Goal: Task Accomplishment & Management: Use online tool/utility

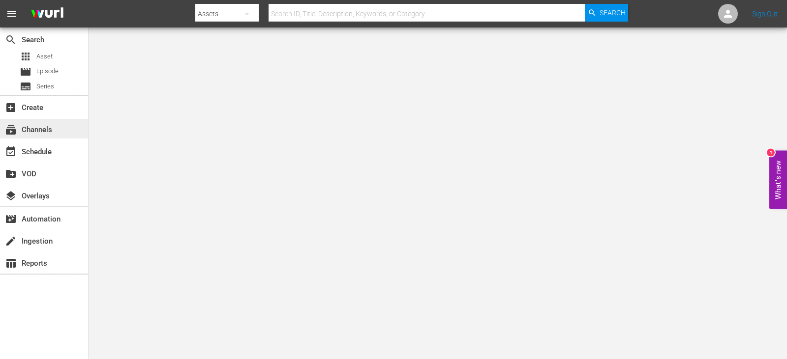
click at [23, 133] on div "subscriptions Channels" at bounding box center [27, 128] width 55 height 9
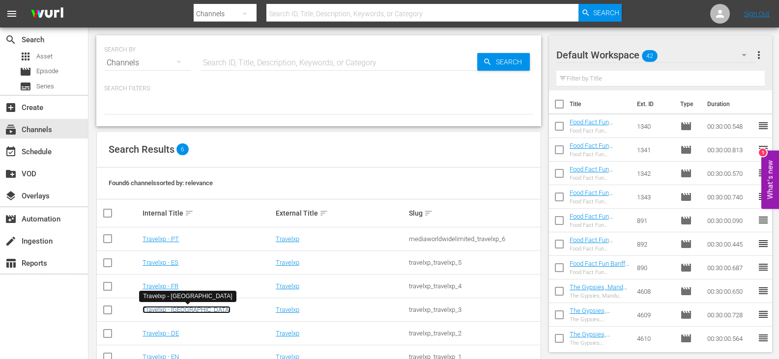
click at [148, 310] on link "Travelxp - [GEOGRAPHIC_DATA]" at bounding box center [187, 309] width 88 height 7
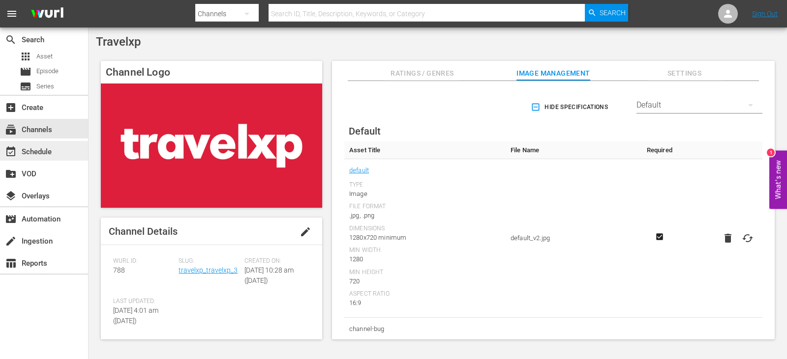
click at [47, 150] on div "event_available Schedule" at bounding box center [27, 150] width 55 height 9
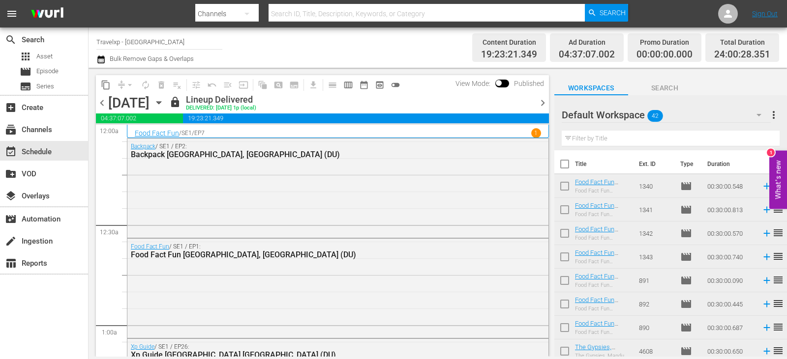
click at [161, 102] on icon "button" at bounding box center [158, 103] width 4 height 2
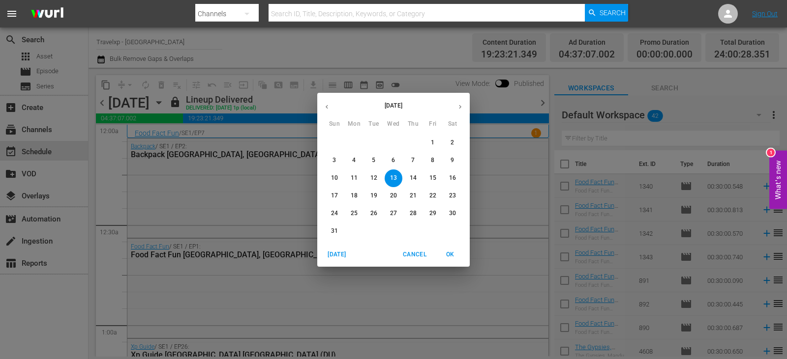
click at [456, 178] on span "16" at bounding box center [453, 178] width 18 height 8
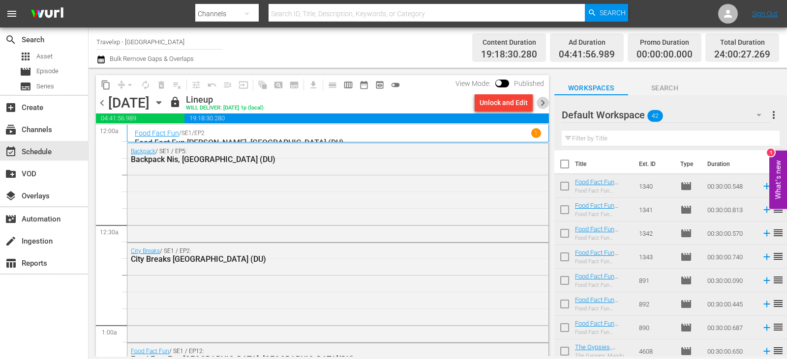
click at [541, 101] on span "chevron_right" at bounding box center [542, 103] width 12 height 12
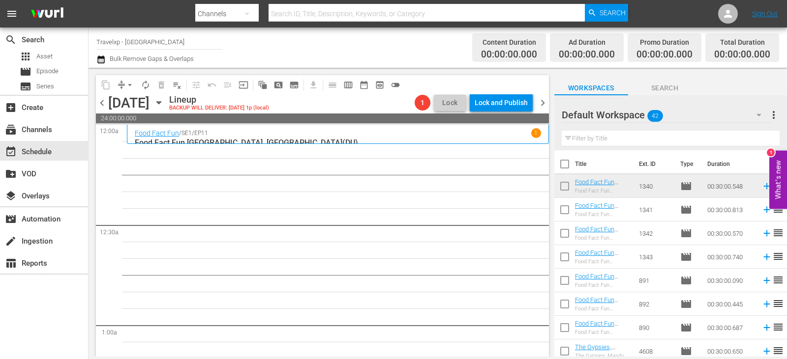
click at [585, 145] on input "text" at bounding box center [671, 139] width 218 height 16
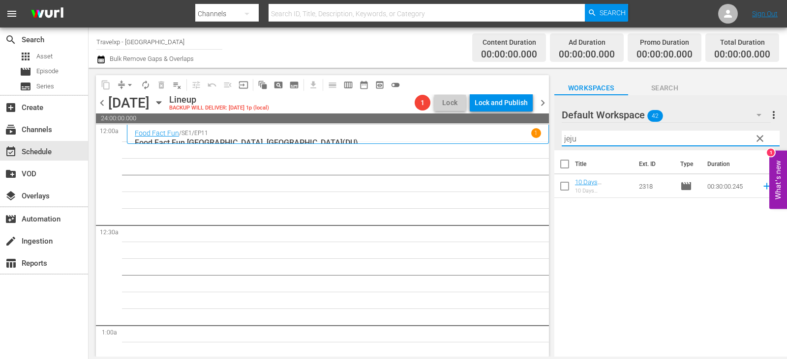
type input "jeju"
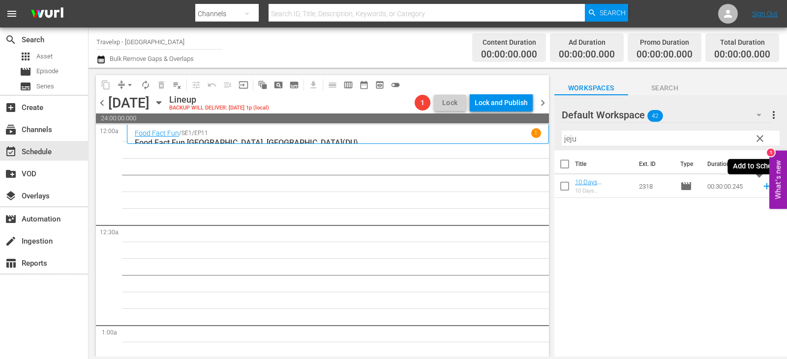
click at [762, 187] on icon at bounding box center [766, 186] width 11 height 11
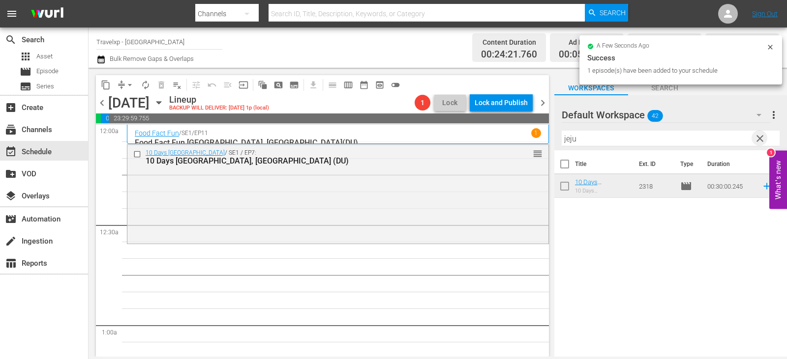
click at [763, 139] on span "clear" at bounding box center [760, 139] width 12 height 12
click at [763, 139] on input "text" at bounding box center [671, 139] width 218 height 16
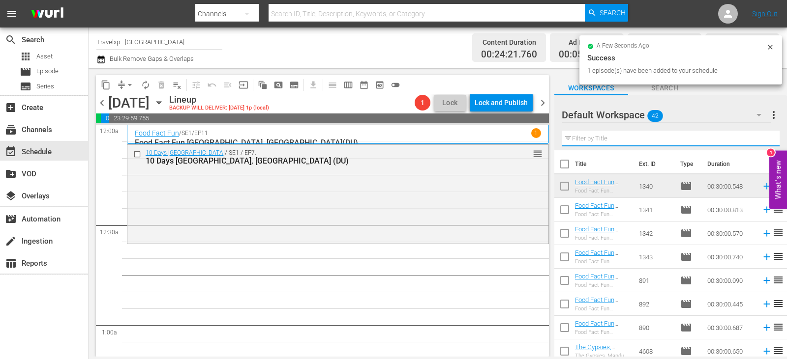
click at [763, 139] on input "text" at bounding box center [671, 139] width 218 height 16
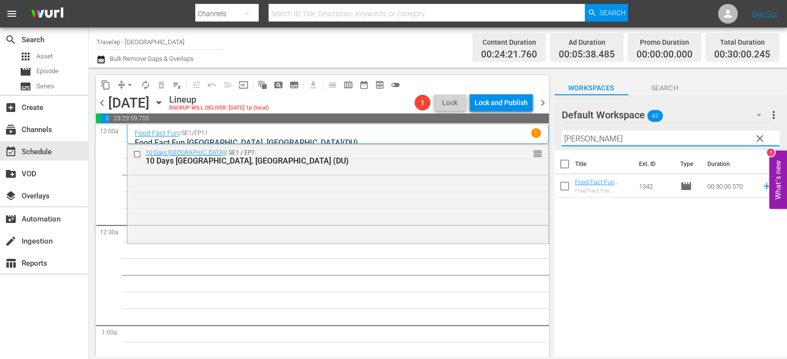
type input "[PERSON_NAME]"
click at [709, 226] on div "Title Ext. ID Type Duration Food Fact Fun [GEOGRAPHIC_DATA], [GEOGRAPHIC_DATA](…" at bounding box center [670, 254] width 233 height 208
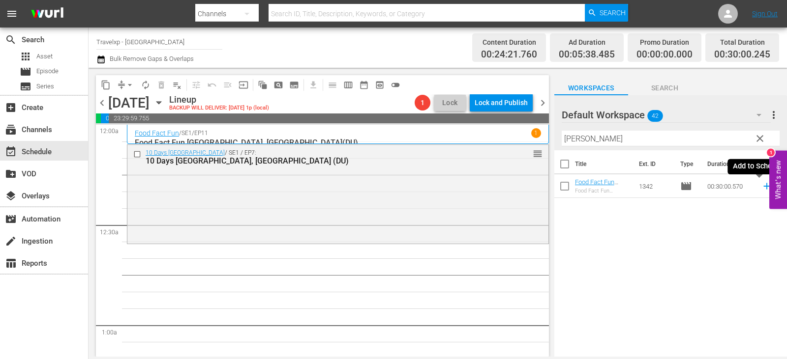
click at [761, 186] on icon at bounding box center [766, 186] width 11 height 11
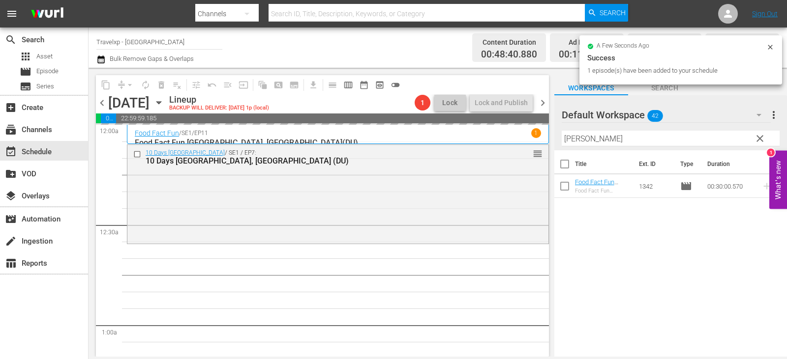
click at [761, 138] on span "clear" at bounding box center [760, 139] width 12 height 12
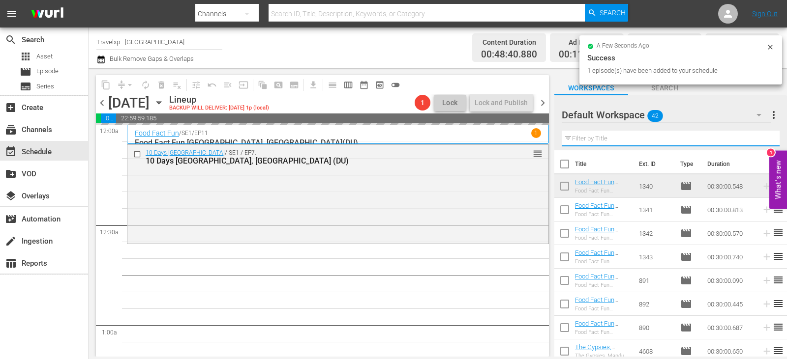
click at [761, 138] on input "text" at bounding box center [671, 139] width 218 height 16
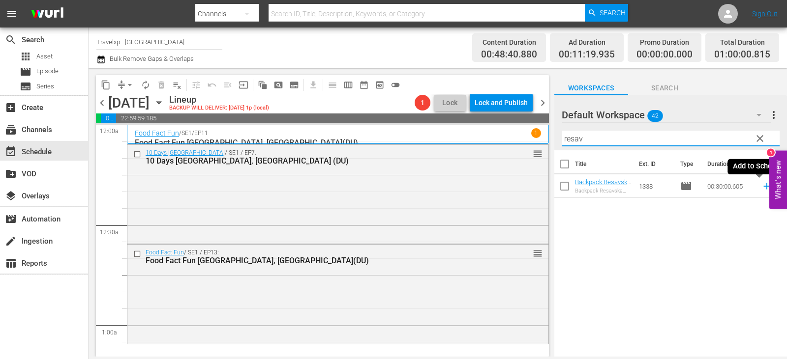
type input "resav"
click at [762, 185] on icon at bounding box center [766, 186] width 11 height 11
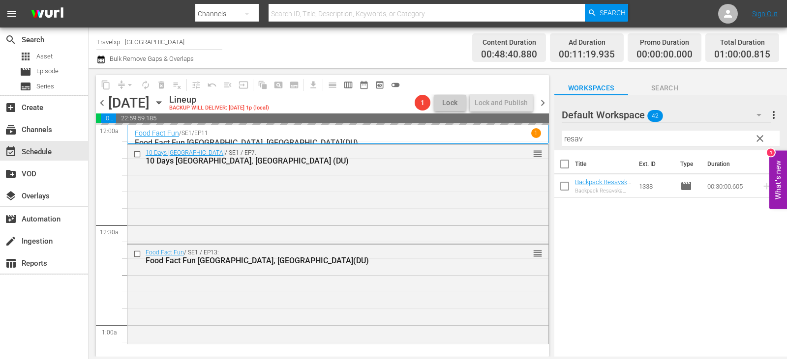
click at [753, 143] on button "clear" at bounding box center [759, 138] width 16 height 16
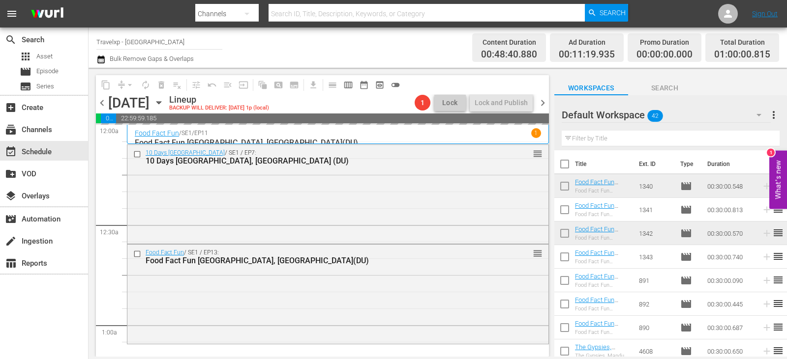
drag, startPoint x: 730, startPoint y: 143, endPoint x: 698, endPoint y: 147, distance: 32.8
click at [730, 143] on input "text" at bounding box center [671, 139] width 218 height 16
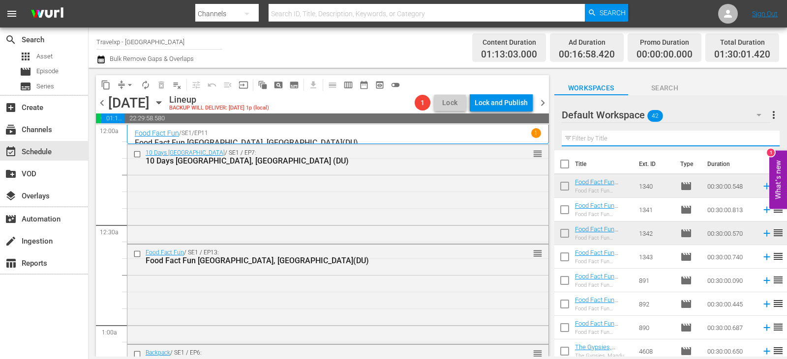
click at [587, 144] on input "text" at bounding box center [671, 139] width 218 height 16
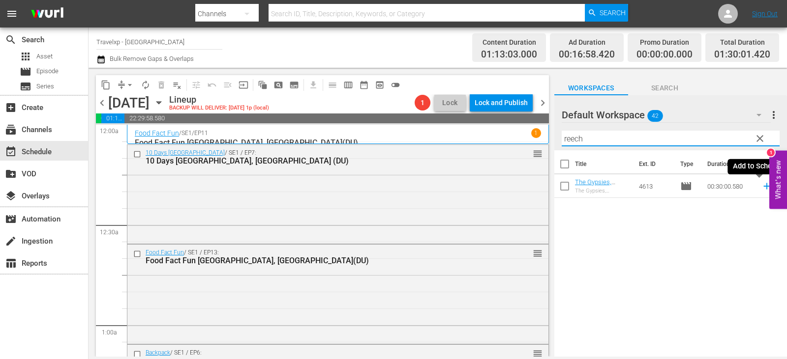
type input "reech"
click at [761, 187] on icon at bounding box center [766, 186] width 11 height 11
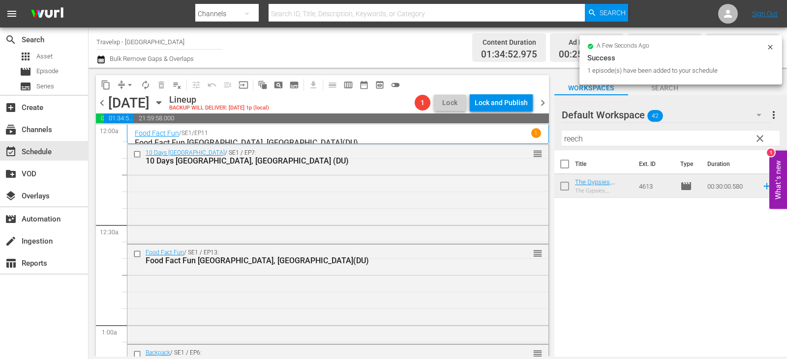
click at [758, 143] on span "clear" at bounding box center [760, 139] width 12 height 12
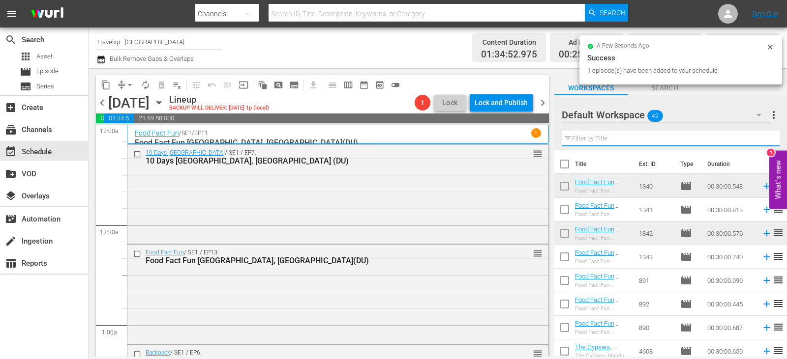
click at [758, 143] on input "text" at bounding box center [671, 139] width 218 height 16
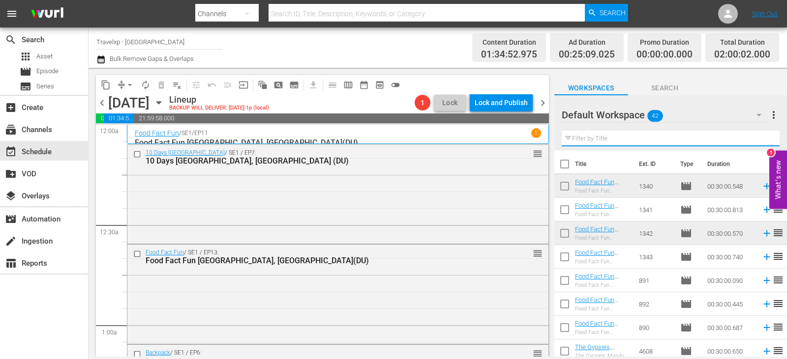
click at [758, 143] on input "text" at bounding box center [671, 139] width 218 height 16
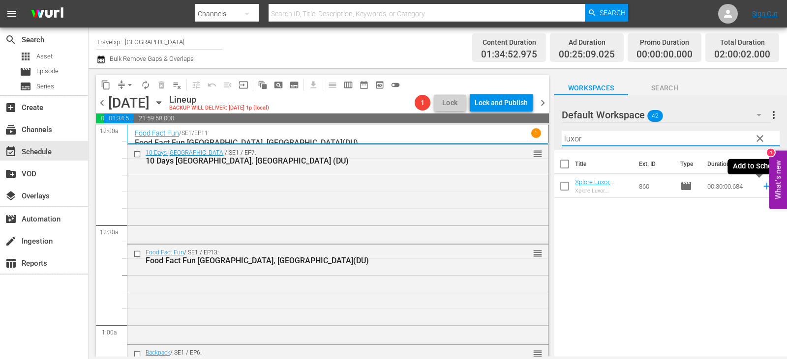
type input "luxor"
click at [763, 187] on icon at bounding box center [766, 186] width 6 height 6
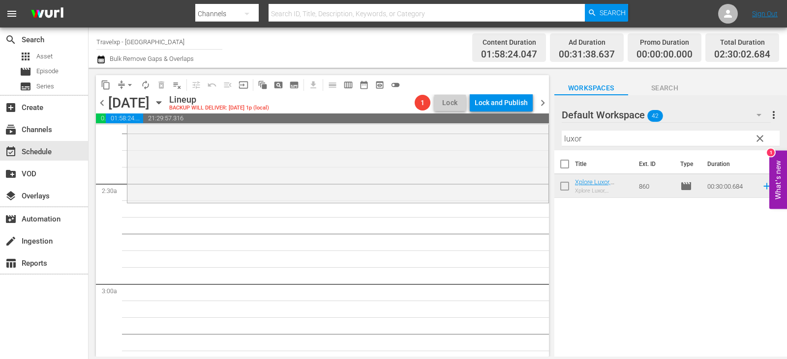
scroll to position [344, 0]
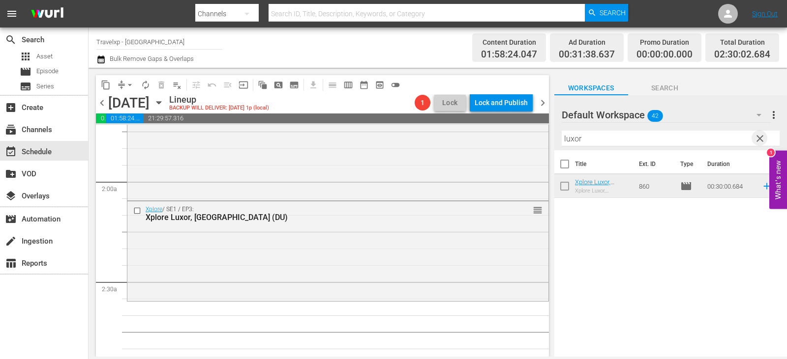
click at [760, 139] on span "clear" at bounding box center [760, 139] width 12 height 12
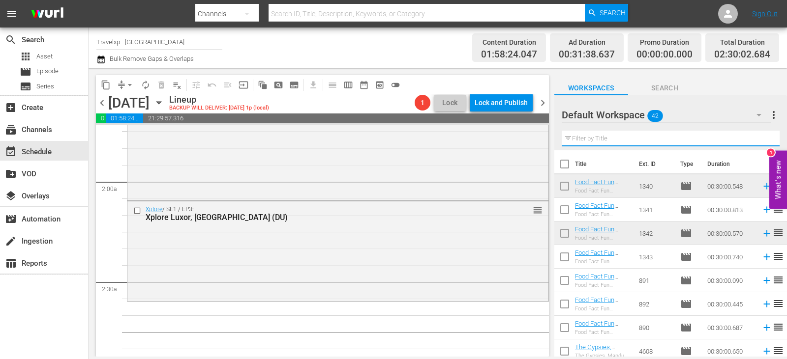
click at [760, 139] on input "text" at bounding box center [671, 139] width 218 height 16
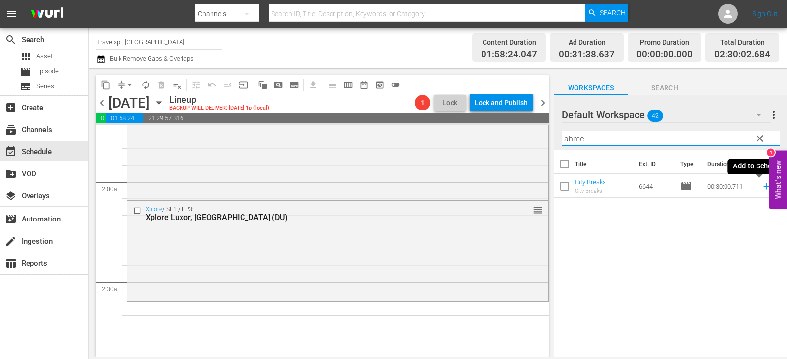
type input "ahme"
click at [761, 186] on icon at bounding box center [766, 186] width 11 height 11
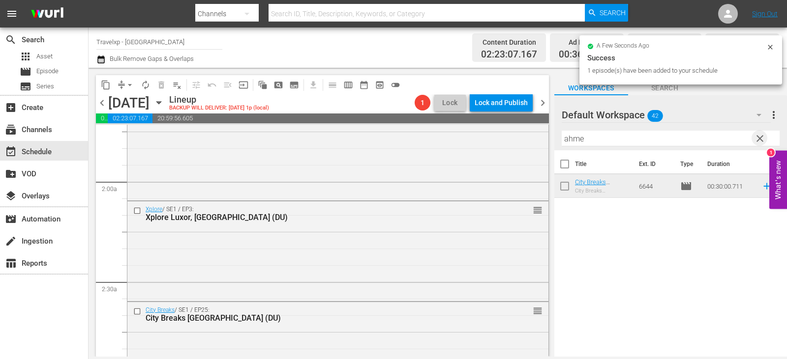
click at [761, 137] on span "clear" at bounding box center [760, 139] width 12 height 12
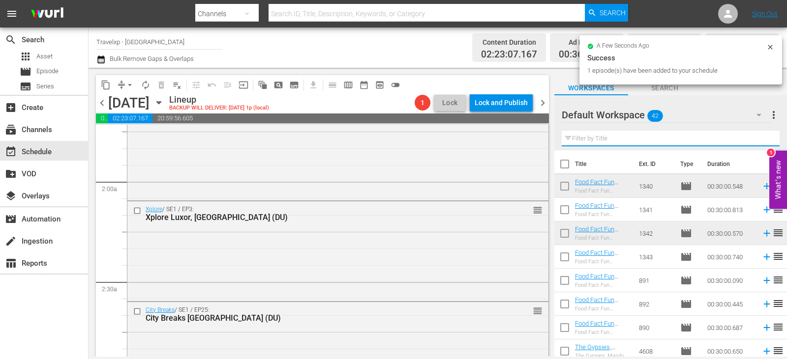
click at [761, 137] on input "text" at bounding box center [671, 139] width 218 height 16
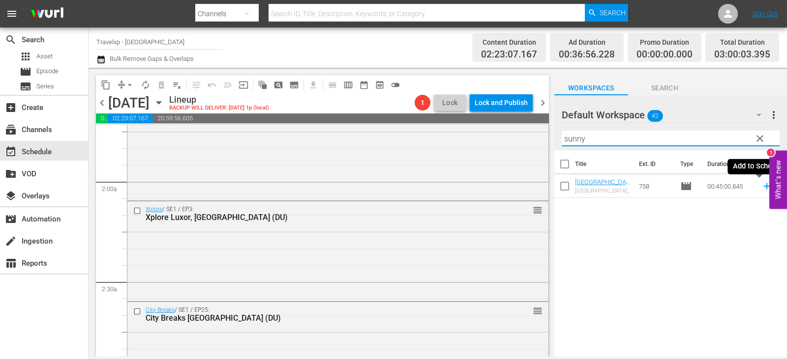
type input "sunny"
click at [763, 186] on icon at bounding box center [766, 186] width 6 height 6
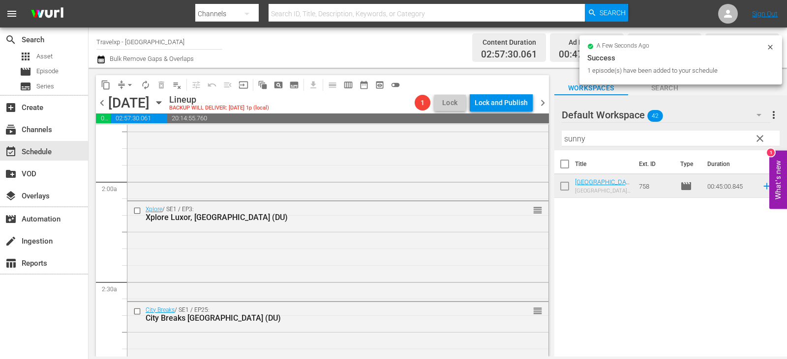
click at [762, 139] on span "clear" at bounding box center [760, 139] width 12 height 12
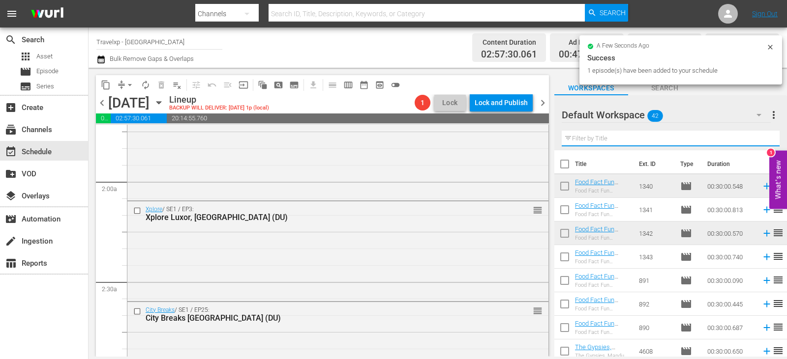
click at [762, 139] on input "text" at bounding box center [671, 139] width 218 height 16
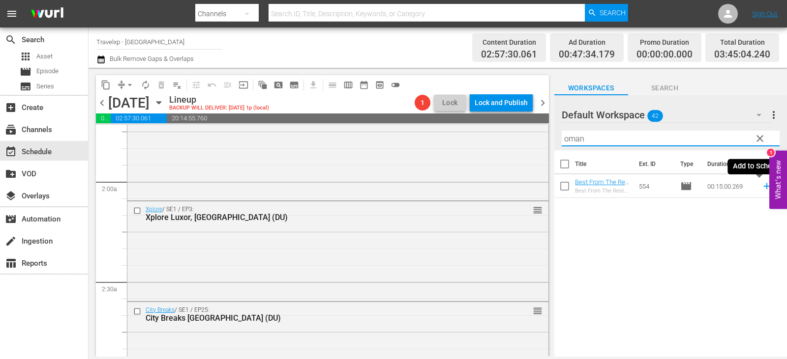
type input "oman"
click at [761, 185] on icon at bounding box center [766, 186] width 11 height 11
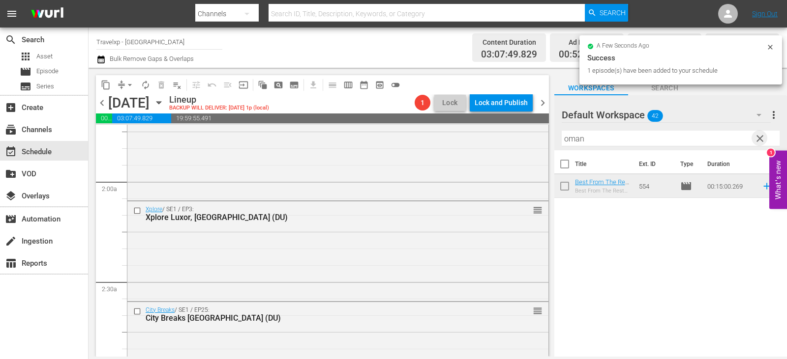
click at [760, 141] on span "clear" at bounding box center [760, 139] width 12 height 12
click at [760, 141] on input "text" at bounding box center [671, 139] width 218 height 16
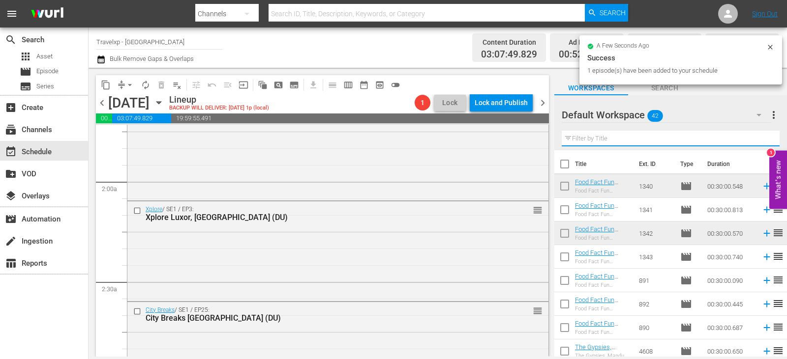
click at [760, 141] on input "text" at bounding box center [671, 139] width 218 height 16
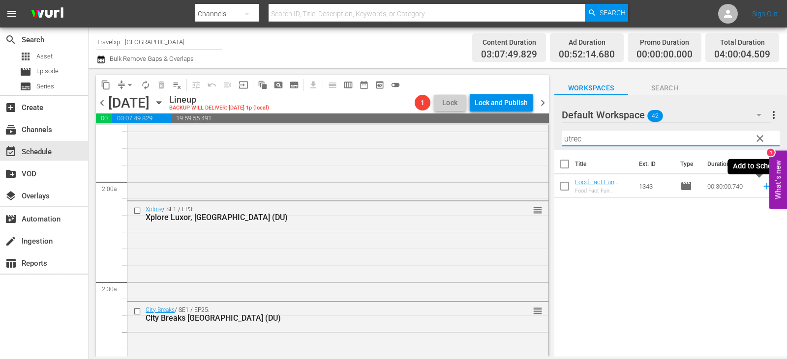
type input "utrec"
click at [761, 187] on icon at bounding box center [766, 186] width 11 height 11
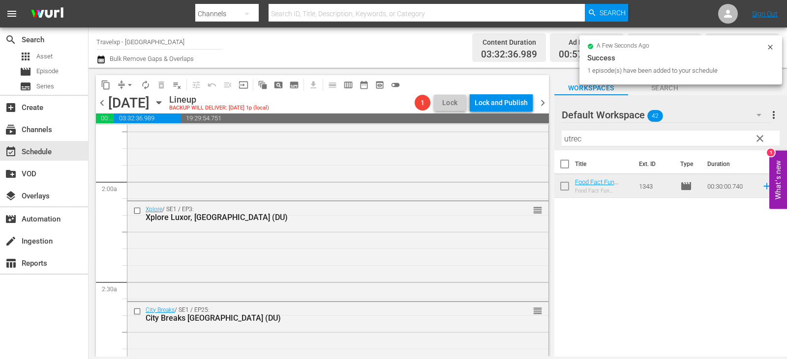
click at [757, 139] on span "clear" at bounding box center [760, 139] width 12 height 12
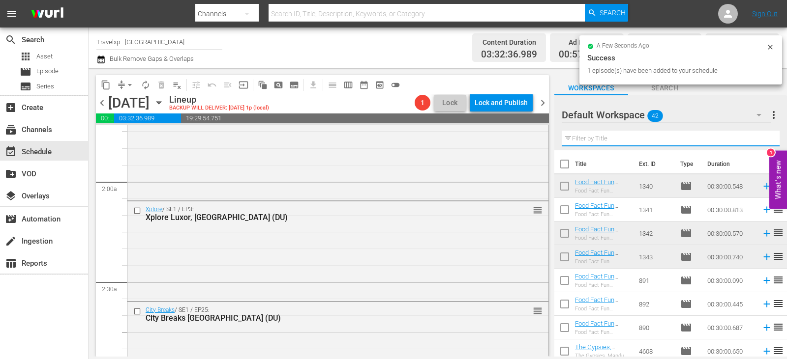
click at [757, 139] on input "text" at bounding box center [671, 139] width 218 height 16
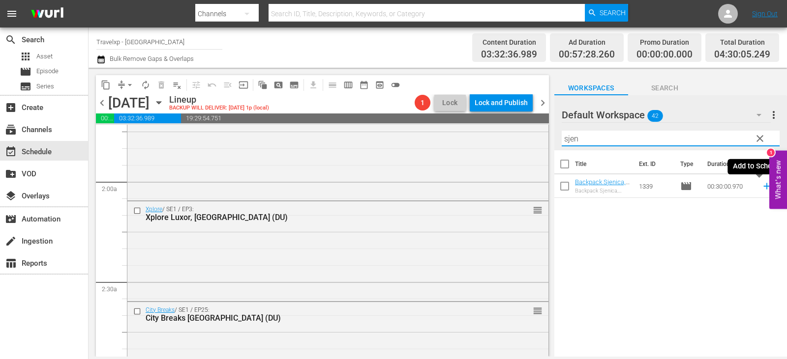
type input "sjen"
click at [763, 187] on icon at bounding box center [766, 186] width 6 height 6
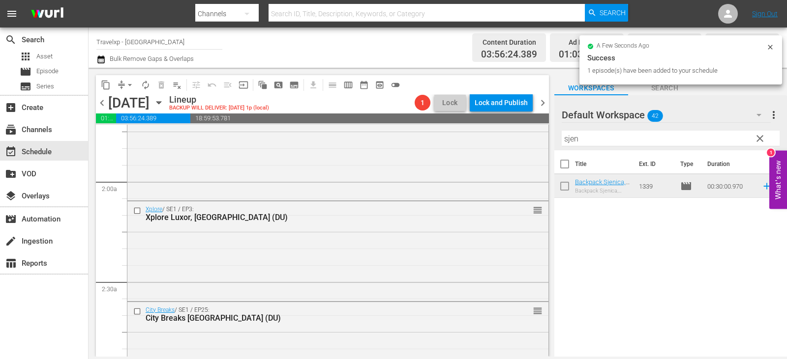
click at [760, 138] on span "clear" at bounding box center [760, 139] width 12 height 12
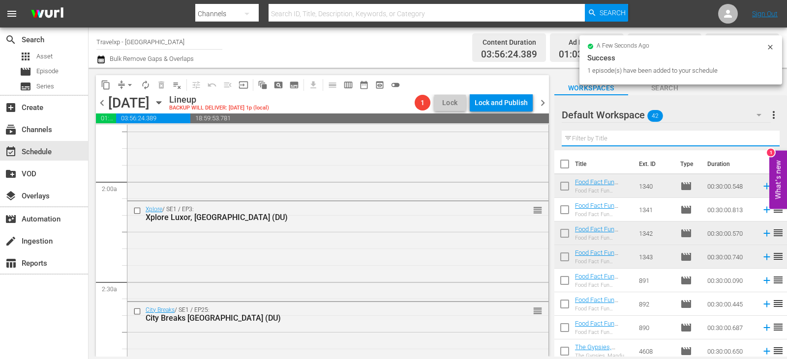
click at [760, 138] on input "text" at bounding box center [671, 139] width 218 height 16
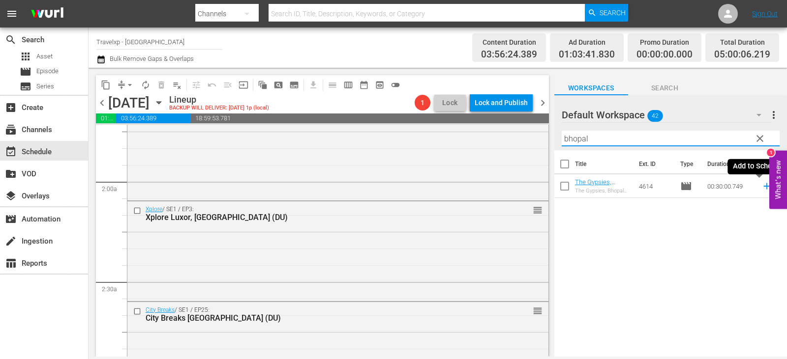
type input "bhopal"
click at [761, 187] on icon at bounding box center [766, 186] width 11 height 11
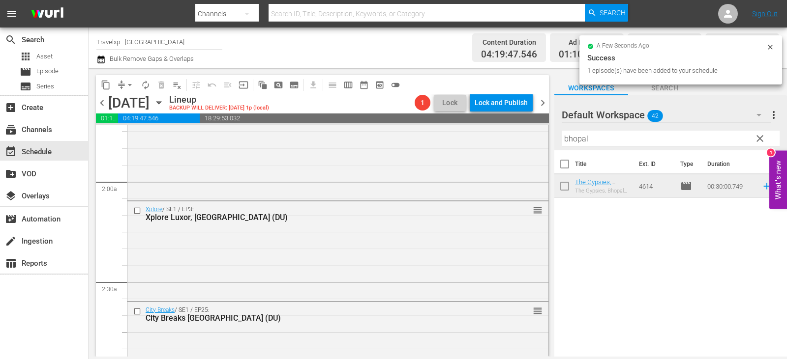
click at [758, 142] on span "clear" at bounding box center [760, 139] width 12 height 12
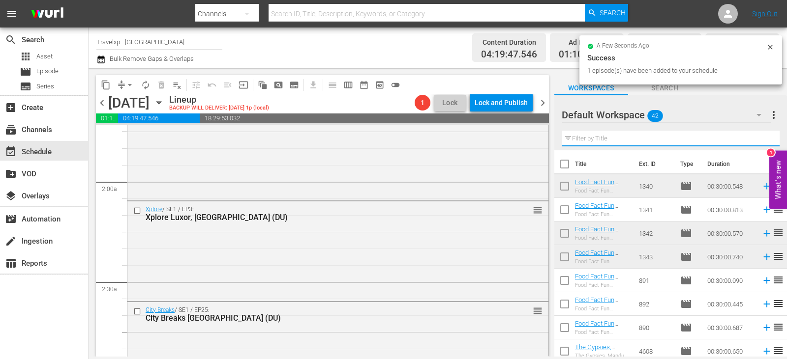
click at [758, 142] on input "text" at bounding box center [671, 139] width 218 height 16
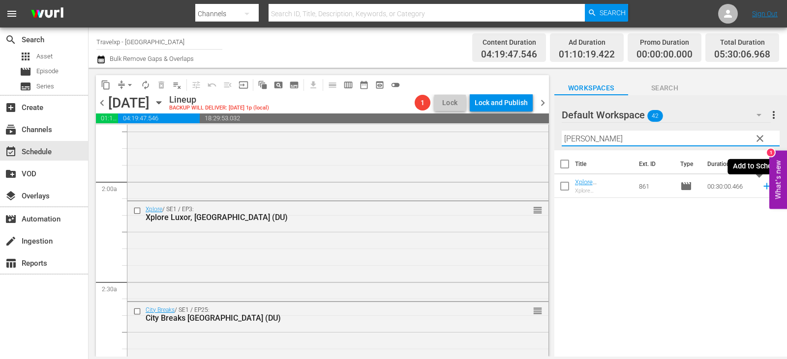
type input "[PERSON_NAME]"
click at [763, 188] on icon at bounding box center [766, 186] width 6 height 6
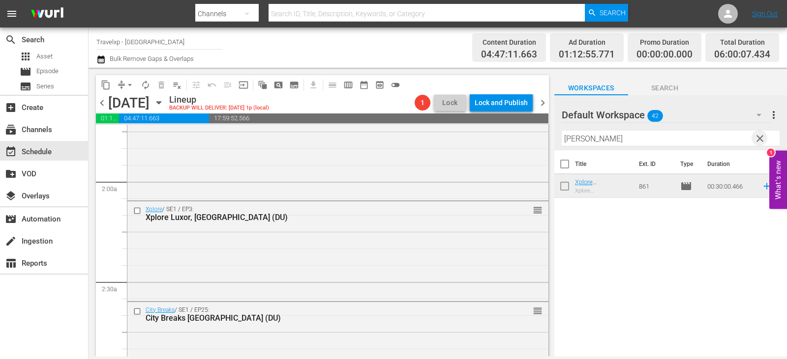
click at [756, 141] on span "clear" at bounding box center [760, 139] width 12 height 12
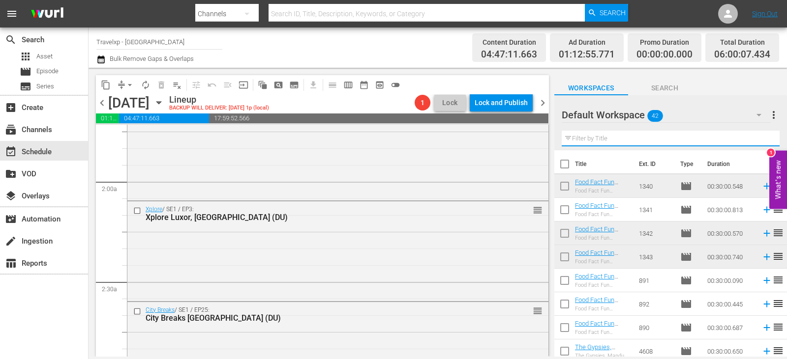
click at [756, 141] on input "text" at bounding box center [671, 139] width 218 height 16
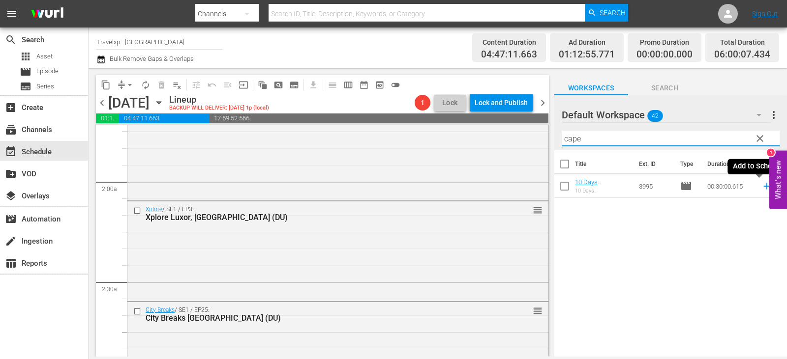
type input "cape"
click at [761, 185] on icon at bounding box center [766, 186] width 11 height 11
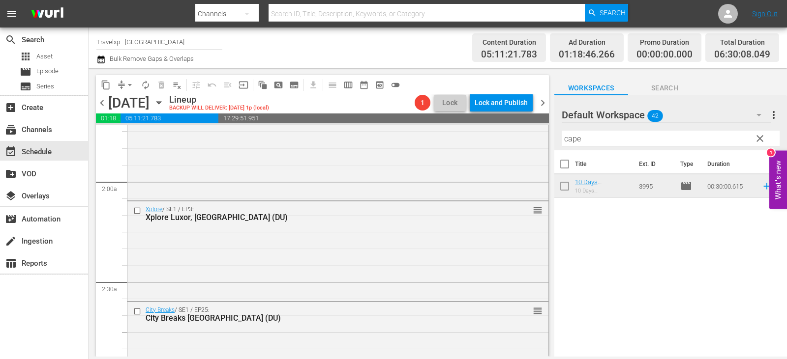
click at [760, 141] on span "clear" at bounding box center [760, 139] width 12 height 12
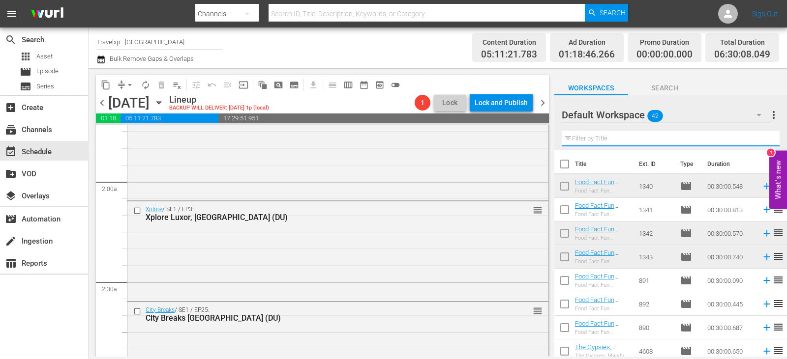
click at [760, 141] on input "text" at bounding box center [671, 139] width 218 height 16
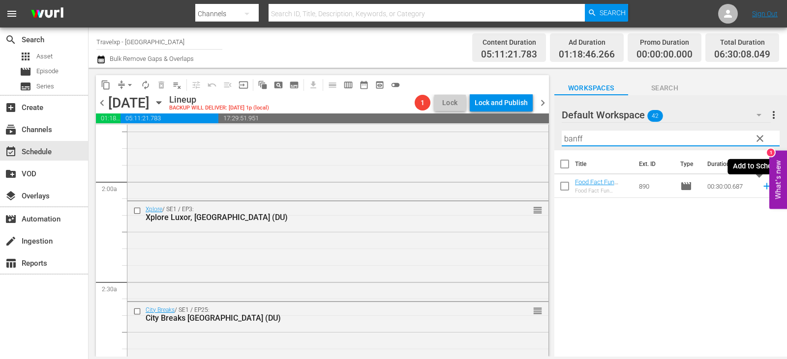
type input "banff"
click at [761, 186] on icon at bounding box center [766, 186] width 11 height 11
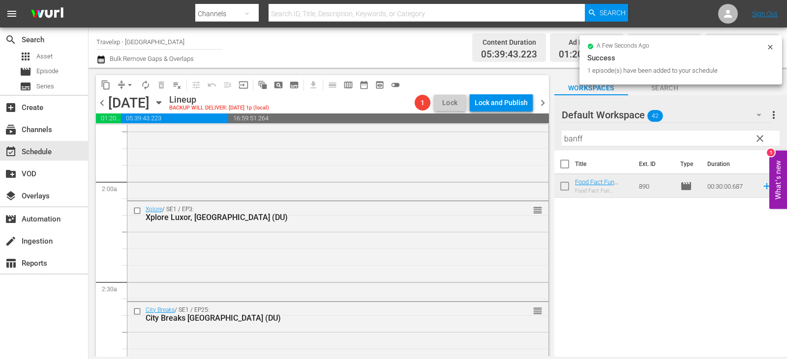
click at [756, 139] on span "clear" at bounding box center [760, 139] width 12 height 12
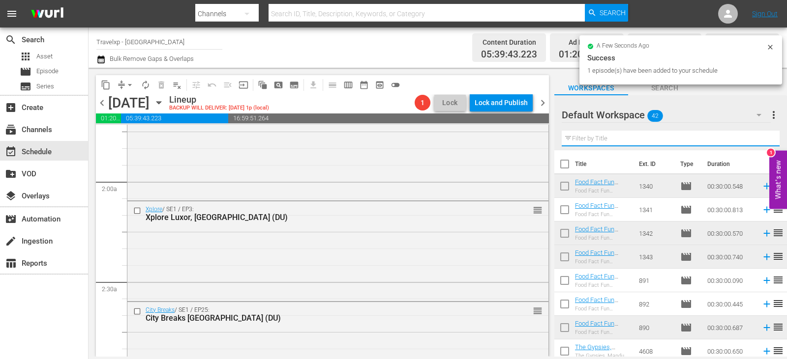
click at [756, 139] on input "text" at bounding box center [671, 139] width 218 height 16
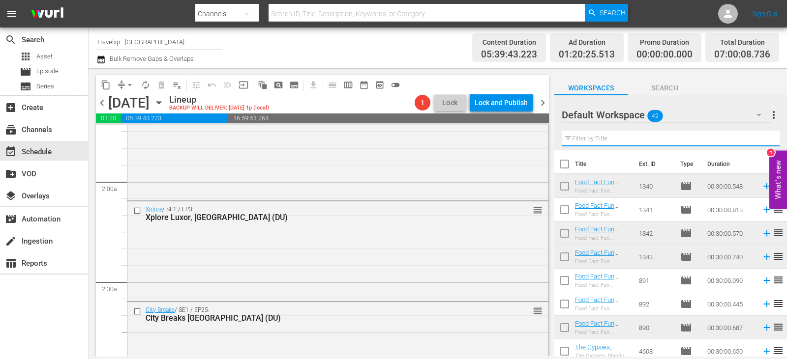
click at [756, 139] on input "text" at bounding box center [671, 139] width 218 height 16
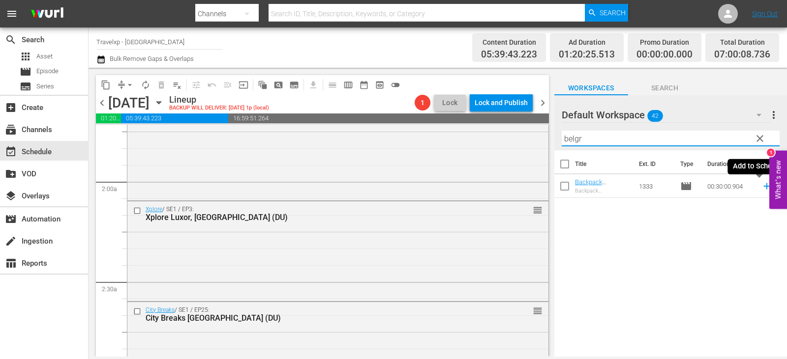
type input "belgr"
click at [761, 186] on icon at bounding box center [766, 186] width 11 height 11
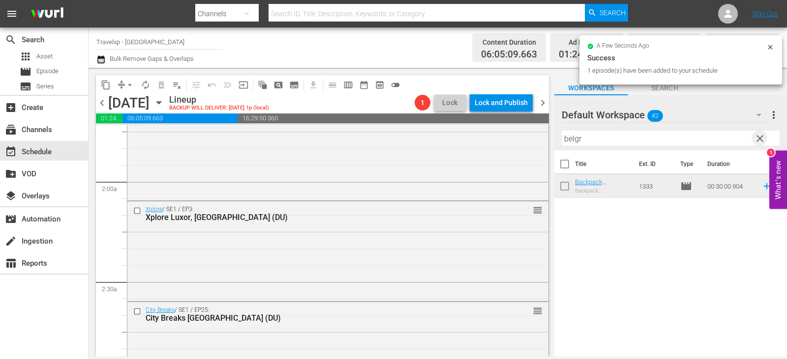
click at [761, 138] on span "clear" at bounding box center [760, 139] width 12 height 12
click at [761, 138] on input "text" at bounding box center [671, 139] width 218 height 16
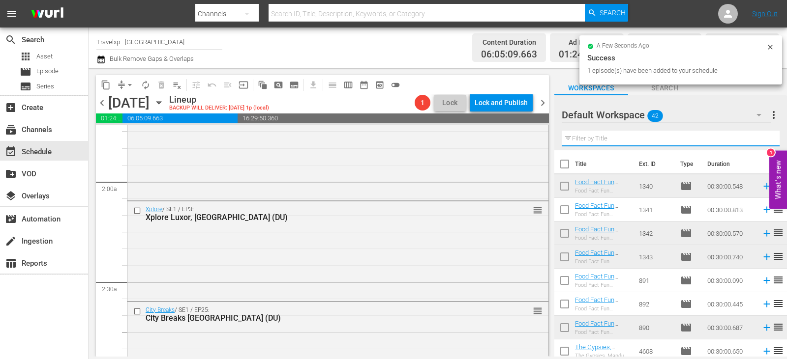
click at [761, 138] on input "text" at bounding box center [671, 139] width 218 height 16
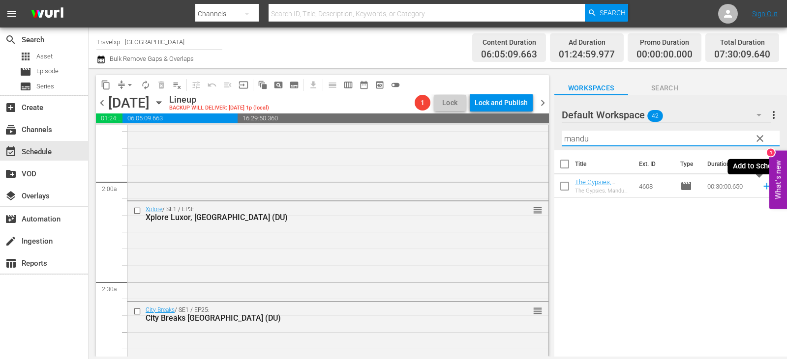
type input "mandu"
click at [762, 187] on icon at bounding box center [766, 186] width 11 height 11
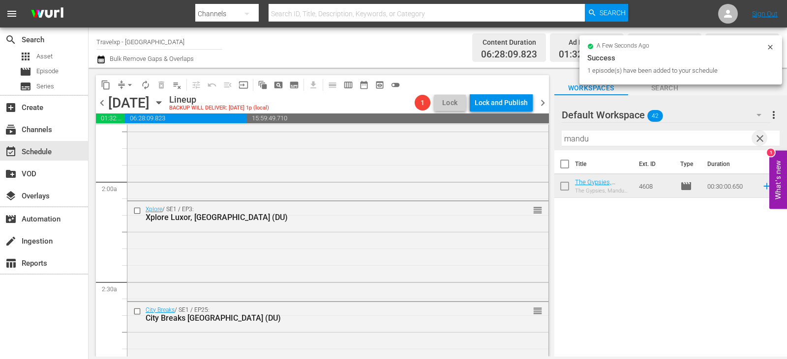
click at [754, 138] on span "clear" at bounding box center [760, 139] width 12 height 12
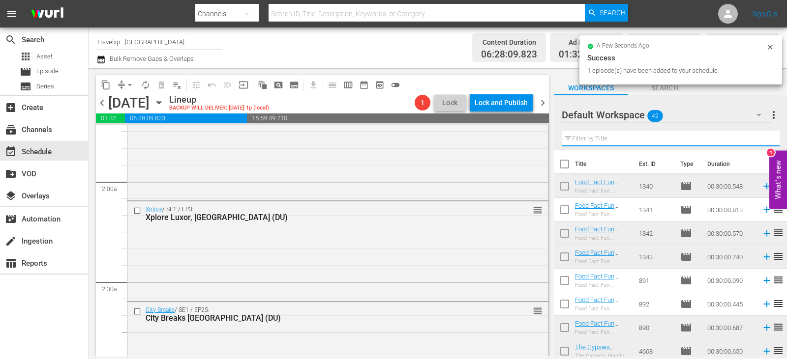
click at [754, 138] on input "text" at bounding box center [671, 139] width 218 height 16
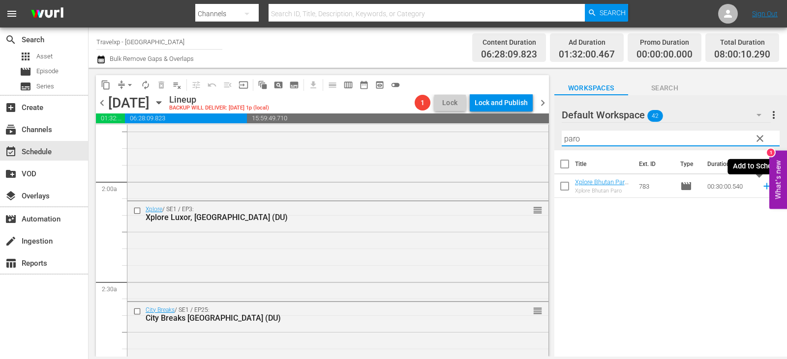
type input "paro"
click at [761, 187] on icon at bounding box center [766, 186] width 11 height 11
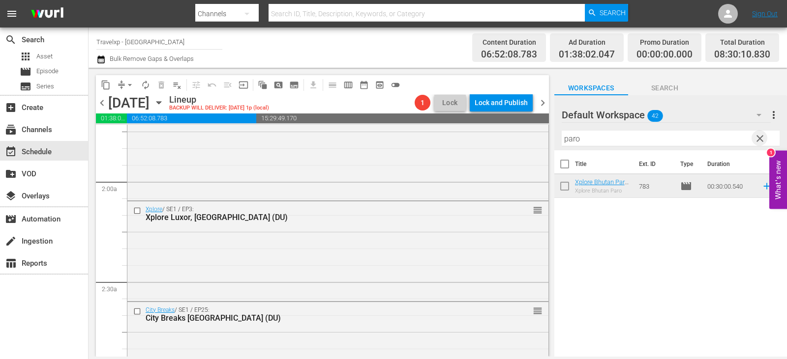
click at [762, 137] on span "clear" at bounding box center [760, 139] width 12 height 12
click at [762, 137] on input "text" at bounding box center [671, 139] width 218 height 16
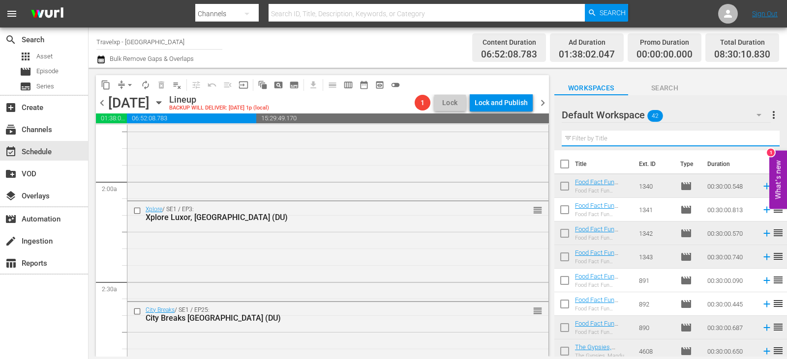
click at [762, 137] on input "text" at bounding box center [671, 139] width 218 height 16
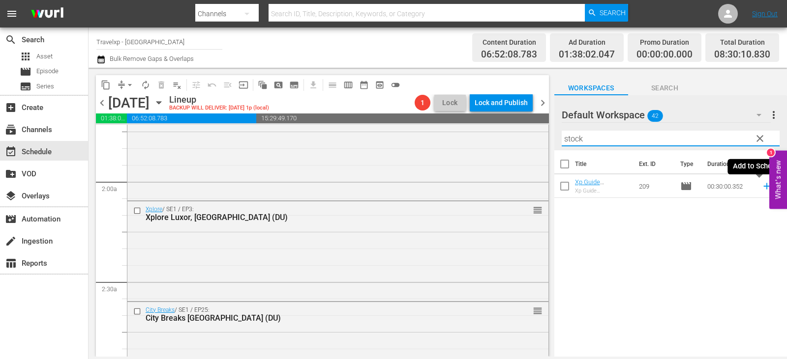
type input "stock"
click at [763, 186] on icon at bounding box center [766, 186] width 6 height 6
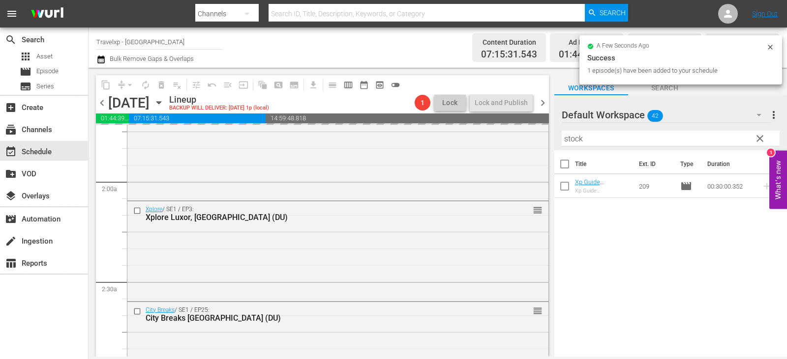
click at [764, 141] on span "clear" at bounding box center [760, 139] width 12 height 12
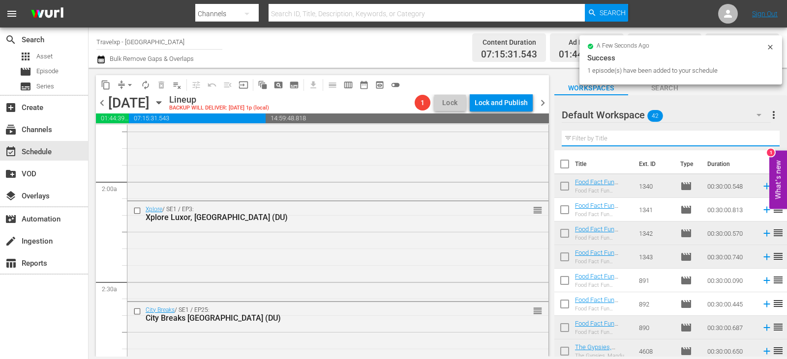
click at [764, 141] on input "text" at bounding box center [671, 139] width 218 height 16
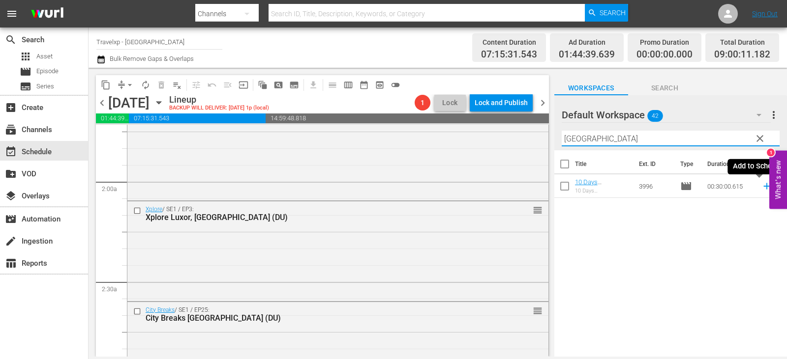
type input "[GEOGRAPHIC_DATA]"
click at [762, 186] on icon at bounding box center [766, 186] width 11 height 11
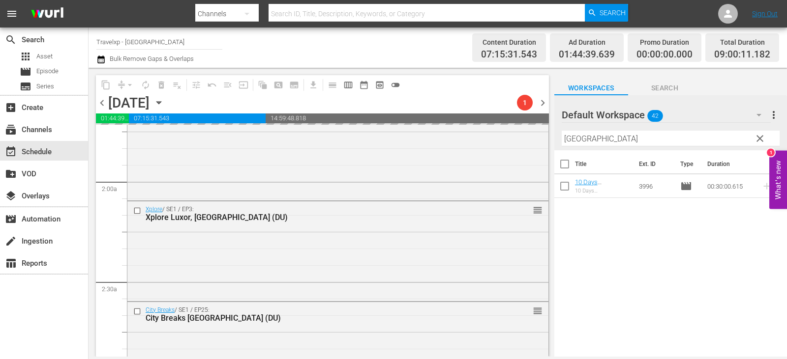
click at [765, 138] on span "clear" at bounding box center [760, 139] width 12 height 12
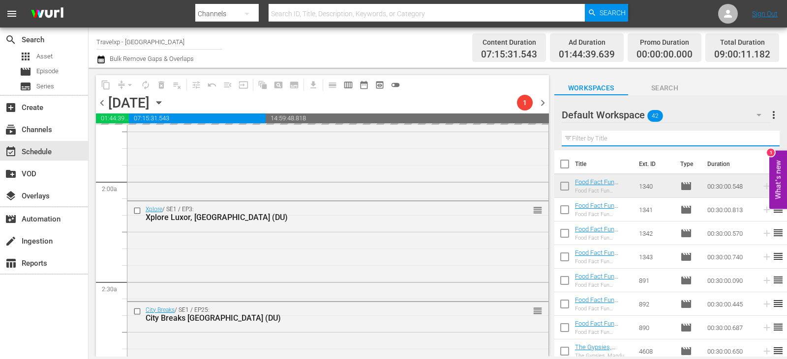
click at [765, 138] on input "text" at bounding box center [671, 139] width 218 height 16
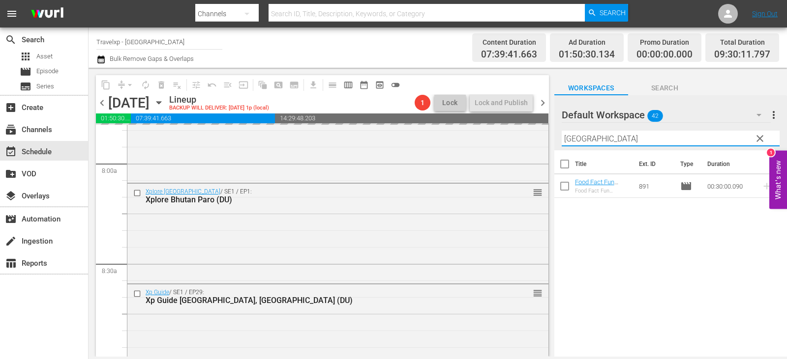
scroll to position [1721, 0]
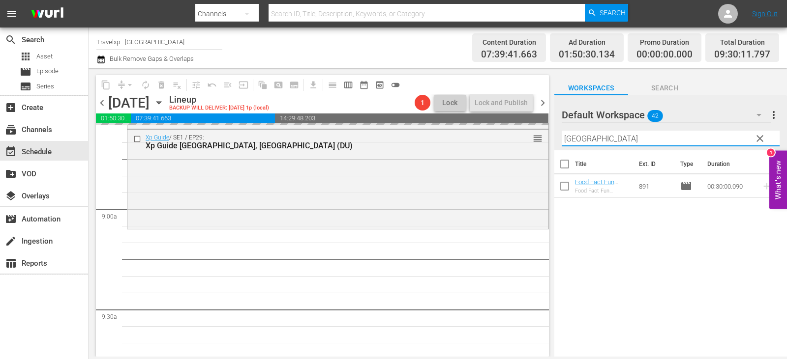
type input "[GEOGRAPHIC_DATA]"
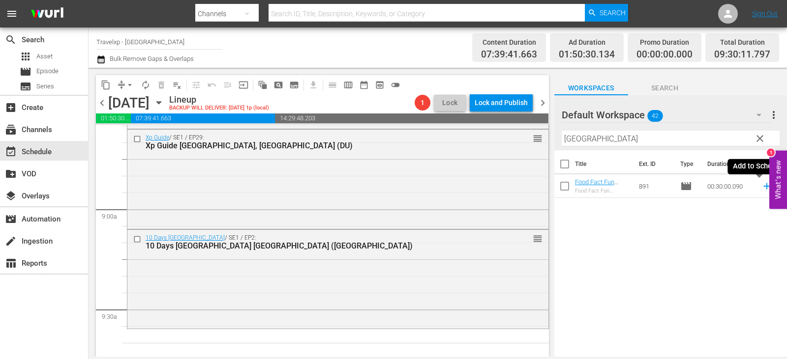
click at [761, 185] on icon at bounding box center [766, 186] width 11 height 11
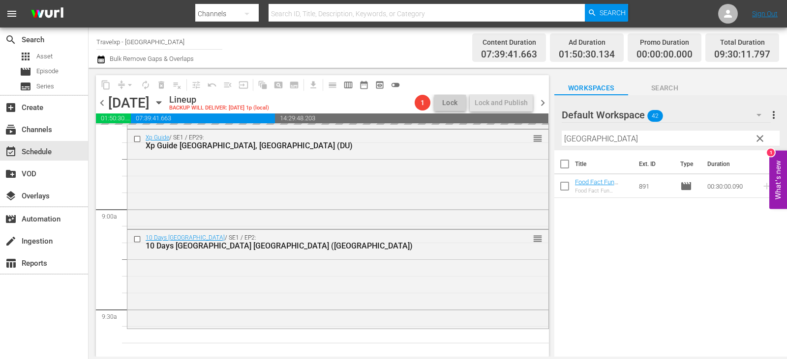
click at [759, 135] on span "clear" at bounding box center [760, 139] width 12 height 12
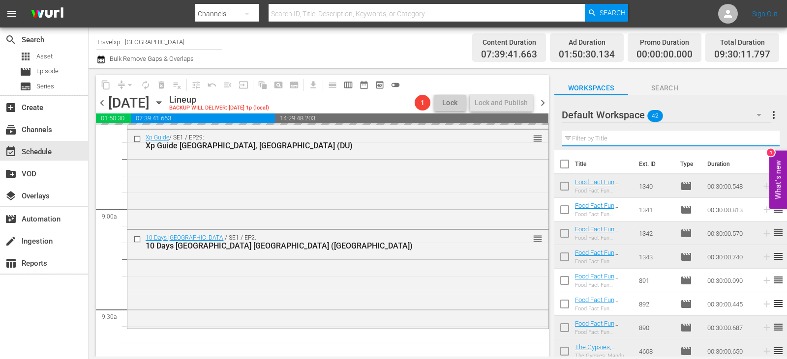
click at [759, 135] on input "text" at bounding box center [671, 139] width 218 height 16
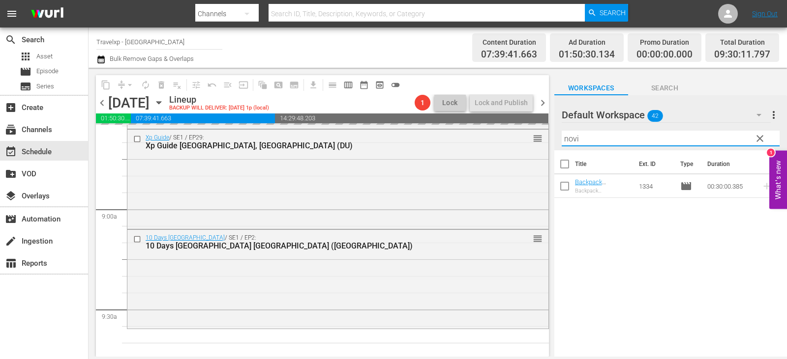
type input "novi"
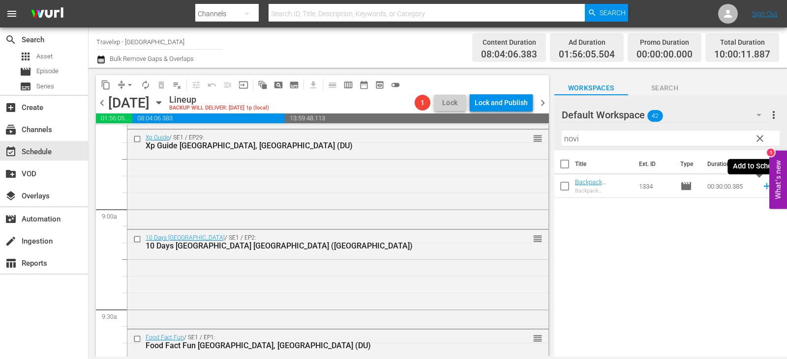
click at [763, 189] on icon at bounding box center [766, 186] width 6 height 6
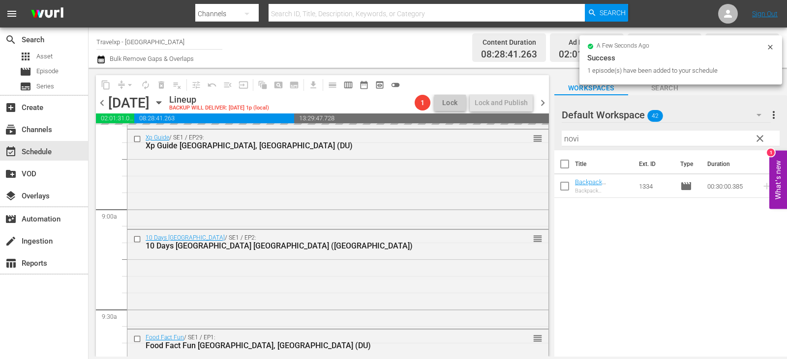
click at [764, 136] on span "clear" at bounding box center [760, 139] width 12 height 12
click at [764, 136] on input "novi" at bounding box center [671, 139] width 218 height 16
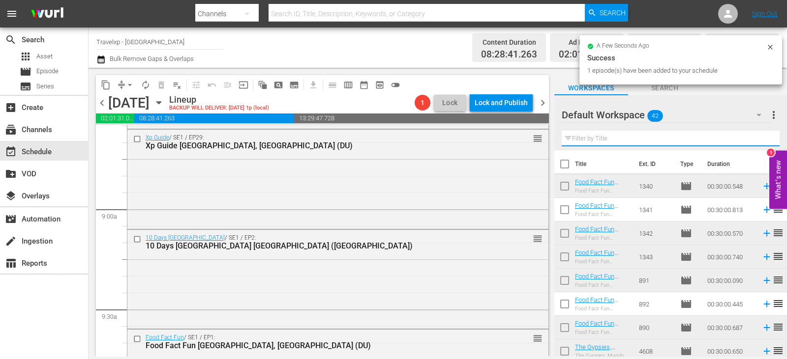
click at [764, 136] on input "text" at bounding box center [671, 139] width 218 height 16
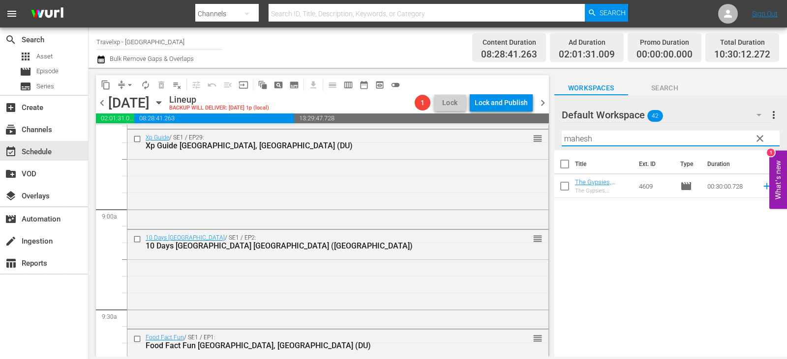
type input "mahesh"
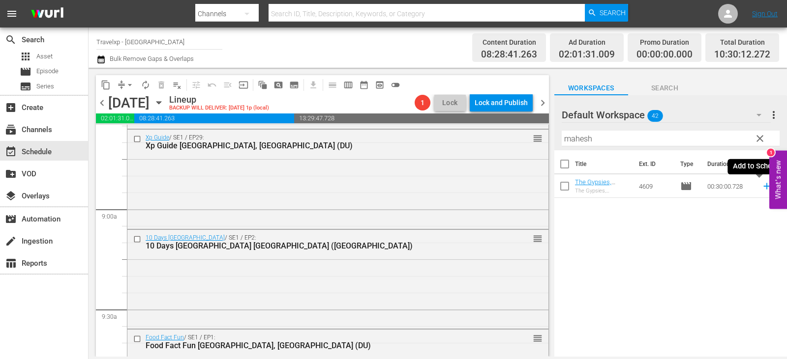
click at [763, 186] on icon at bounding box center [766, 186] width 6 height 6
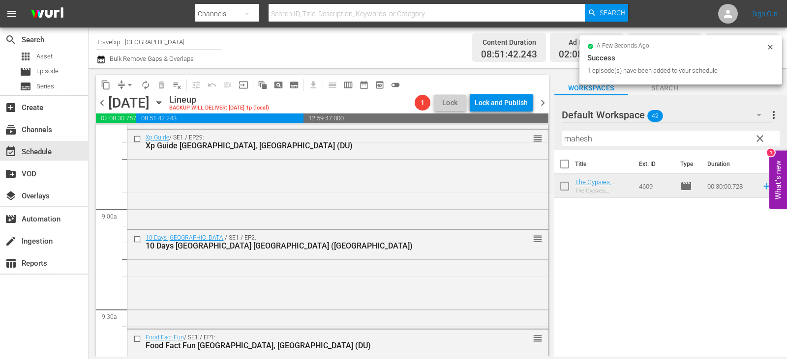
click at [757, 139] on span "clear" at bounding box center [760, 139] width 12 height 12
click at [757, 139] on input "text" at bounding box center [671, 139] width 218 height 16
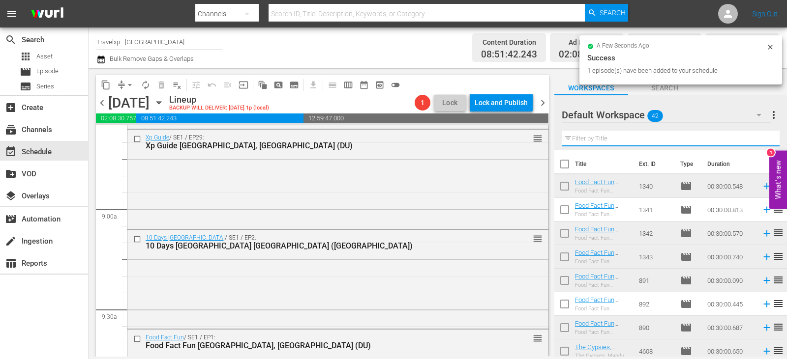
click at [757, 139] on input "text" at bounding box center [671, 139] width 218 height 16
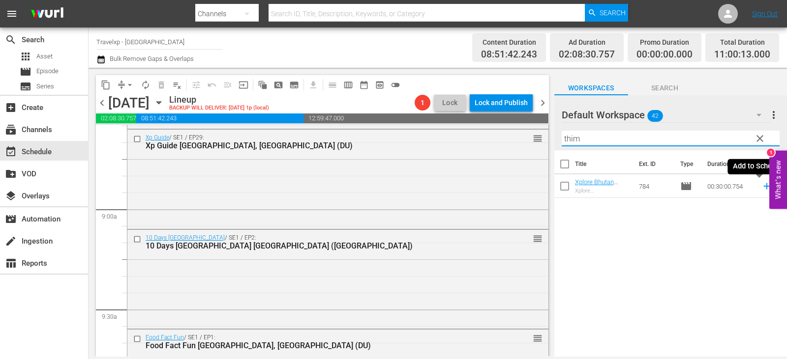
type input "thim"
click at [761, 187] on icon at bounding box center [766, 186] width 11 height 11
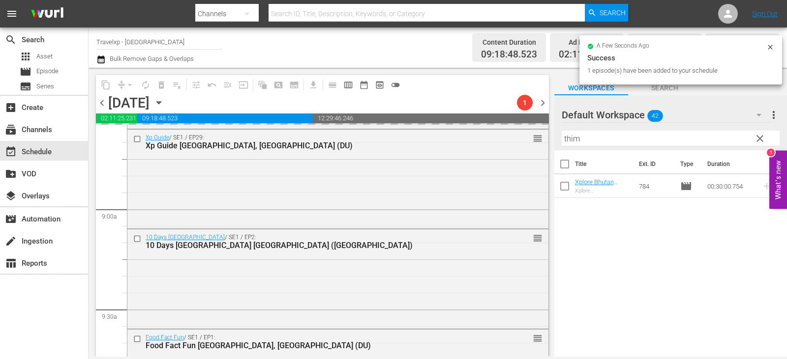
click at [763, 139] on span "clear" at bounding box center [760, 139] width 12 height 12
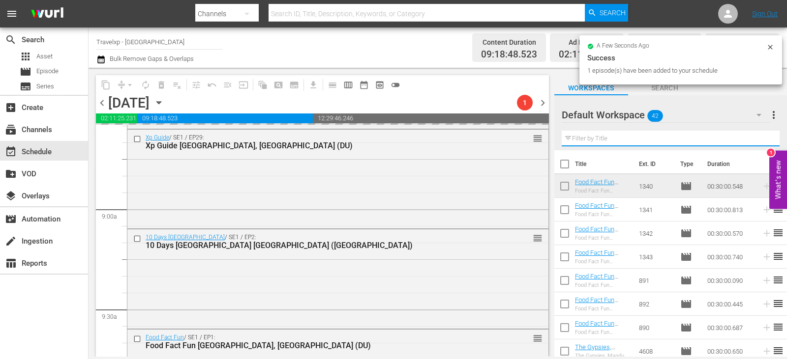
click at [763, 139] on input "text" at bounding box center [671, 139] width 218 height 16
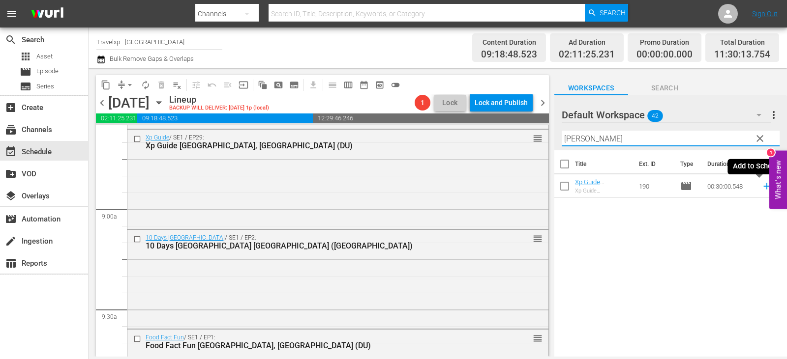
type input "[PERSON_NAME]"
click at [763, 188] on icon at bounding box center [766, 186] width 11 height 11
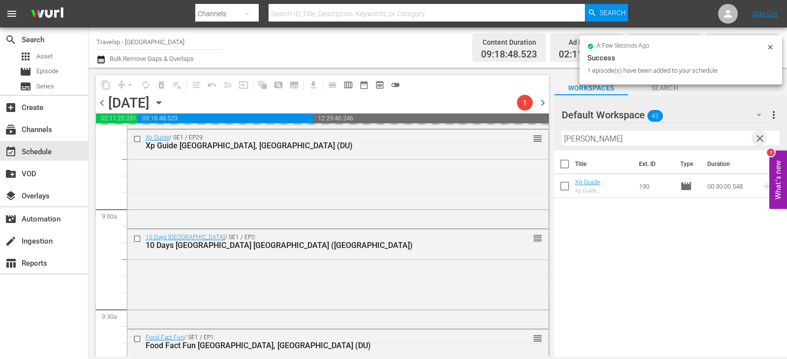
click at [757, 140] on span "clear" at bounding box center [760, 139] width 12 height 12
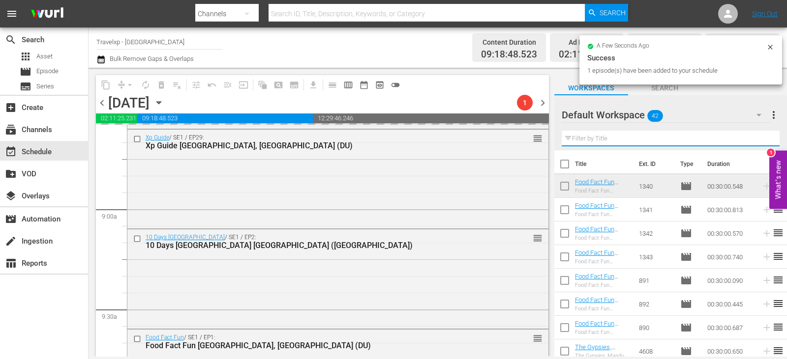
click at [757, 140] on input "text" at bounding box center [671, 139] width 218 height 16
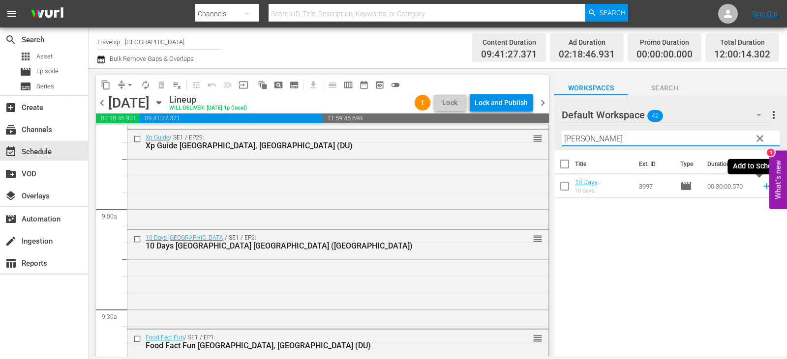
type input "[PERSON_NAME]"
click at [761, 187] on icon at bounding box center [766, 186] width 11 height 11
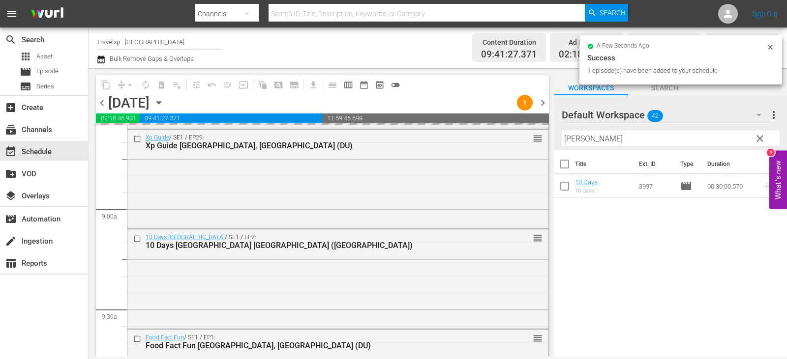
click at [759, 140] on span "clear" at bounding box center [760, 139] width 12 height 12
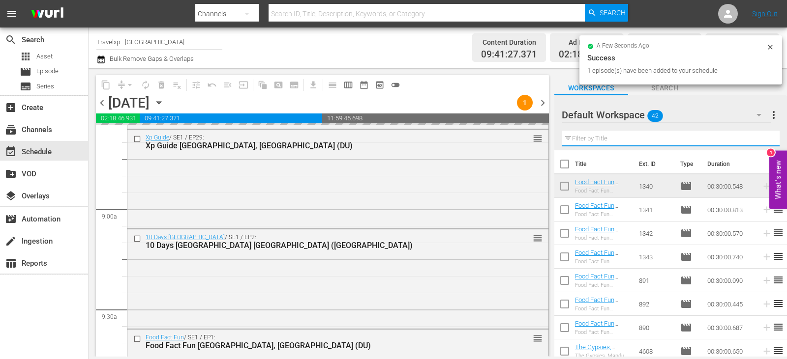
click at [759, 140] on input "text" at bounding box center [671, 139] width 218 height 16
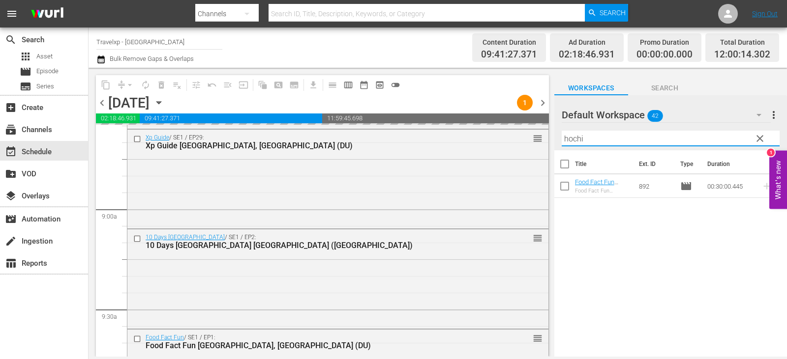
type input "hochi"
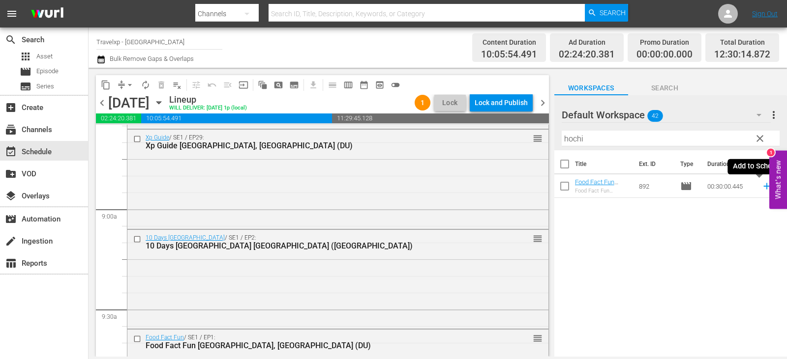
click at [763, 188] on icon at bounding box center [766, 186] width 6 height 6
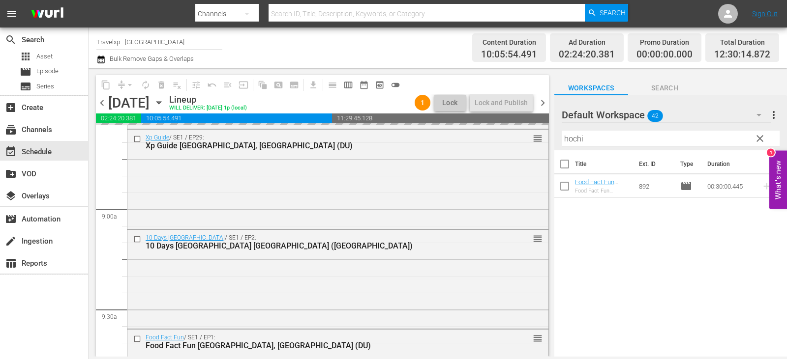
click at [766, 138] on button "clear" at bounding box center [759, 138] width 16 height 16
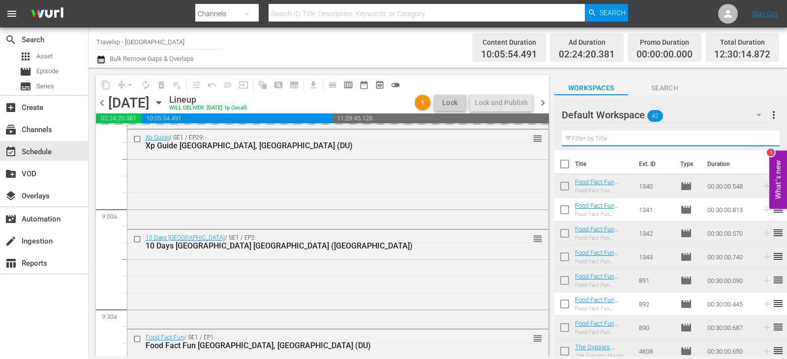
click at [766, 138] on input "text" at bounding box center [671, 139] width 218 height 16
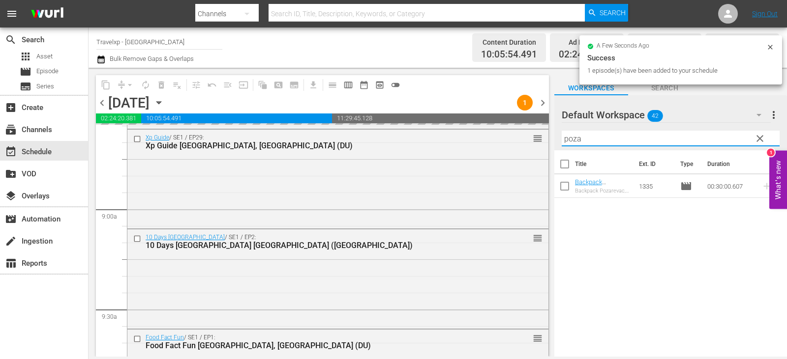
type input "poza"
click at [613, 223] on div "Title Ext. ID Type Duration Backpack Pozarevac, [GEOGRAPHIC_DATA] (DU) Backpack…" at bounding box center [670, 254] width 233 height 208
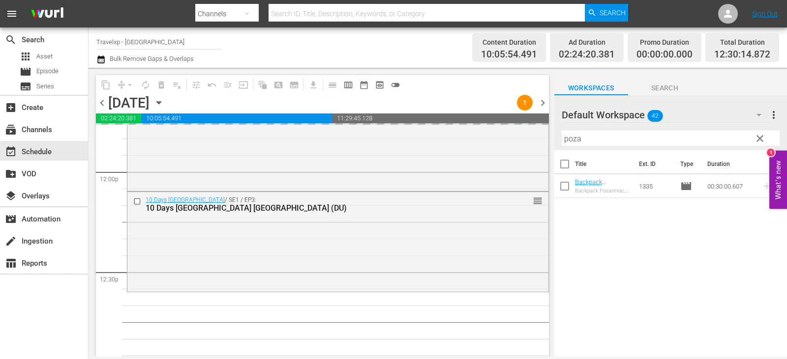
scroll to position [2409, 0]
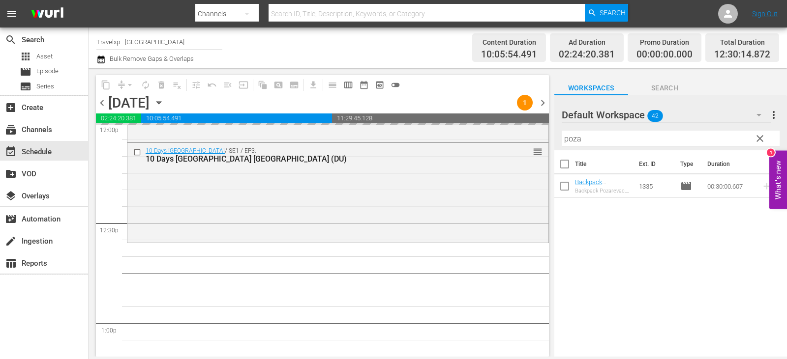
click at [411, 265] on div "Bliss / SE1 / EP5: [GEOGRAPHIC_DATA],[GEOGRAPHIC_DATA] (DU) reorder Backpack / …" at bounding box center [338, 123] width 422 height 4815
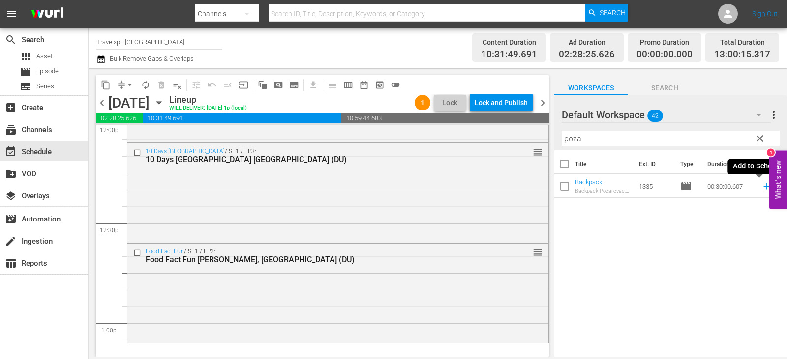
click at [761, 186] on icon at bounding box center [766, 186] width 11 height 11
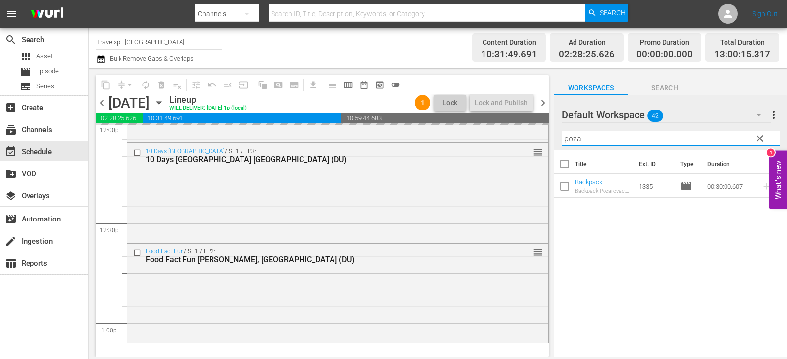
click at [769, 138] on input "poza" at bounding box center [671, 139] width 218 height 16
click at [764, 140] on span "clear" at bounding box center [760, 139] width 12 height 12
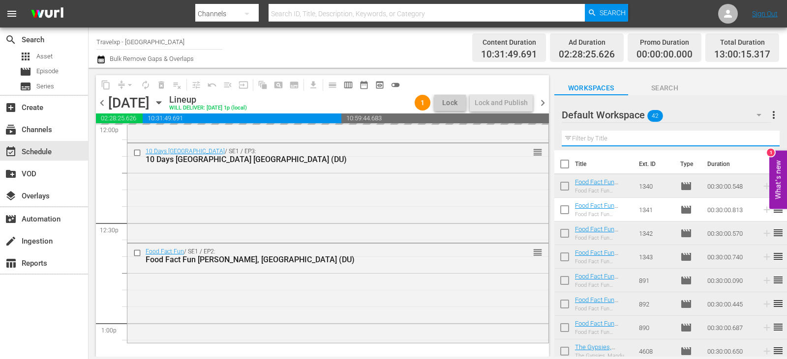
click at [764, 140] on input "text" at bounding box center [671, 139] width 218 height 16
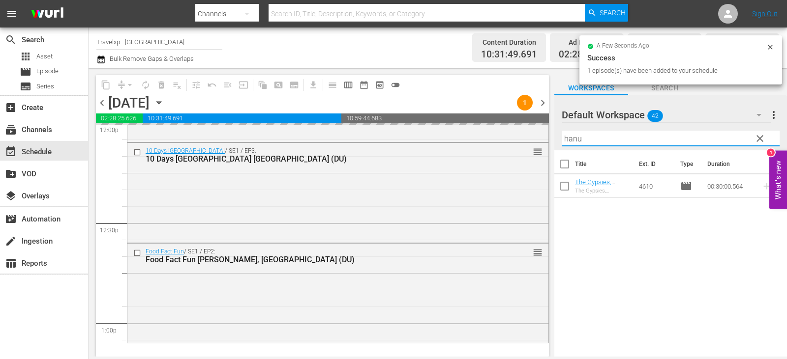
type input "hanu"
click at [652, 247] on div "Title Ext. ID Type Duration The Gypsies, Hanumantiya India (DU) The Gypsies, Ha…" at bounding box center [670, 254] width 233 height 208
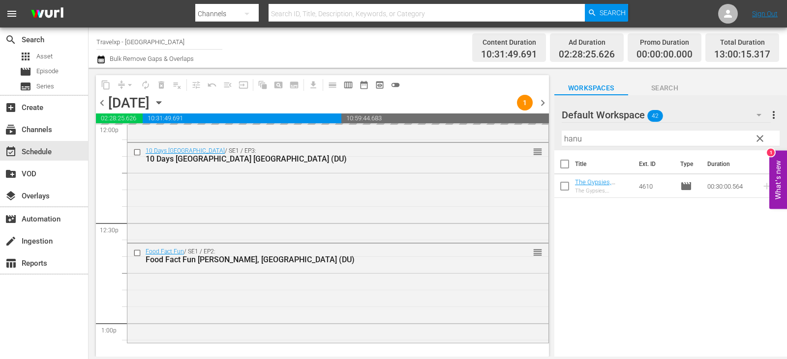
click at [583, 230] on div "Title Ext. ID Type Duration The Gypsies, Hanumantiya India (DU) The Gypsies, Ha…" at bounding box center [670, 254] width 233 height 208
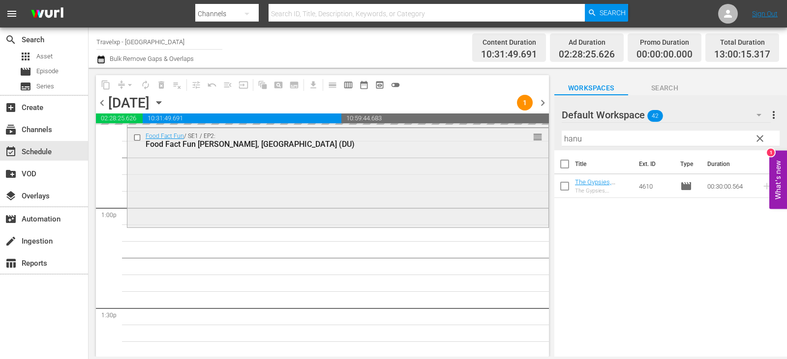
scroll to position [2655, 0]
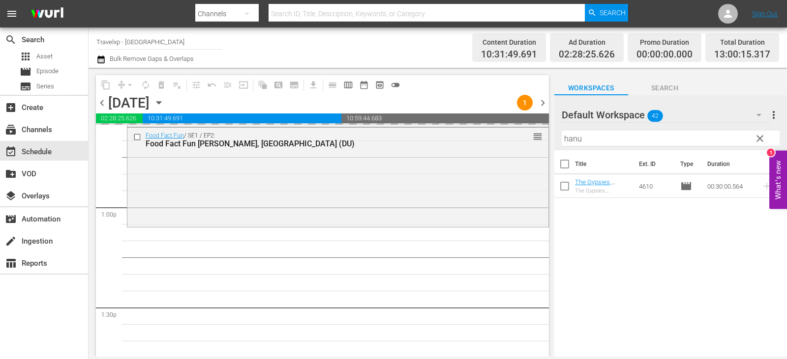
scroll to position [2508, 0]
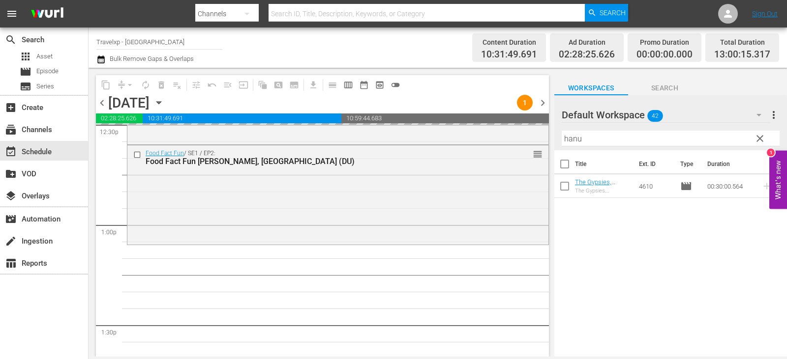
click at [422, 293] on div "Bliss / SE1 / EP5: [GEOGRAPHIC_DATA],[GEOGRAPHIC_DATA] (DU) reorder Backpack / …" at bounding box center [338, 24] width 422 height 4815
click at [422, 296] on div "Bliss / SE1 / EP5: [GEOGRAPHIC_DATA],[GEOGRAPHIC_DATA] (DU) reorder Backpack / …" at bounding box center [338, 24] width 422 height 4815
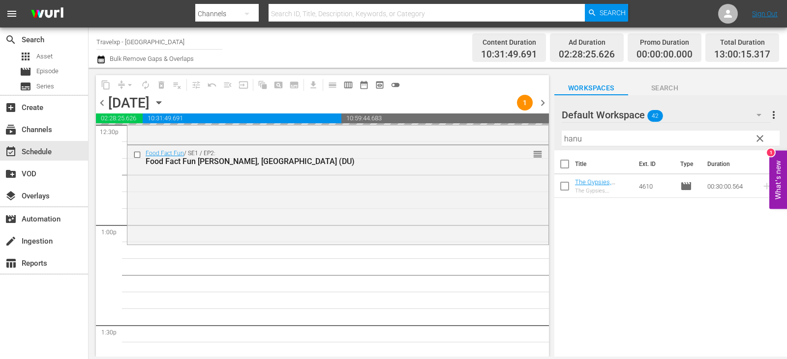
click at [422, 296] on div "Bliss / SE1 / EP5: [GEOGRAPHIC_DATA],[GEOGRAPHIC_DATA] (DU) reorder Backpack / …" at bounding box center [338, 24] width 422 height 4815
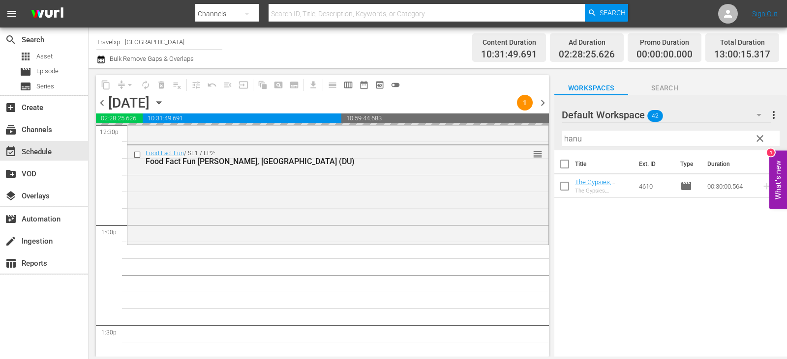
click at [422, 296] on div "Bliss / SE1 / EP5: [GEOGRAPHIC_DATA],[GEOGRAPHIC_DATA] (DU) reorder Backpack / …" at bounding box center [338, 24] width 422 height 4815
click at [423, 293] on div "Bliss / SE1 / EP5: [GEOGRAPHIC_DATA],[GEOGRAPHIC_DATA] (DU) reorder Backpack / …" at bounding box center [338, 24] width 422 height 4815
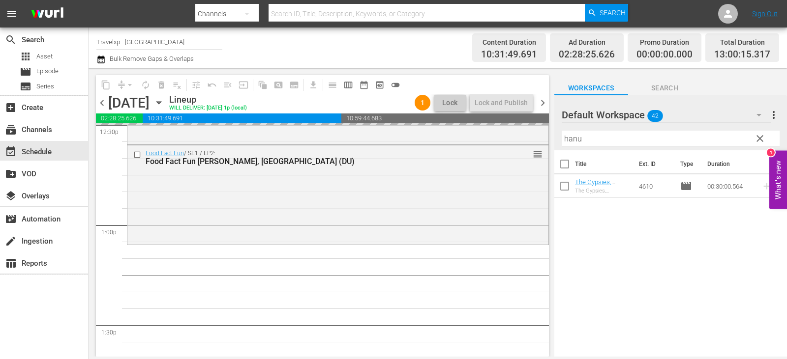
click at [270, 307] on div "Bliss / SE1 / EP5: [GEOGRAPHIC_DATA],[GEOGRAPHIC_DATA] (DU) reorder Backpack / …" at bounding box center [338, 24] width 422 height 4815
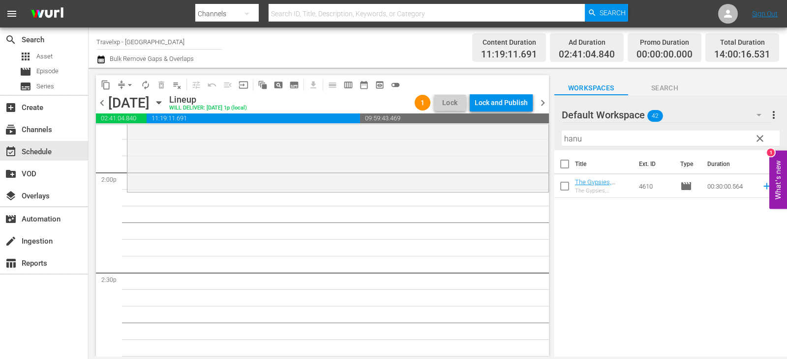
scroll to position [2655, 0]
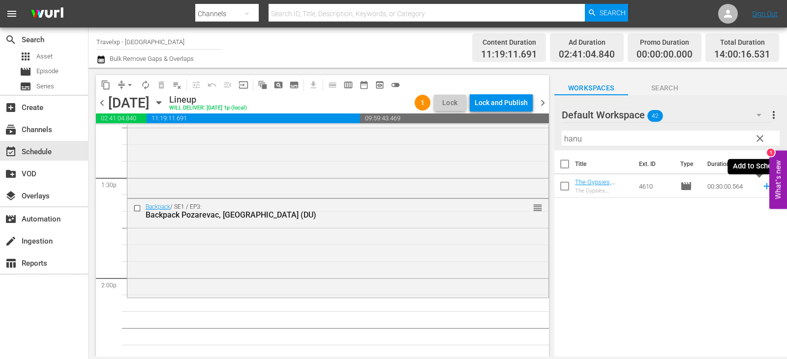
click at [761, 188] on icon at bounding box center [766, 186] width 11 height 11
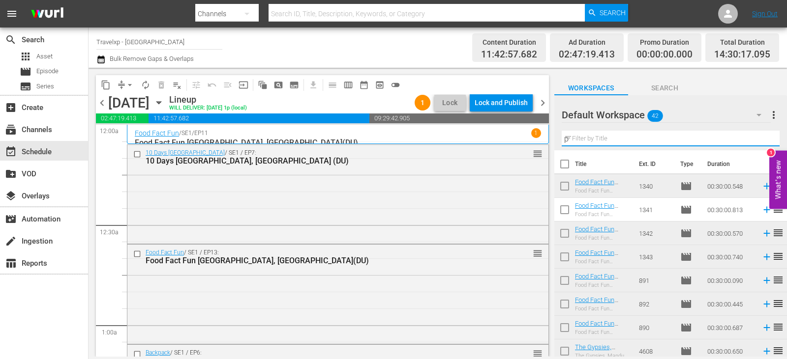
scroll to position [2655, 0]
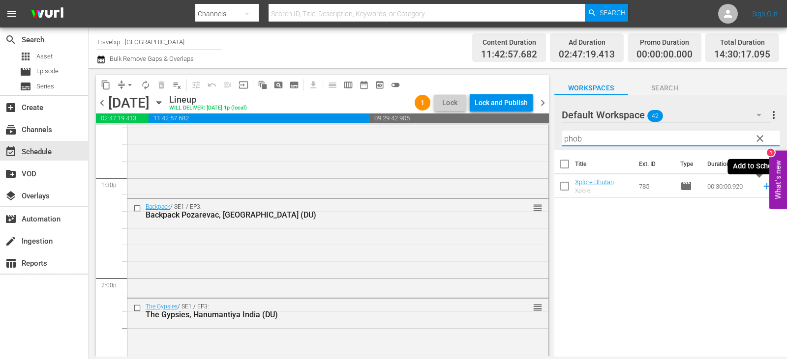
type input "phob"
click at [761, 188] on icon at bounding box center [766, 186] width 11 height 11
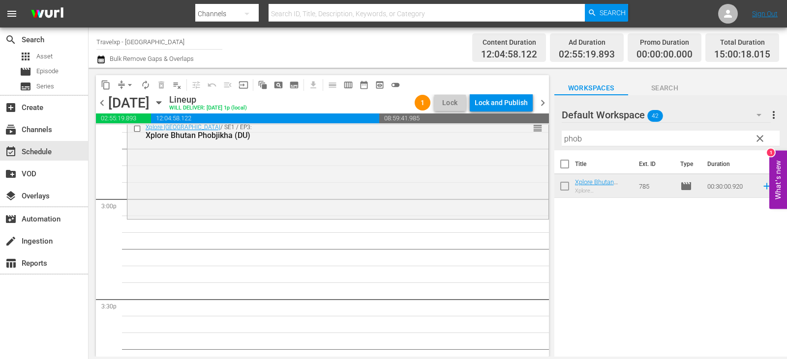
scroll to position [2901, 0]
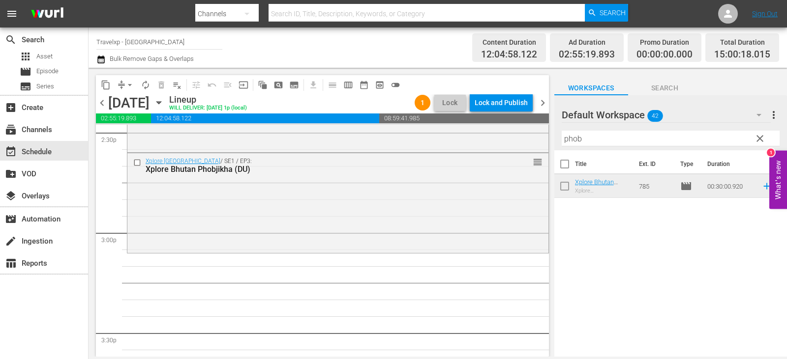
click at [757, 139] on span "clear" at bounding box center [760, 139] width 12 height 12
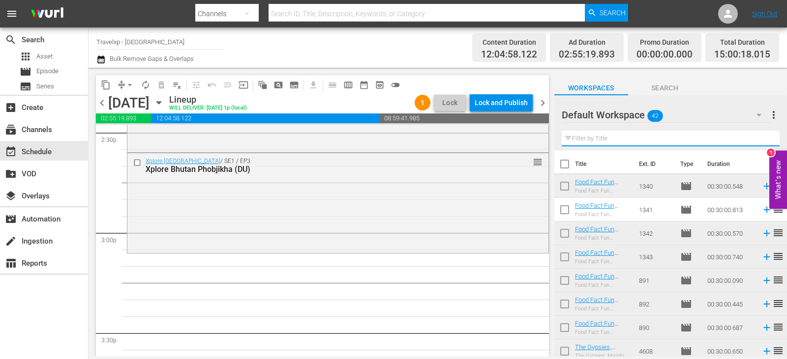
click at [757, 139] on input "text" at bounding box center [671, 139] width 218 height 16
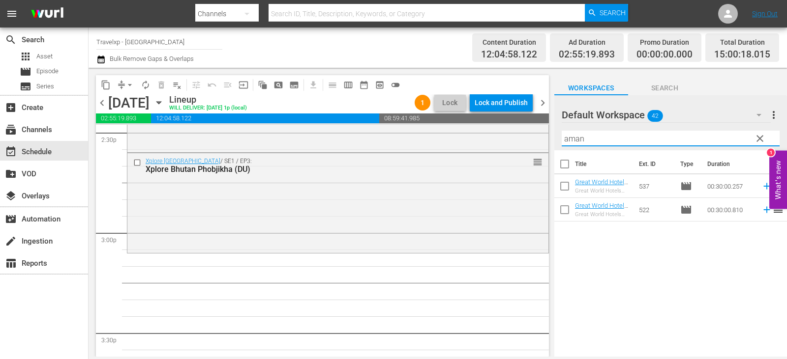
type input "aman"
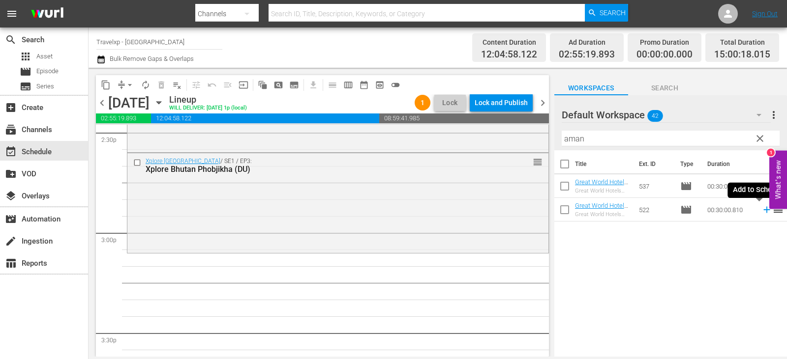
click at [761, 209] on icon at bounding box center [766, 210] width 11 height 11
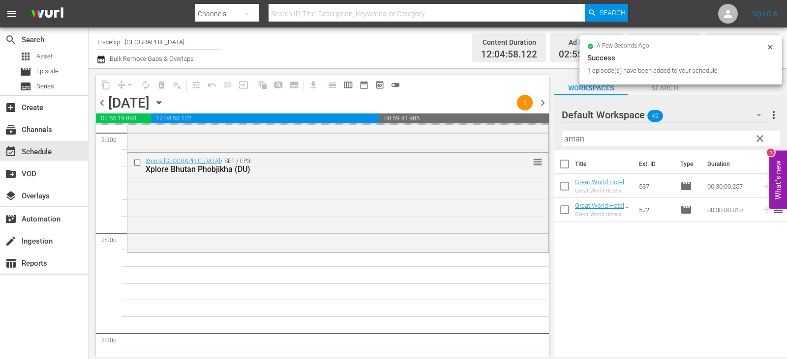
click at [760, 136] on span "clear" at bounding box center [760, 139] width 12 height 12
click at [760, 136] on input "aman" at bounding box center [671, 139] width 218 height 16
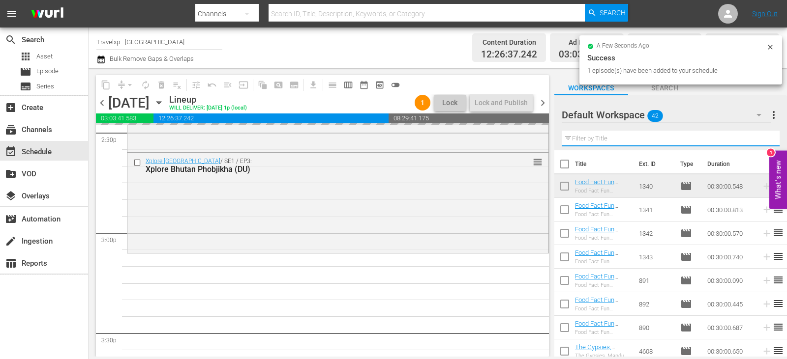
click at [760, 136] on input "text" at bounding box center [671, 139] width 218 height 16
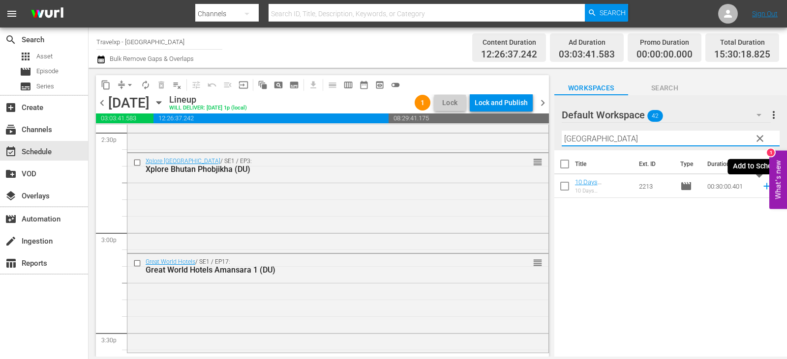
type input "seoul"
click at [763, 186] on icon at bounding box center [766, 186] width 6 height 6
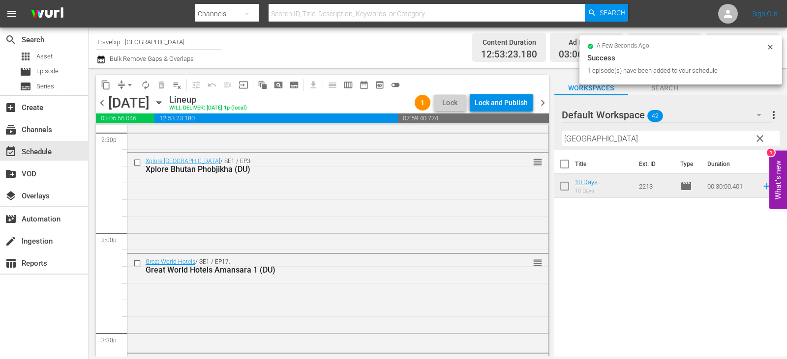
click at [764, 138] on span "clear" at bounding box center [760, 139] width 12 height 12
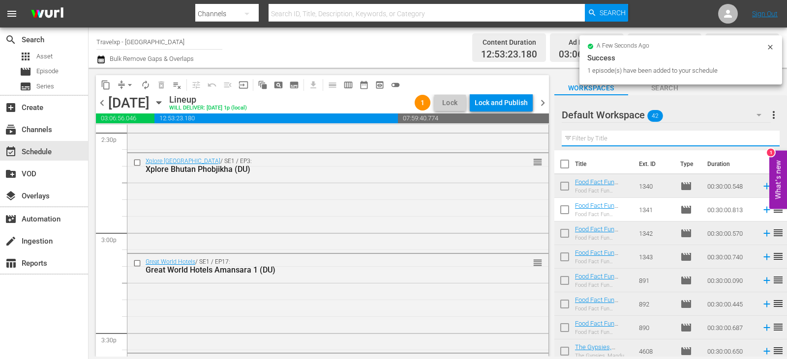
click at [764, 138] on input "text" at bounding box center [671, 139] width 218 height 16
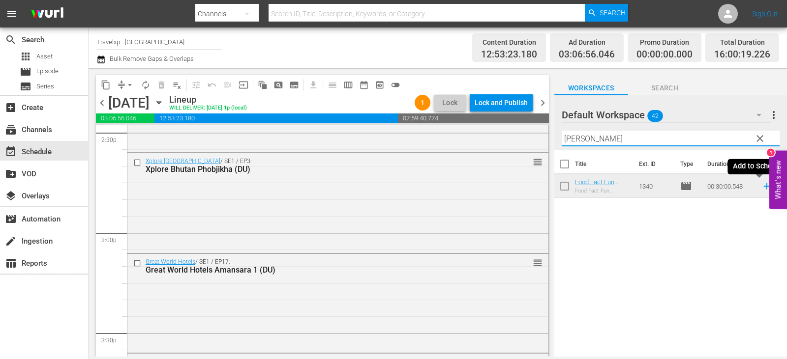
type input "amster"
click at [761, 184] on icon at bounding box center [766, 186] width 11 height 11
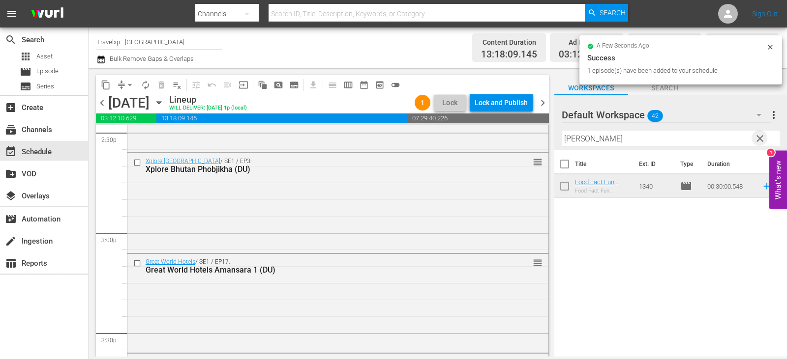
click at [757, 142] on span "clear" at bounding box center [760, 139] width 12 height 12
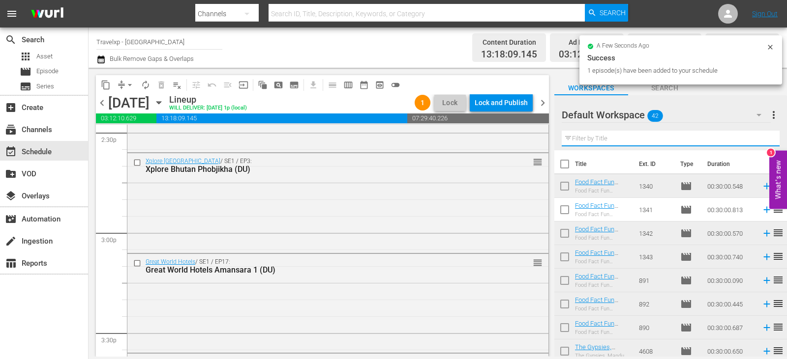
click at [757, 142] on input "text" at bounding box center [671, 139] width 218 height 16
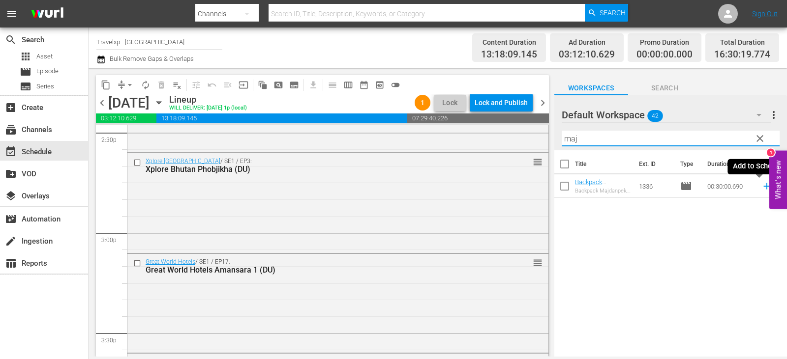
type input "maj"
click at [761, 189] on icon at bounding box center [766, 186] width 11 height 11
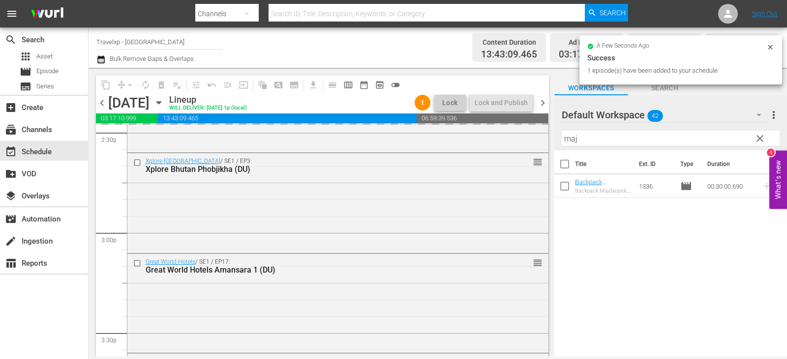
click at [760, 145] on button "clear" at bounding box center [759, 138] width 16 height 16
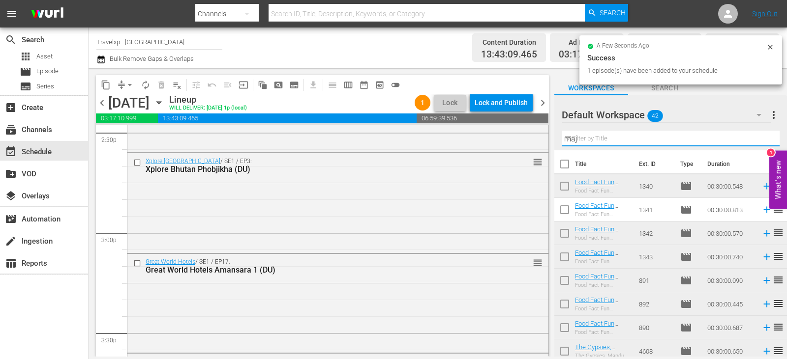
click at [760, 145] on input "maj" at bounding box center [671, 139] width 218 height 16
click at [760, 145] on input "text" at bounding box center [671, 139] width 218 height 16
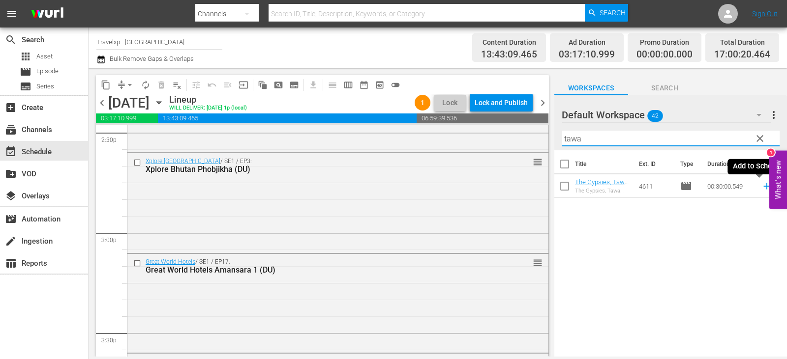
type input "tawa"
click at [761, 185] on icon at bounding box center [766, 186] width 11 height 11
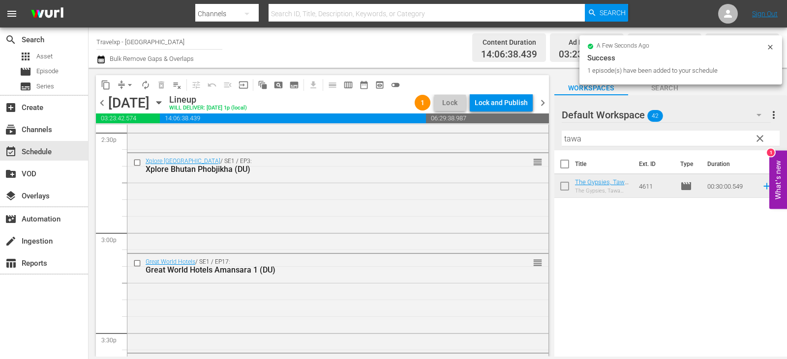
click at [762, 133] on button "clear" at bounding box center [759, 138] width 16 height 16
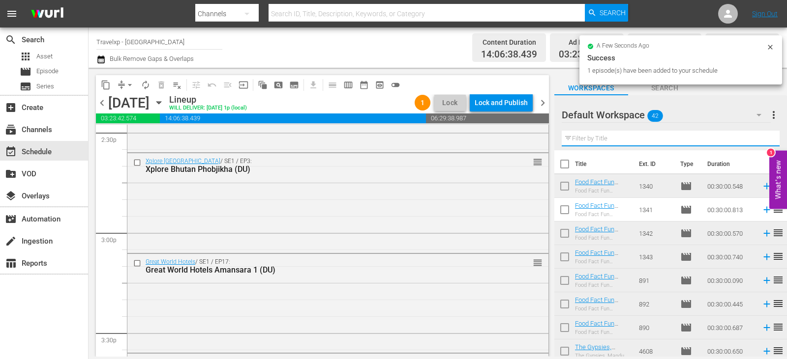
drag, startPoint x: 762, startPoint y: 133, endPoint x: 757, endPoint y: 141, distance: 9.0
click at [762, 133] on input "text" at bounding box center [671, 139] width 218 height 16
click at [757, 141] on input "text" at bounding box center [671, 139] width 218 height 16
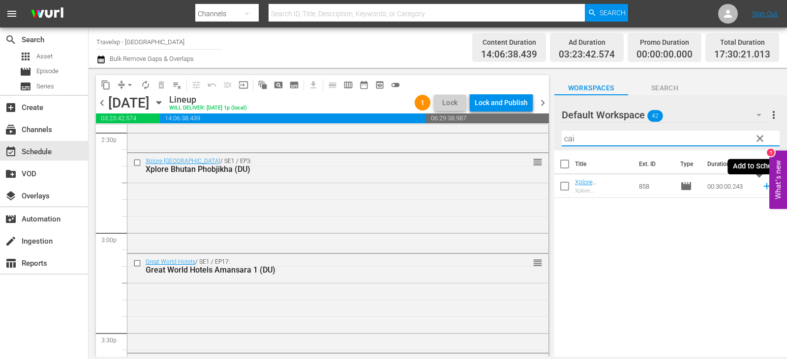
type input "cai"
click at [761, 185] on icon at bounding box center [766, 186] width 11 height 11
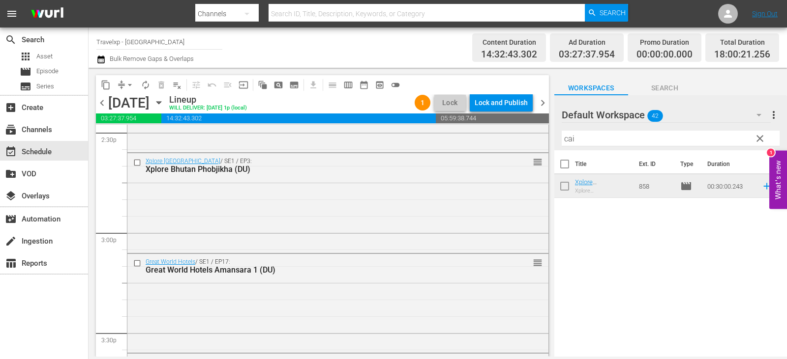
click at [759, 140] on span "clear" at bounding box center [760, 139] width 12 height 12
click at [759, 140] on input "text" at bounding box center [671, 139] width 218 height 16
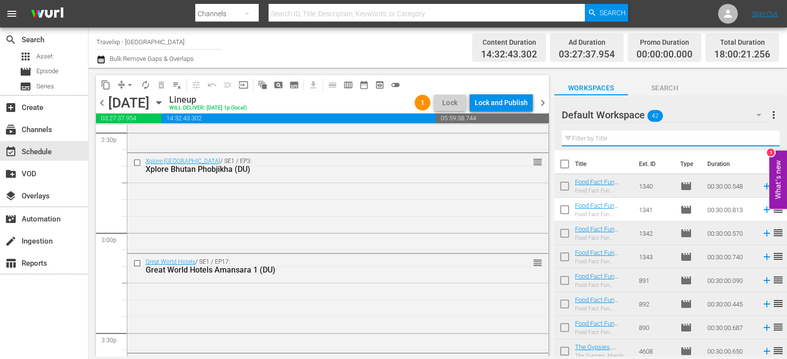
click at [759, 140] on input "text" at bounding box center [671, 139] width 218 height 16
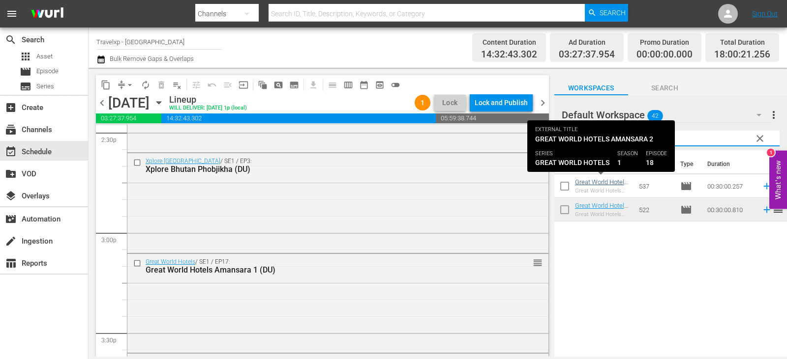
type input "amansa"
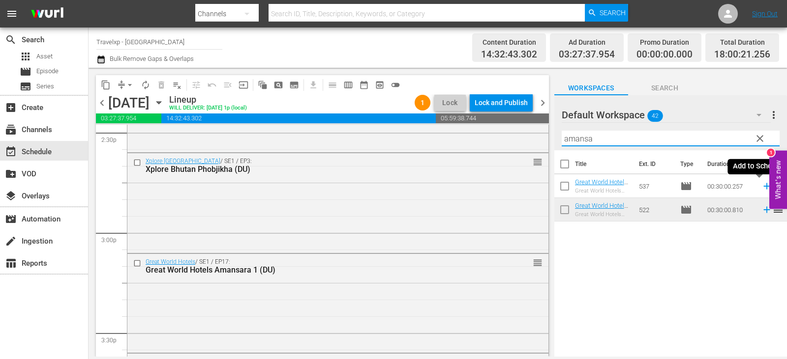
click at [762, 185] on icon at bounding box center [766, 186] width 11 height 11
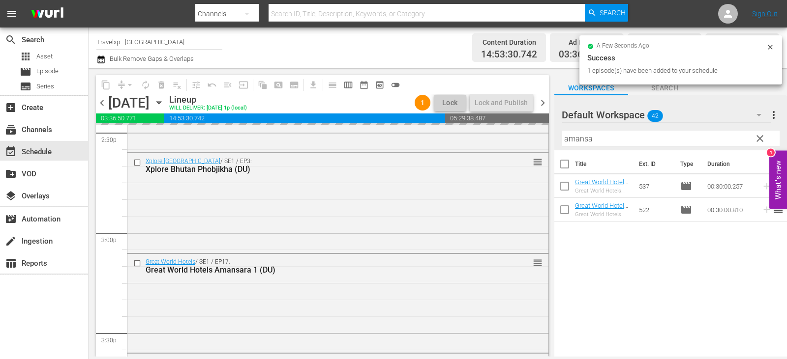
click at [766, 142] on button "clear" at bounding box center [759, 138] width 16 height 16
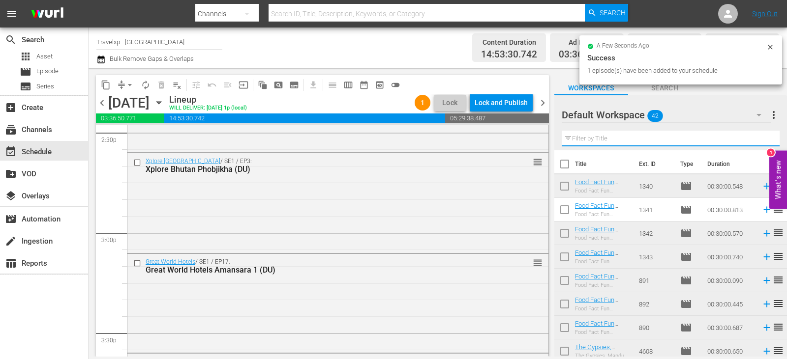
click at [766, 142] on input "text" at bounding box center [671, 139] width 218 height 16
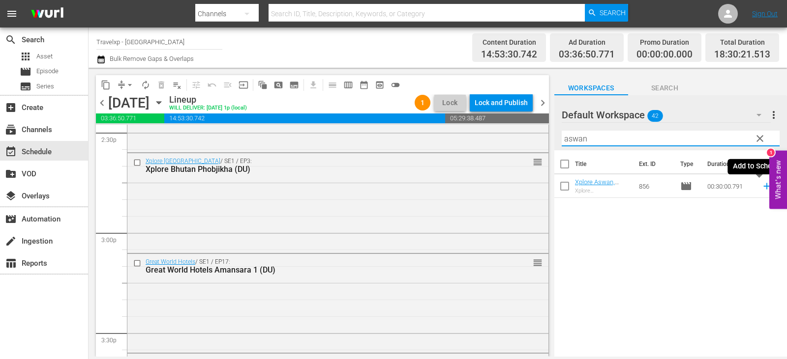
type input "aswan"
click at [761, 185] on icon at bounding box center [766, 186] width 11 height 11
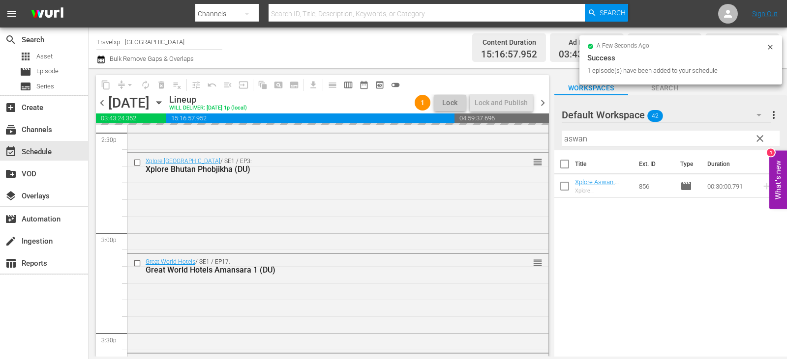
click at [758, 147] on hr at bounding box center [671, 146] width 218 height 0
click at [761, 142] on span "clear" at bounding box center [760, 139] width 12 height 12
click at [761, 142] on input "aswan" at bounding box center [671, 139] width 218 height 16
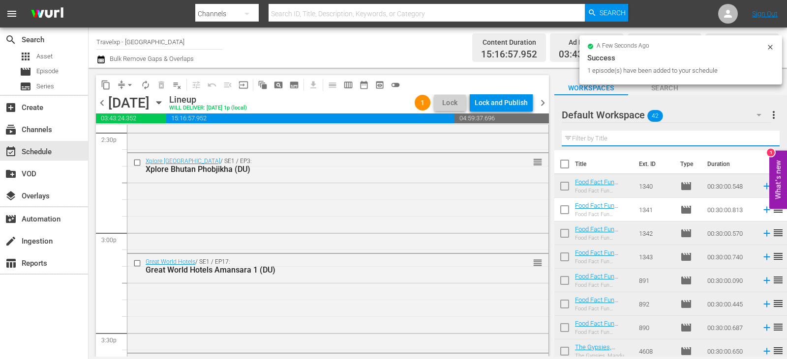
click at [761, 142] on input "text" at bounding box center [671, 139] width 218 height 16
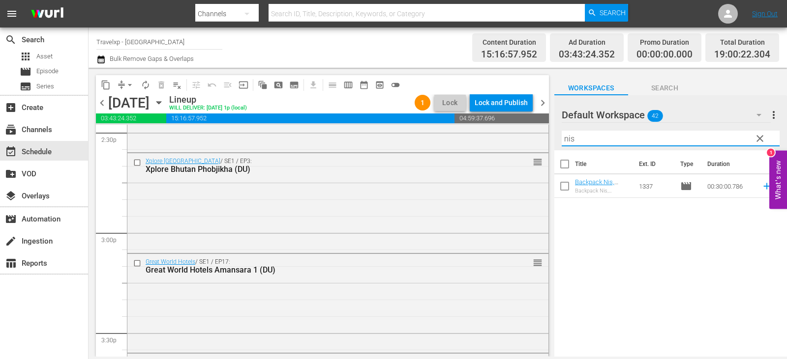
type input "nis"
drag, startPoint x: 623, startPoint y: 253, endPoint x: 603, endPoint y: 214, distance: 43.8
click at [623, 253] on div "Title Ext. ID Type Duration Backpack Nis, Serbia (DU) Backpack Nis, Serbia 1337…" at bounding box center [670, 254] width 233 height 208
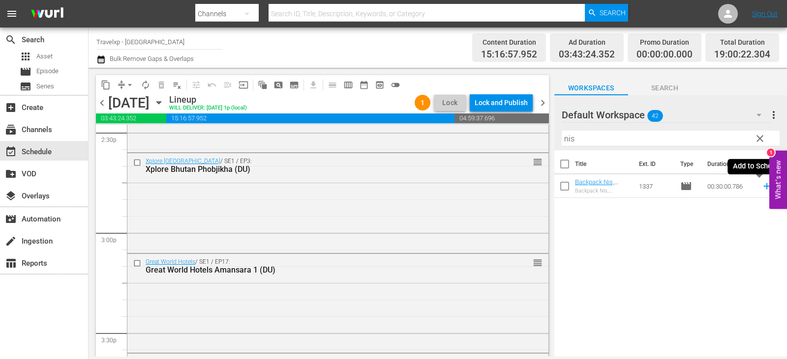
click at [762, 185] on icon at bounding box center [766, 186] width 11 height 11
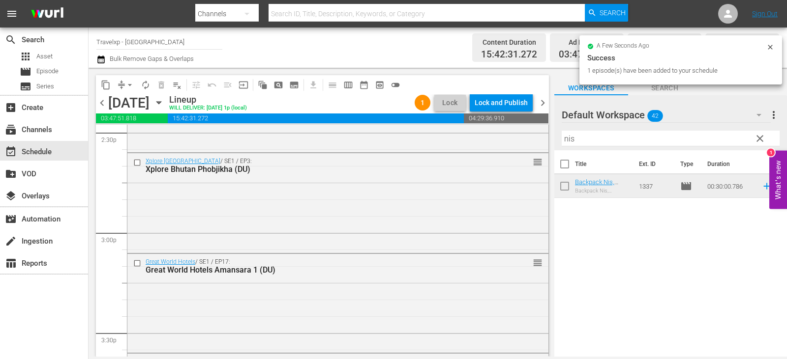
click at [756, 139] on span "clear" at bounding box center [760, 139] width 12 height 12
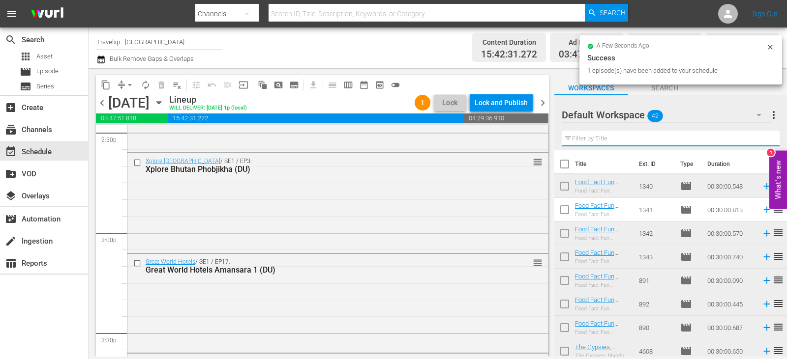
click at [756, 139] on input "text" at bounding box center [671, 139] width 218 height 16
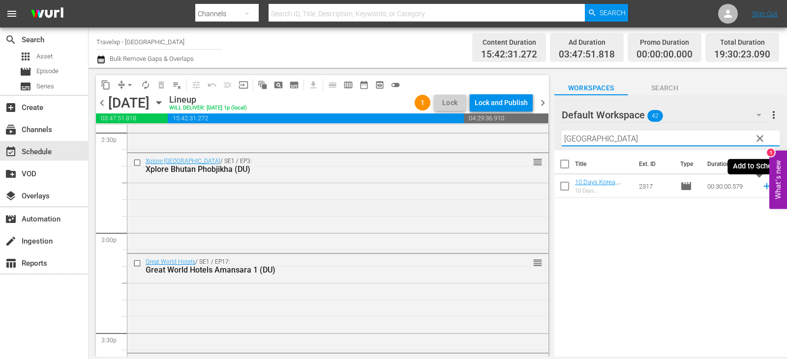
type input "busan"
click at [763, 187] on icon at bounding box center [766, 186] width 6 height 6
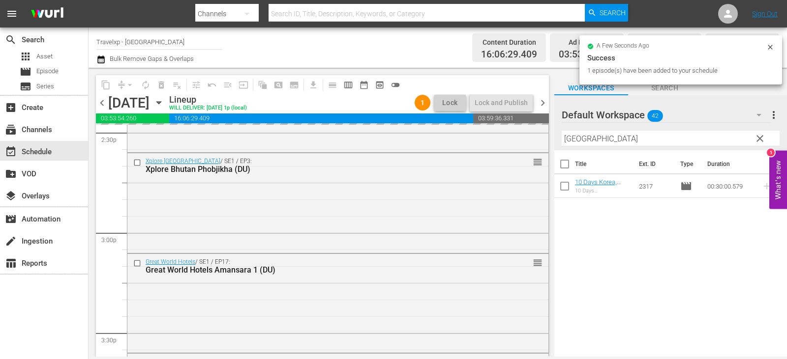
click at [759, 136] on span "clear" at bounding box center [760, 139] width 12 height 12
click at [759, 136] on input "busan" at bounding box center [671, 139] width 218 height 16
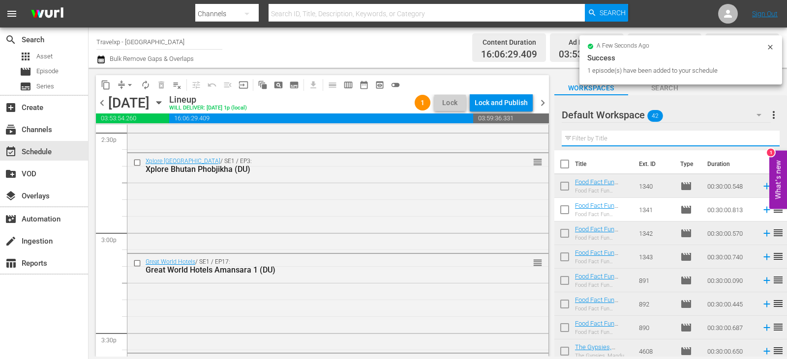
click at [759, 136] on input "text" at bounding box center [671, 139] width 218 height 16
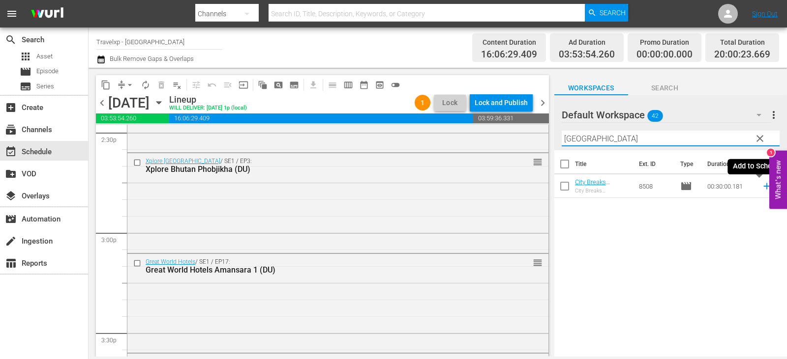
type input "madrid"
click at [763, 189] on icon at bounding box center [766, 186] width 6 height 6
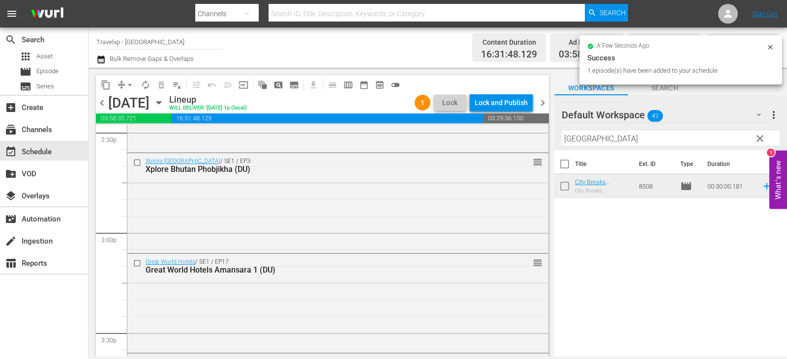
click at [758, 142] on span "clear" at bounding box center [760, 139] width 12 height 12
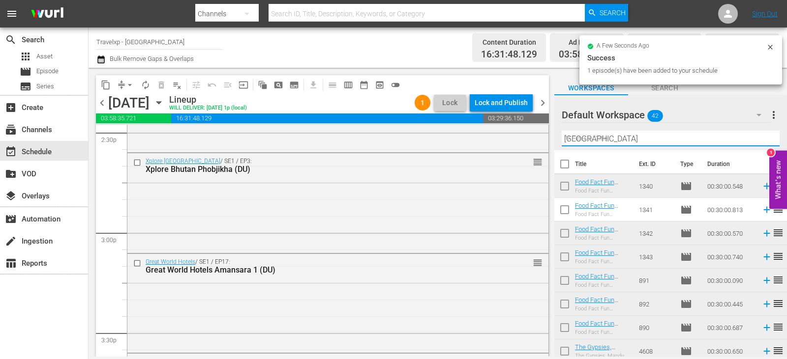
click at [758, 142] on input "madrid" at bounding box center [671, 139] width 218 height 16
click at [758, 142] on input "text" at bounding box center [671, 139] width 218 height 16
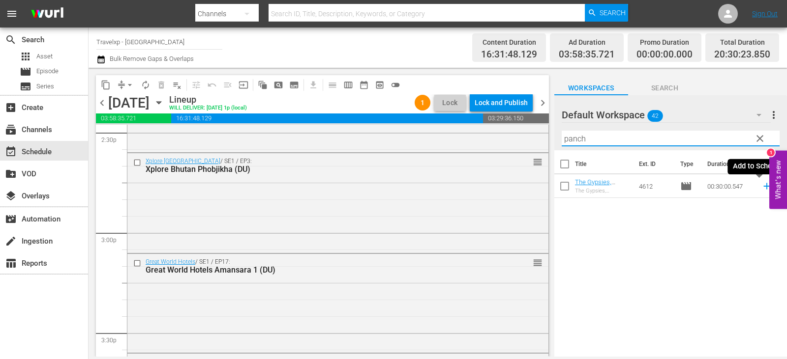
type input "panch"
click at [761, 188] on icon at bounding box center [766, 186] width 11 height 11
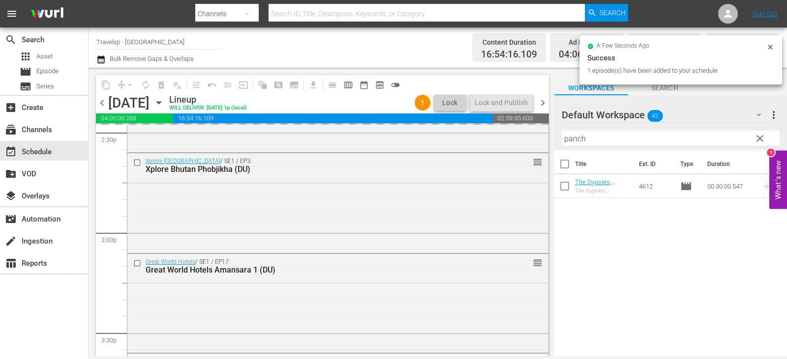
click at [764, 137] on span "clear" at bounding box center [760, 139] width 12 height 12
click at [764, 137] on input "panch" at bounding box center [671, 139] width 218 height 16
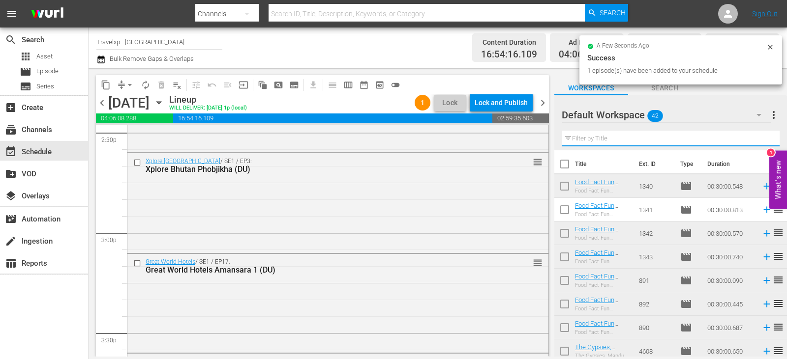
click at [764, 137] on input "text" at bounding box center [671, 139] width 218 height 16
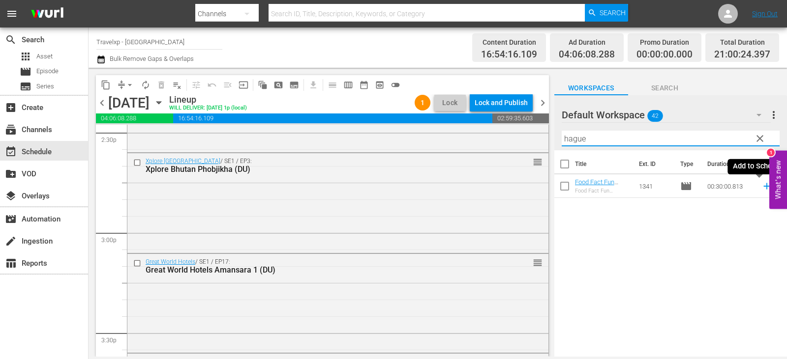
type input "hague"
click at [761, 188] on icon at bounding box center [766, 186] width 11 height 11
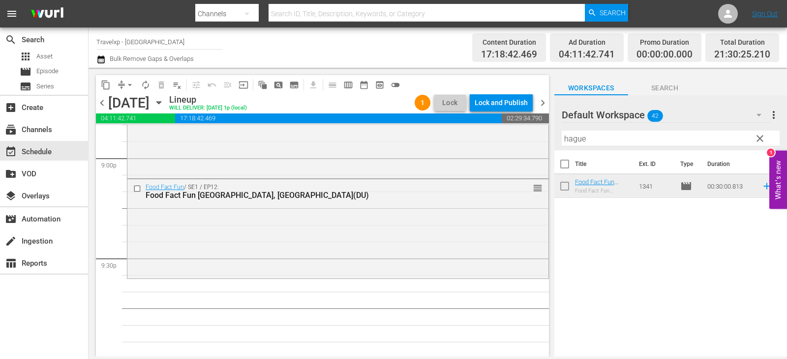
scroll to position [4229, 0]
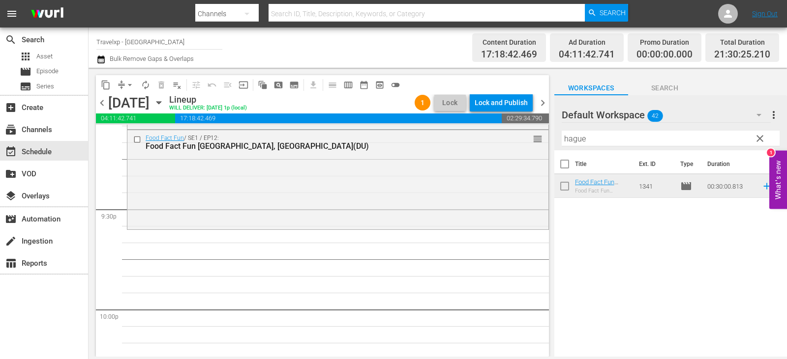
click at [755, 141] on span "clear" at bounding box center [760, 139] width 12 height 12
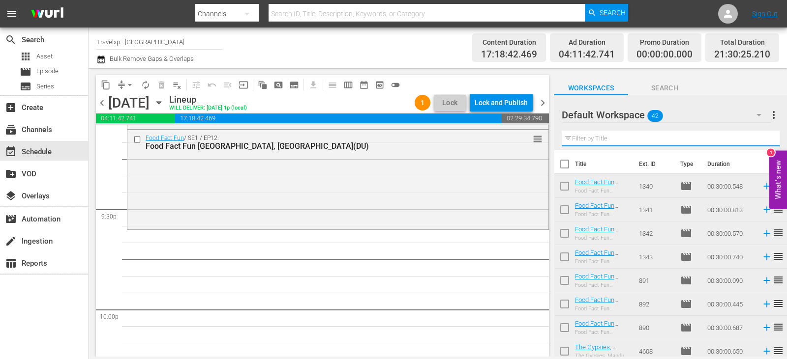
click at [755, 141] on input "text" at bounding box center [671, 139] width 218 height 16
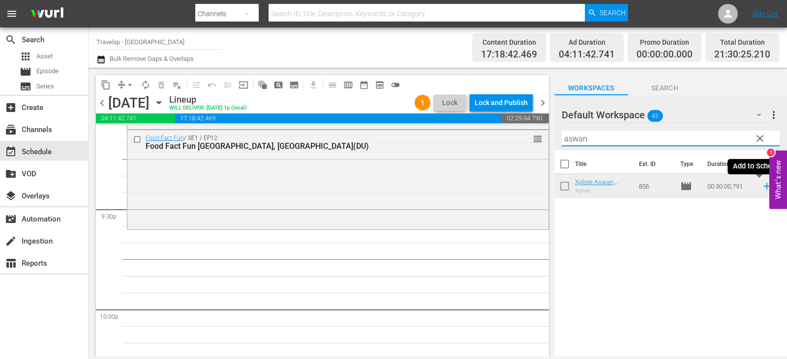
type input "aswan"
click at [761, 185] on icon at bounding box center [766, 186] width 11 height 11
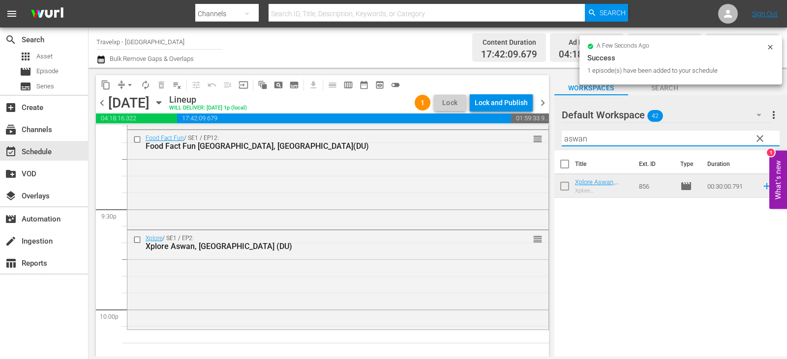
click at [768, 140] on input "aswan" at bounding box center [671, 139] width 218 height 16
click at [763, 140] on span "clear" at bounding box center [760, 139] width 12 height 12
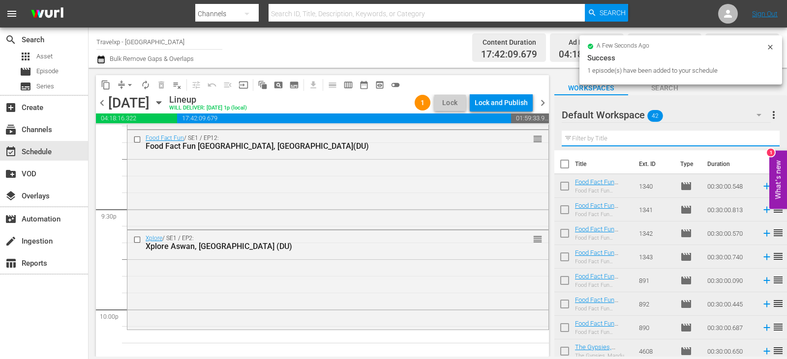
click at [763, 140] on input "text" at bounding box center [671, 139] width 218 height 16
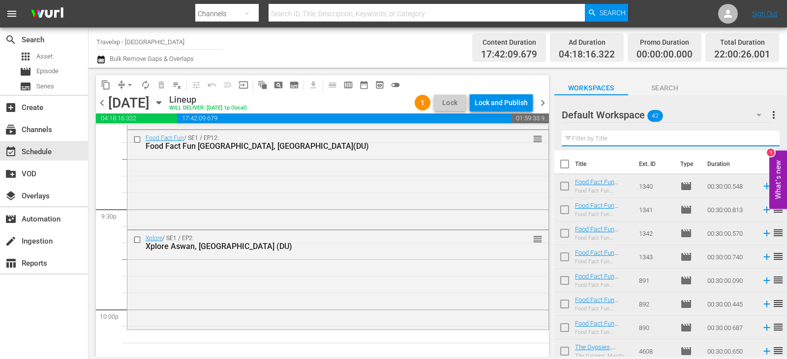
click at [763, 140] on input "text" at bounding box center [671, 139] width 218 height 16
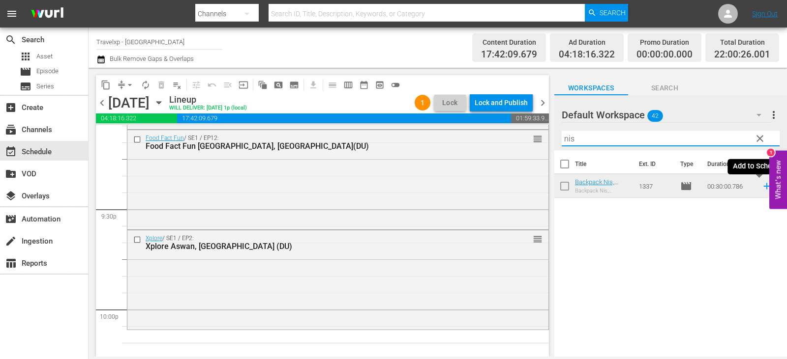
type input "nis"
click at [763, 188] on icon at bounding box center [766, 186] width 6 height 6
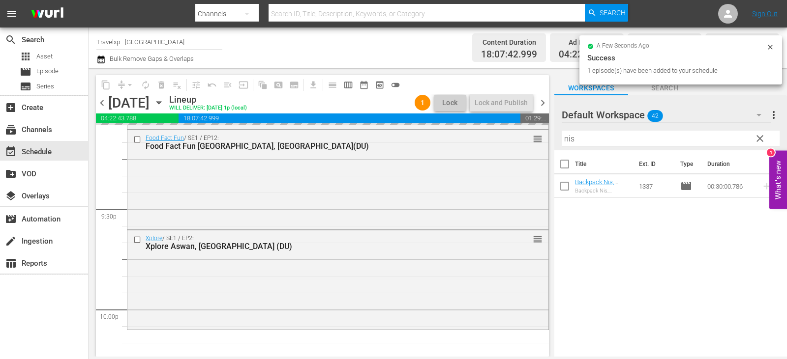
click at [759, 137] on span "clear" at bounding box center [760, 139] width 12 height 12
click at [759, 137] on input "nis" at bounding box center [671, 139] width 218 height 16
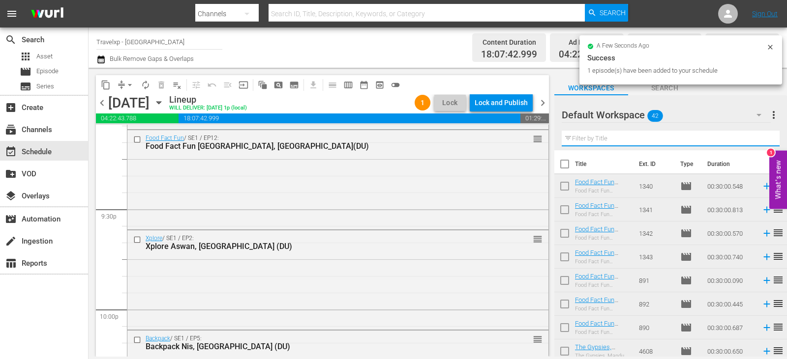
click at [759, 137] on input "text" at bounding box center [671, 139] width 218 height 16
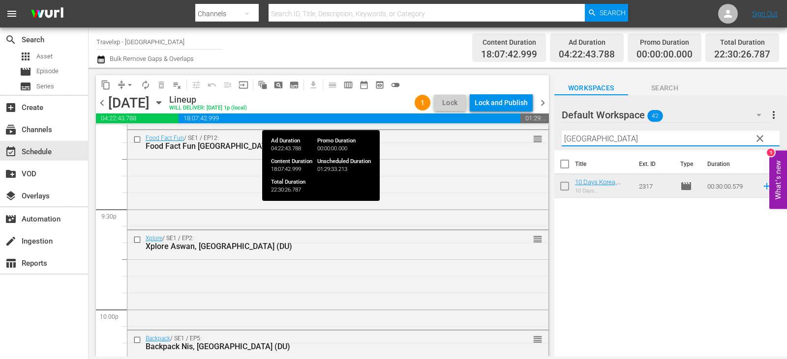
type input "busan"
drag, startPoint x: 345, startPoint y: 119, endPoint x: 587, endPoint y: 268, distance: 284.1
click at [587, 268] on div "Title Ext. ID Type Duration 10 Days Korea, Busan (DU) 10 Days Korea, Busan 2317…" at bounding box center [670, 254] width 233 height 208
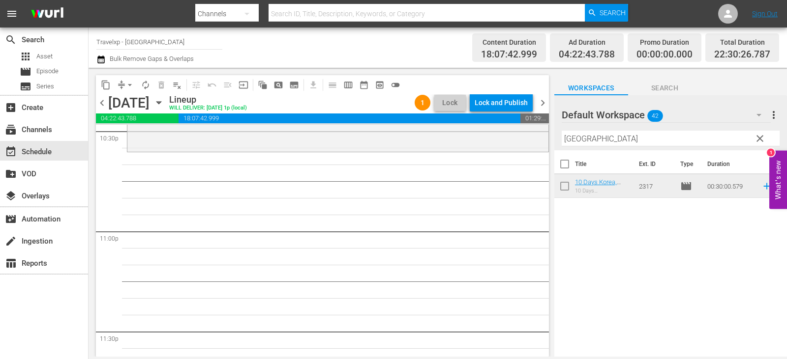
scroll to position [4425, 0]
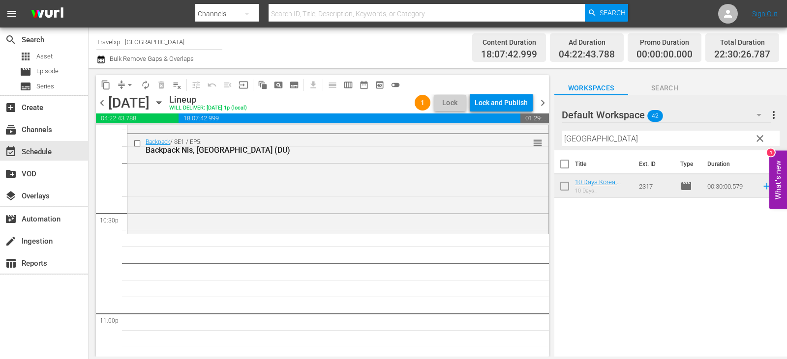
click at [762, 137] on span "clear" at bounding box center [760, 139] width 12 height 12
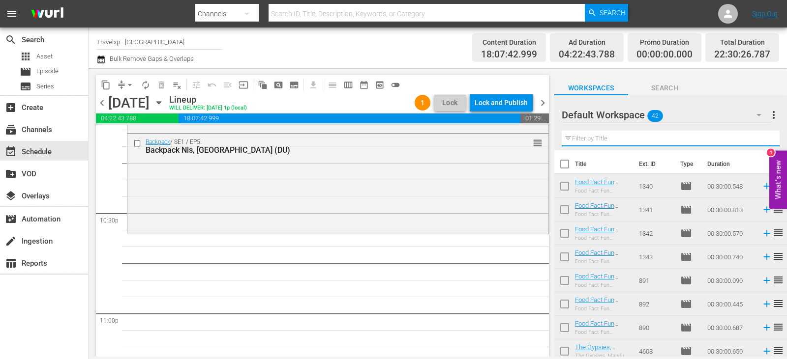
click at [762, 137] on input "text" at bounding box center [671, 139] width 218 height 16
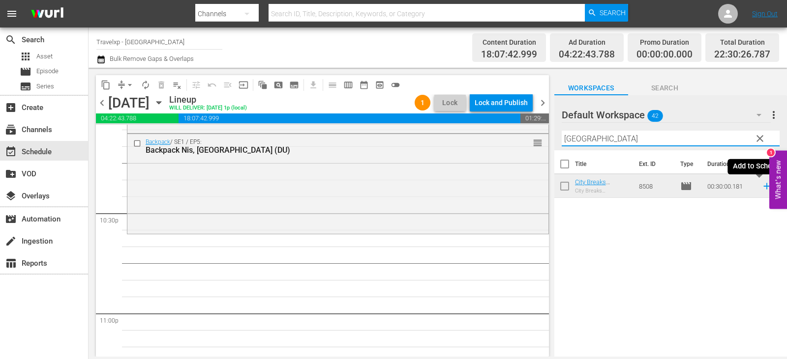
type input "madrid"
click at [763, 185] on icon at bounding box center [766, 186] width 6 height 6
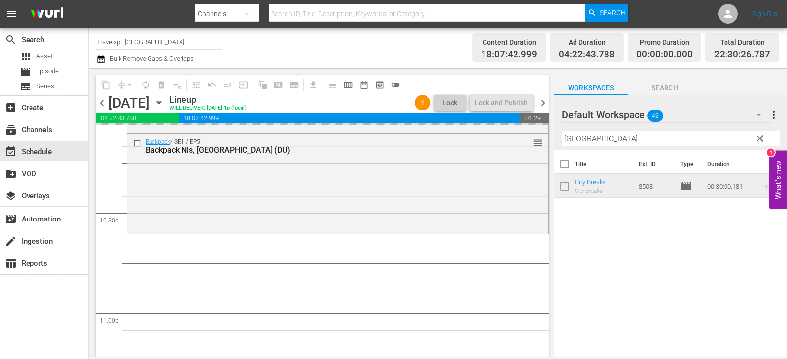
click at [762, 139] on span "clear" at bounding box center [760, 139] width 12 height 12
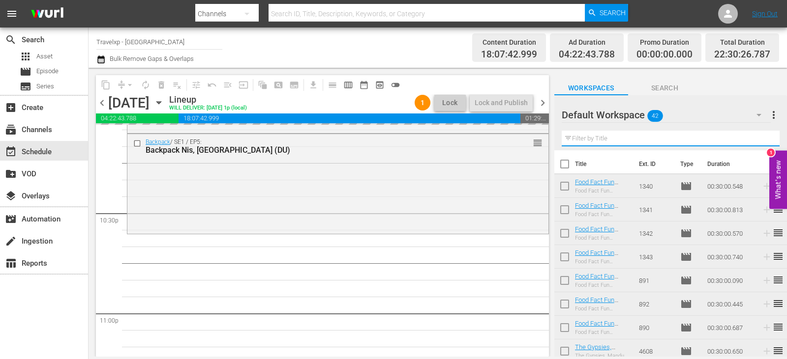
click at [762, 139] on input "text" at bounding box center [671, 139] width 218 height 16
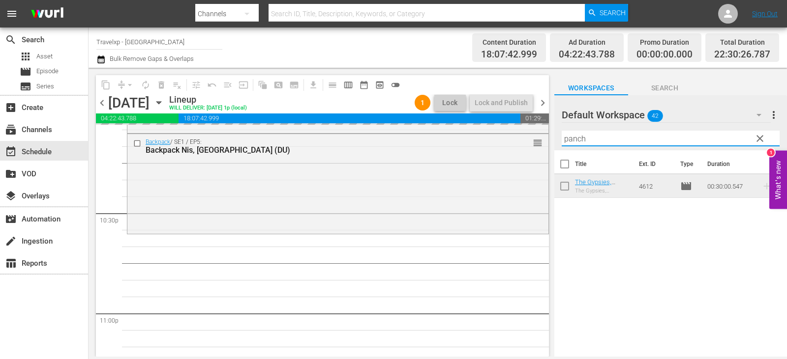
type input "panch"
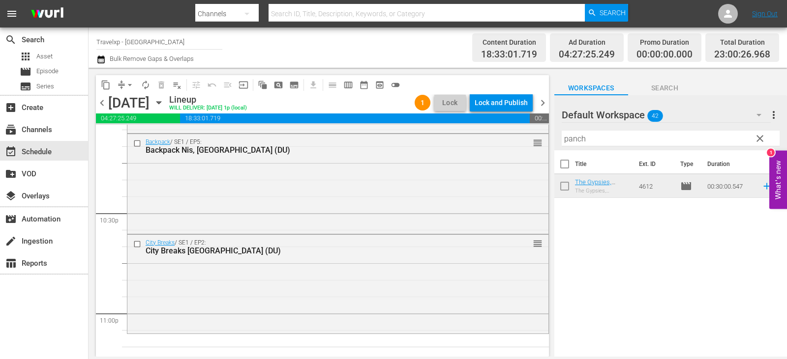
click at [761, 185] on icon at bounding box center [766, 186] width 11 height 11
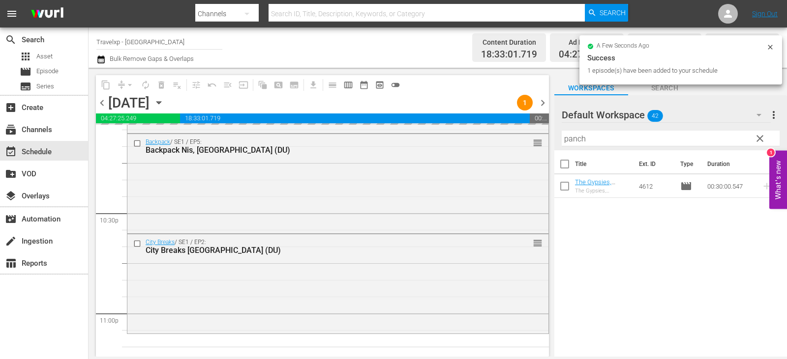
scroll to position [4583, 0]
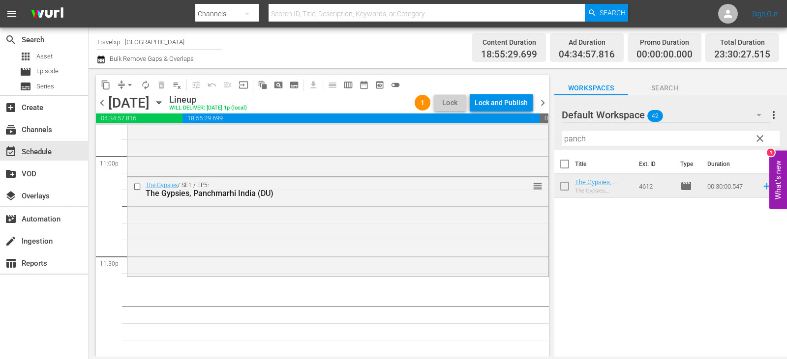
click at [750, 142] on div "Default Workspace 42 Default more_vert clear Filter by Title panch" at bounding box center [670, 122] width 233 height 55
click at [758, 141] on span "clear" at bounding box center [760, 139] width 12 height 12
click at [758, 141] on input "text" at bounding box center [671, 139] width 218 height 16
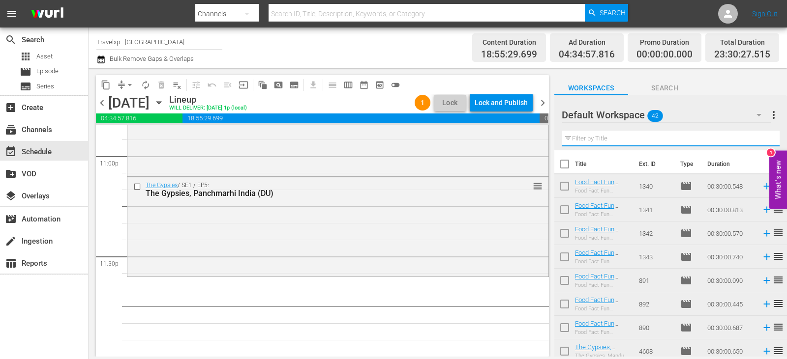
click at [758, 141] on input "text" at bounding box center [671, 139] width 218 height 16
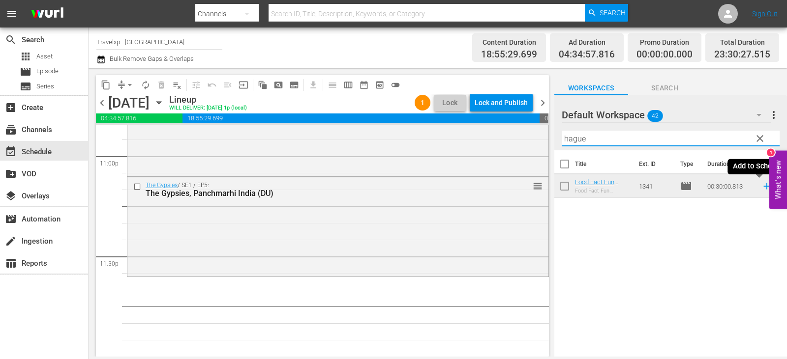
type input "hague"
click at [763, 187] on icon at bounding box center [766, 186] width 6 height 6
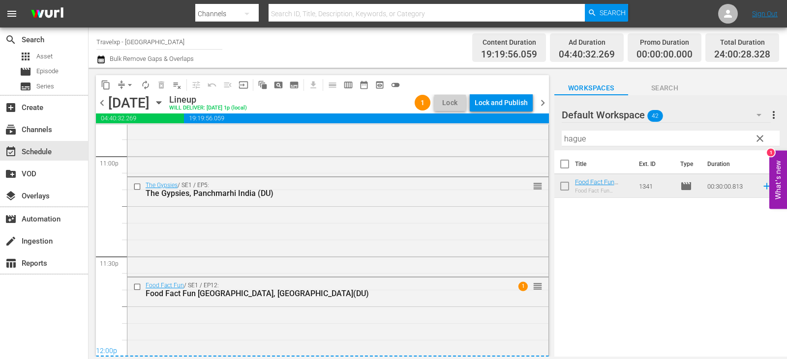
scroll to position [4603, 0]
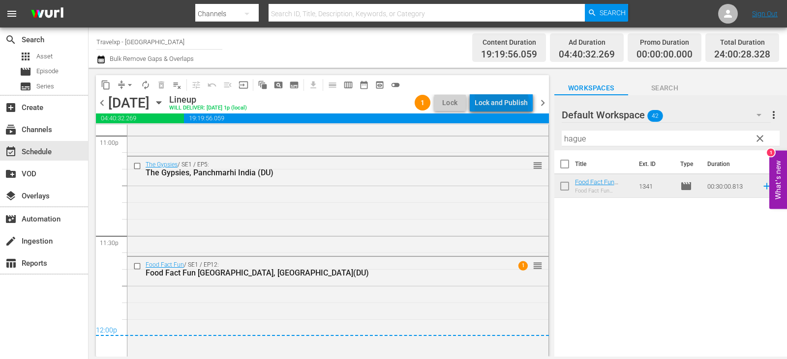
click at [504, 110] on div "Lock and Publish" at bounding box center [500, 103] width 53 height 18
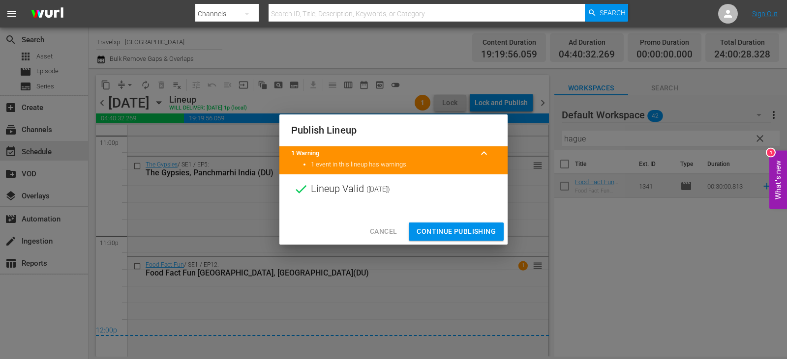
click at [425, 227] on span "Continue Publishing" at bounding box center [455, 232] width 79 height 12
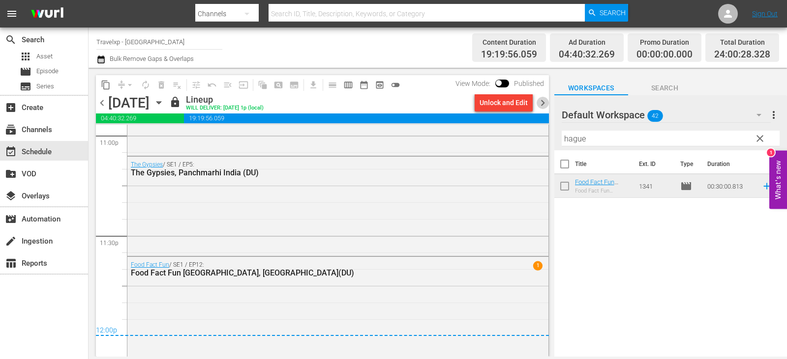
click at [540, 100] on span "chevron_right" at bounding box center [542, 103] width 12 height 12
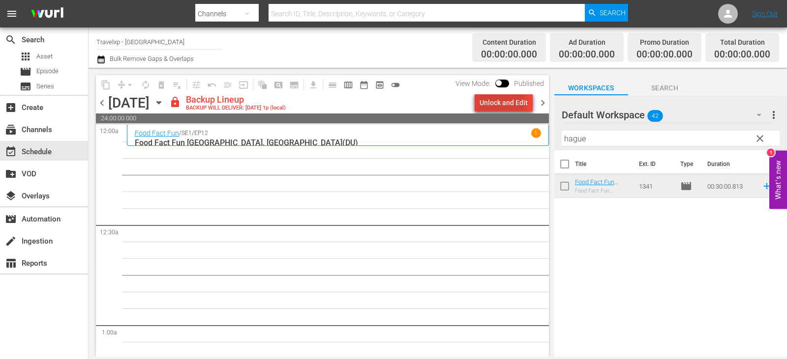
click at [500, 99] on div "Unlock and Edit" at bounding box center [503, 103] width 48 height 18
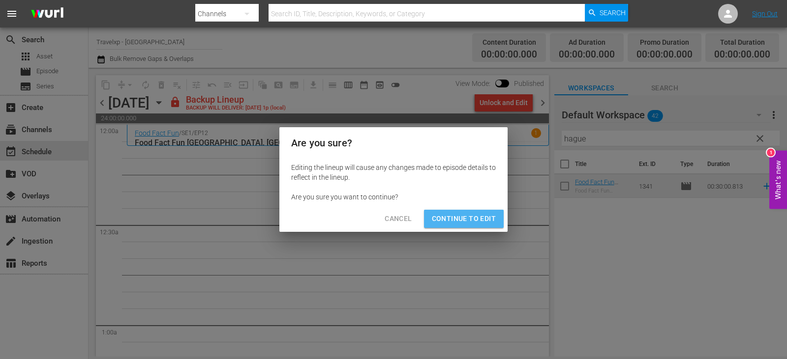
click at [463, 227] on button "Continue to Edit" at bounding box center [464, 219] width 80 height 18
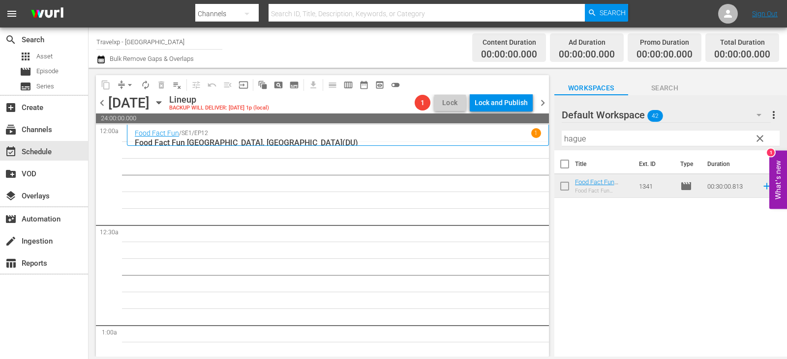
click at [758, 135] on span "clear" at bounding box center [760, 139] width 12 height 12
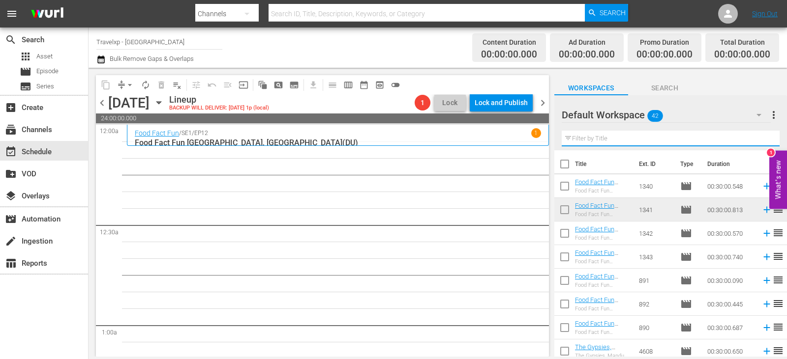
click at [758, 135] on input "text" at bounding box center [671, 139] width 218 height 16
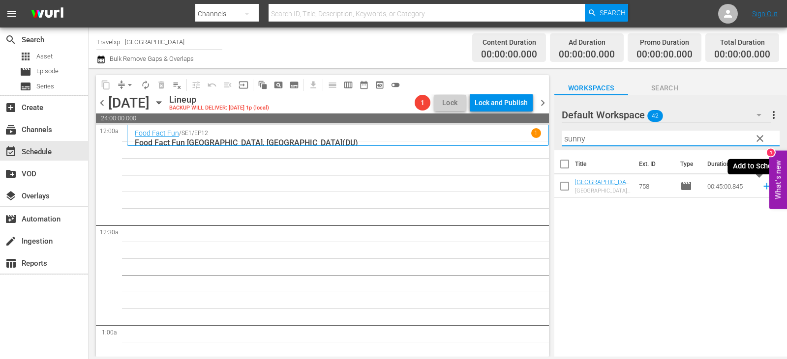
type input "sunny"
click at [761, 188] on icon at bounding box center [766, 186] width 11 height 11
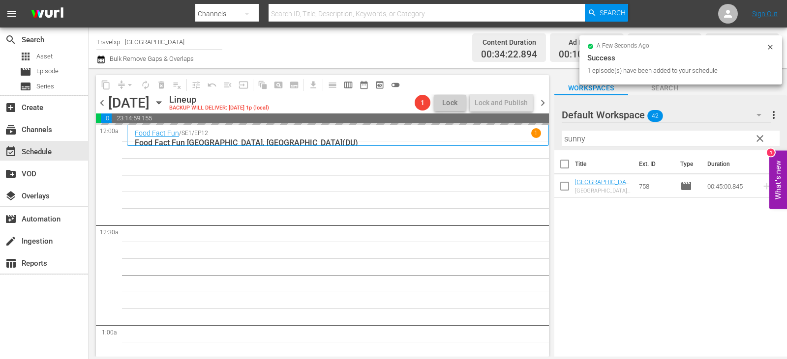
click at [761, 140] on span "clear" at bounding box center [760, 139] width 12 height 12
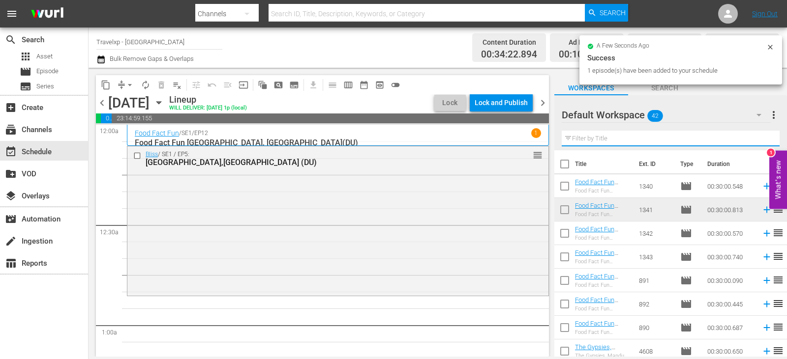
click at [761, 140] on input "text" at bounding box center [671, 139] width 218 height 16
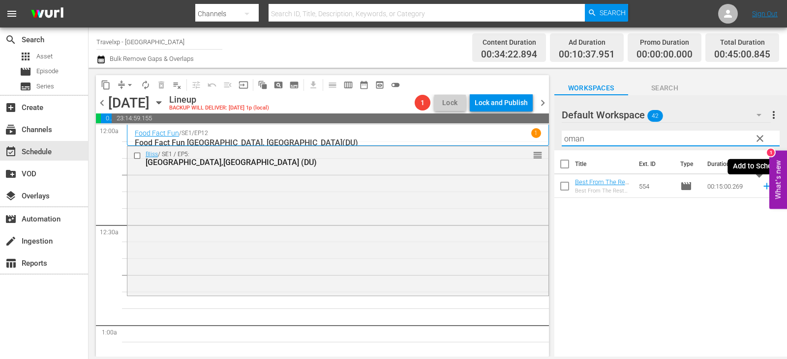
type input "oman"
click at [761, 186] on icon at bounding box center [766, 186] width 11 height 11
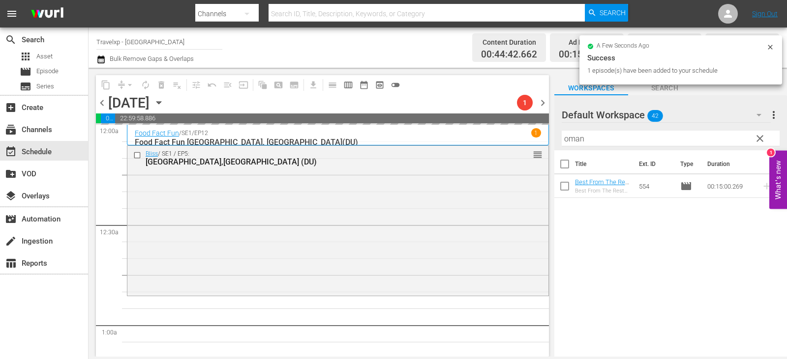
click at [758, 141] on span "clear" at bounding box center [760, 139] width 12 height 12
click at [758, 141] on input "oman" at bounding box center [671, 139] width 218 height 16
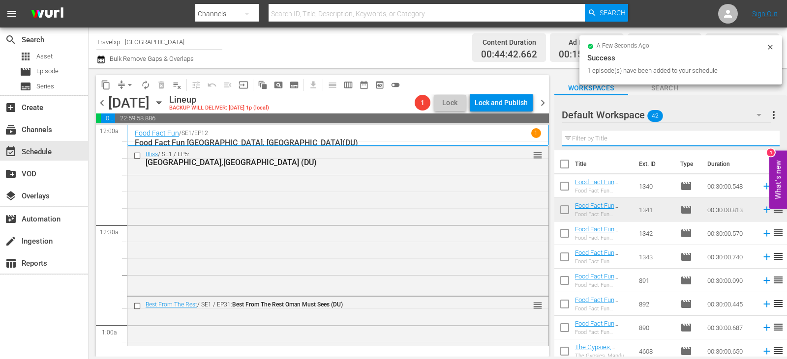
click at [758, 141] on input "text" at bounding box center [671, 139] width 218 height 16
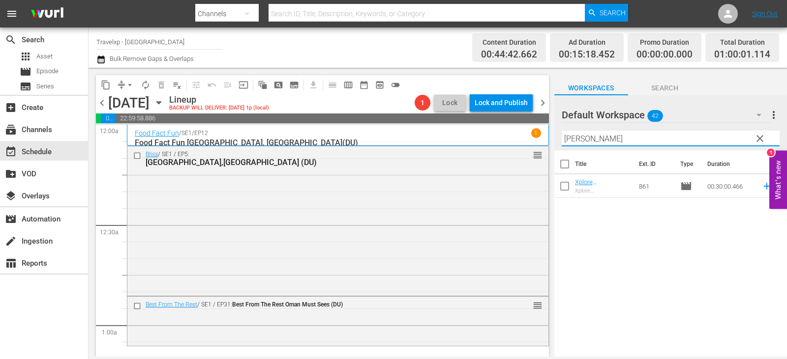
type input "[PERSON_NAME]"
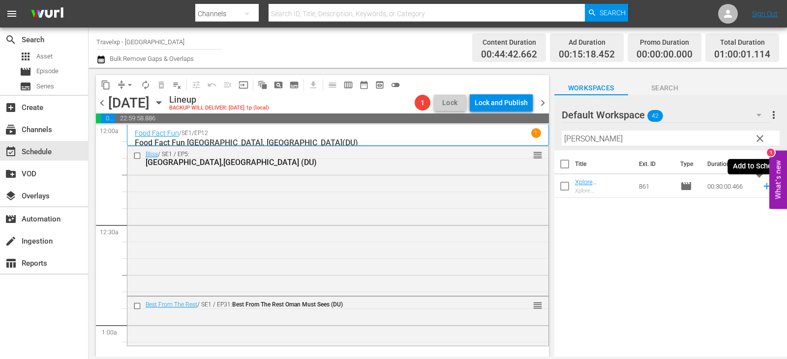
click at [761, 184] on icon at bounding box center [766, 186] width 11 height 11
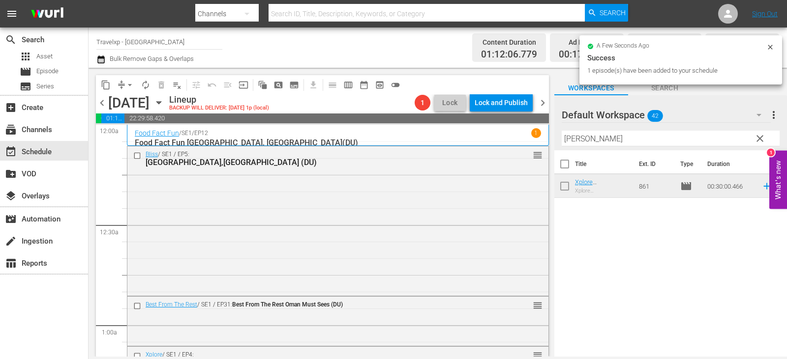
click at [758, 137] on span "clear" at bounding box center [760, 139] width 12 height 12
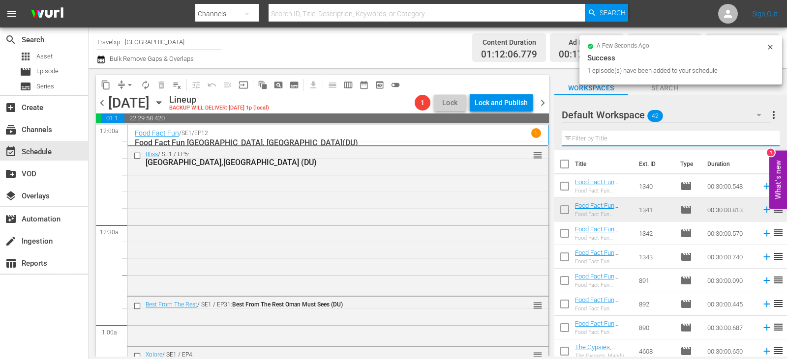
click at [758, 137] on input "text" at bounding box center [671, 139] width 218 height 16
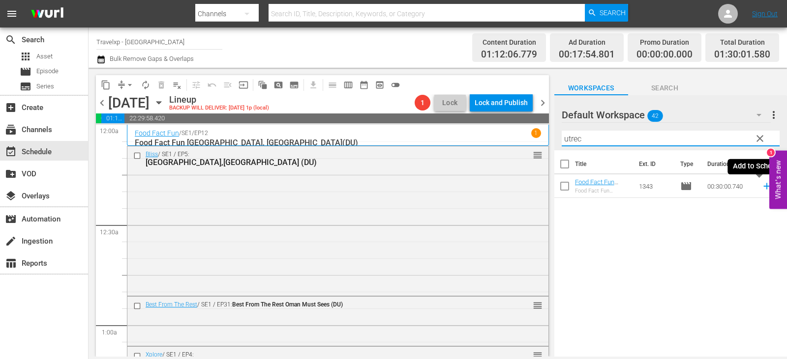
type input "utrec"
click at [763, 187] on icon at bounding box center [766, 186] width 11 height 11
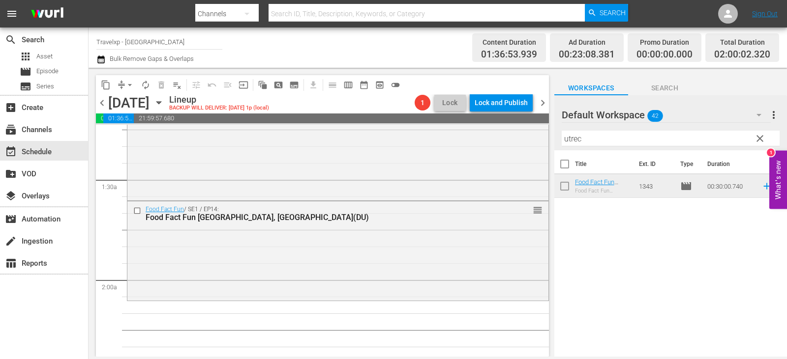
scroll to position [295, 0]
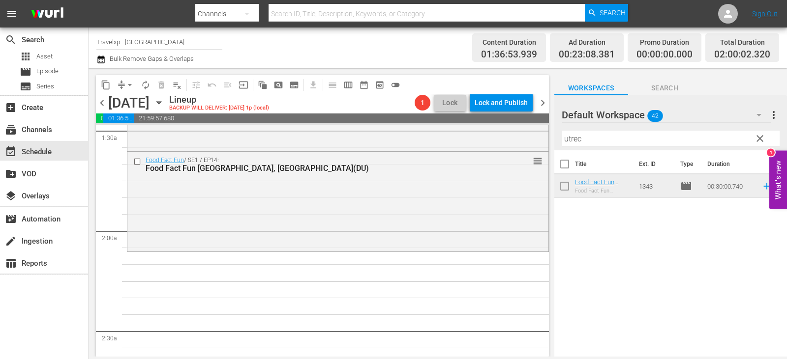
click at [763, 139] on span "clear" at bounding box center [760, 139] width 12 height 12
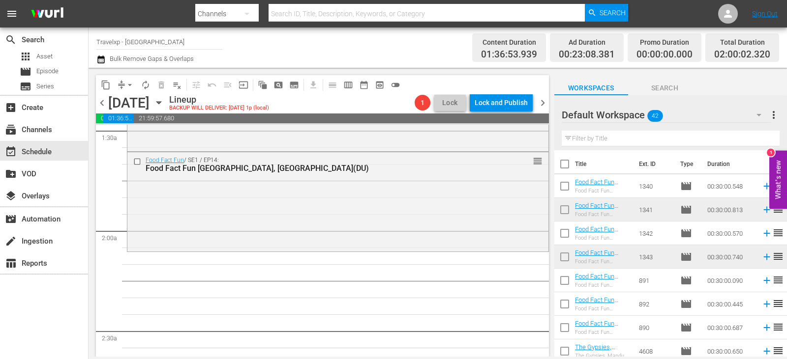
click at [763, 139] on input "text" at bounding box center [671, 139] width 218 height 16
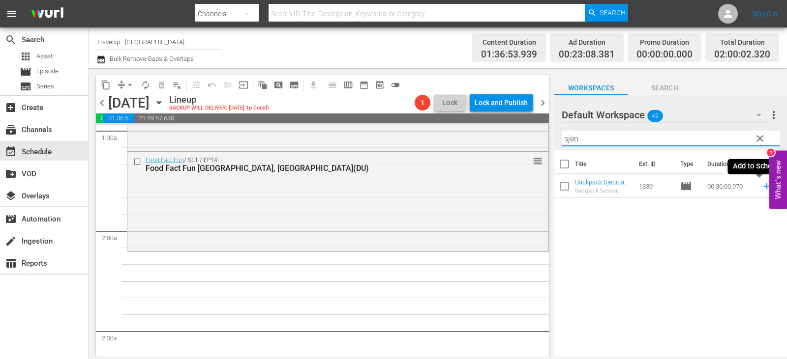
type input "sjen"
click at [761, 183] on icon at bounding box center [766, 186] width 11 height 11
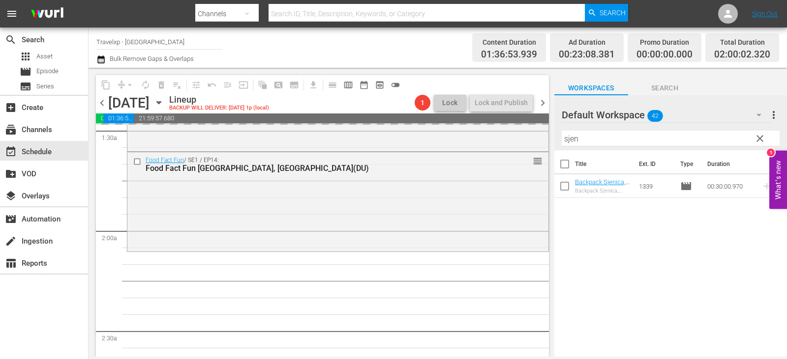
click at [755, 140] on span "clear" at bounding box center [760, 139] width 12 height 12
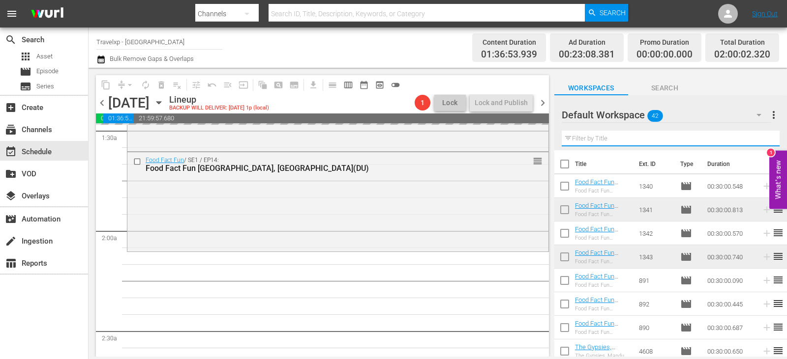
click at [755, 140] on input "text" at bounding box center [671, 139] width 218 height 16
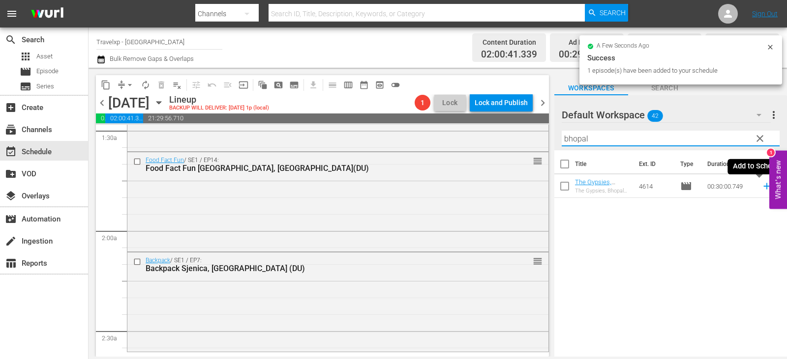
type input "bhopal"
click at [763, 186] on icon at bounding box center [766, 186] width 6 height 6
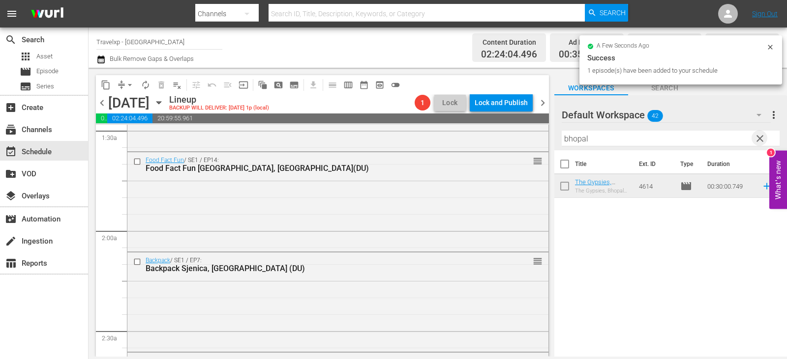
click at [757, 143] on span "clear" at bounding box center [760, 139] width 12 height 12
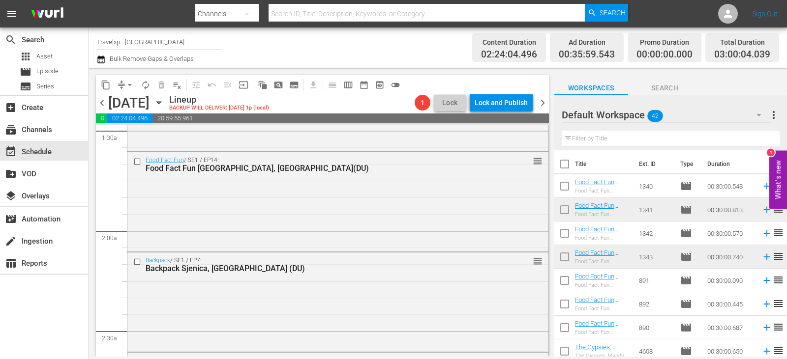
click at [751, 145] on input "text" at bounding box center [671, 139] width 218 height 16
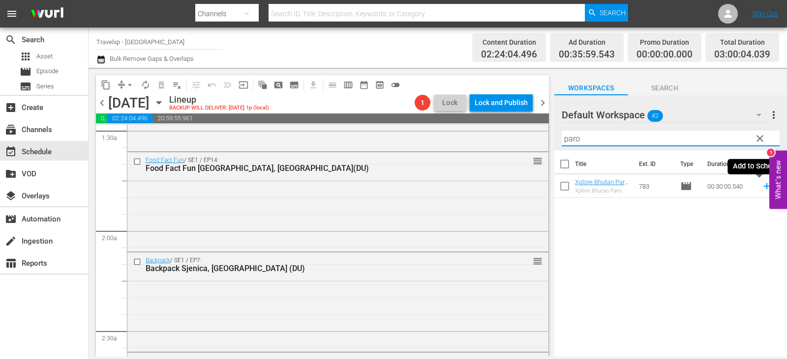
type input "paro"
click at [761, 185] on icon at bounding box center [766, 186] width 11 height 11
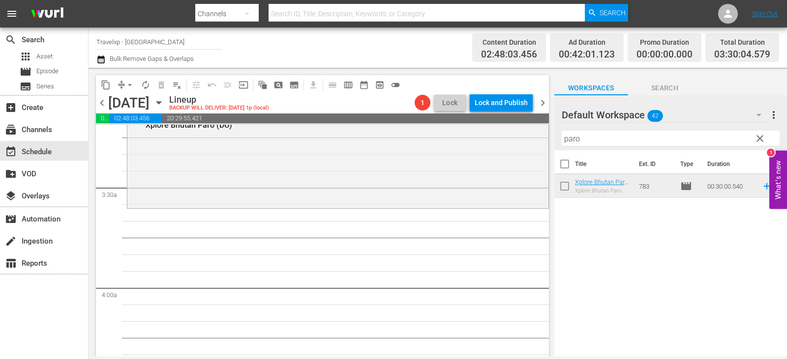
scroll to position [590, 0]
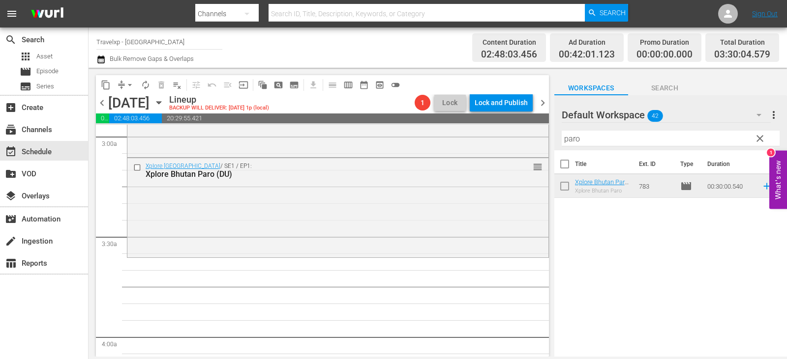
click at [759, 141] on span "clear" at bounding box center [760, 139] width 12 height 12
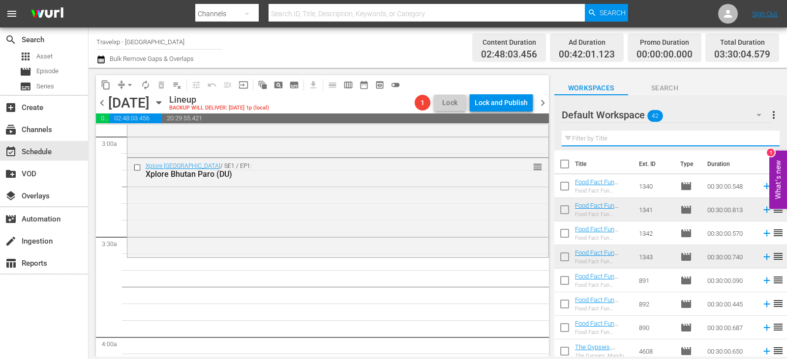
click at [759, 141] on input "text" at bounding box center [671, 139] width 218 height 16
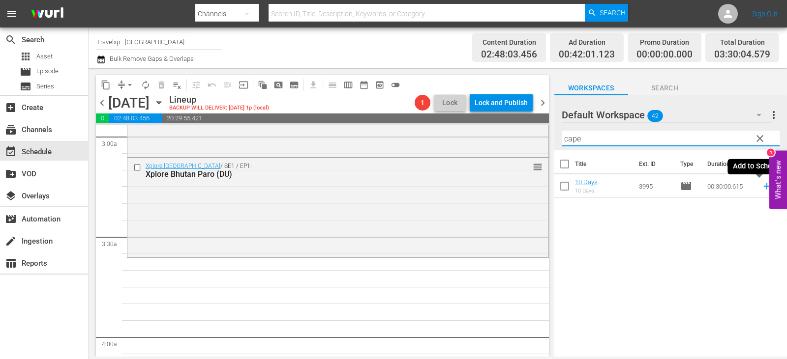
type input "cape"
click at [761, 185] on icon at bounding box center [766, 186] width 11 height 11
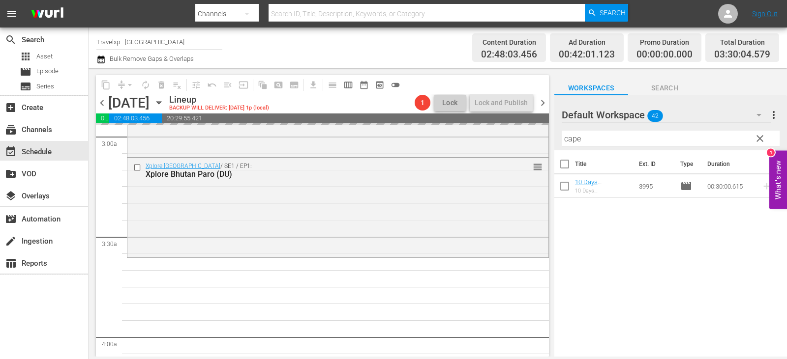
click at [760, 141] on span "clear" at bounding box center [760, 139] width 12 height 12
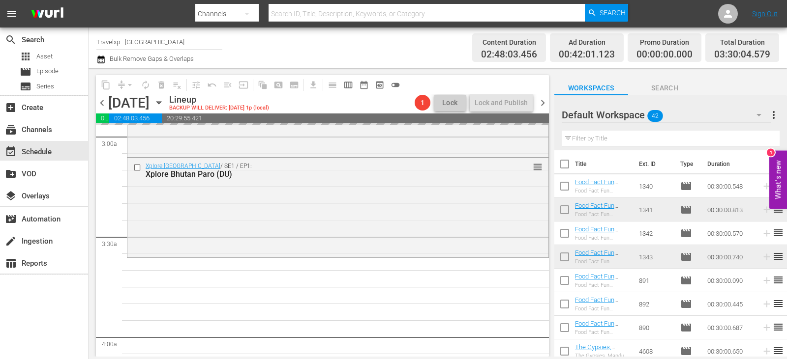
click at [760, 141] on input "text" at bounding box center [671, 139] width 218 height 16
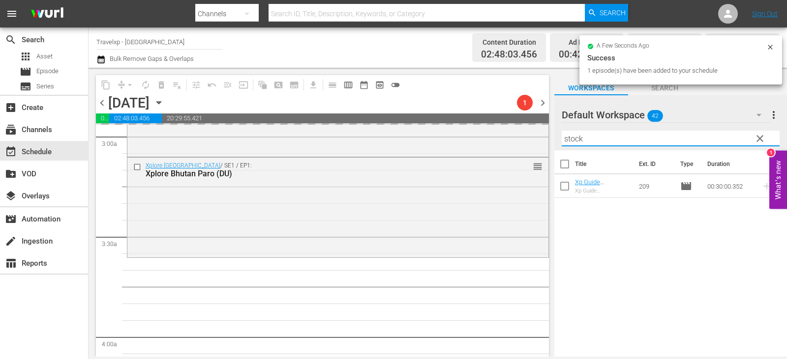
type input "stock"
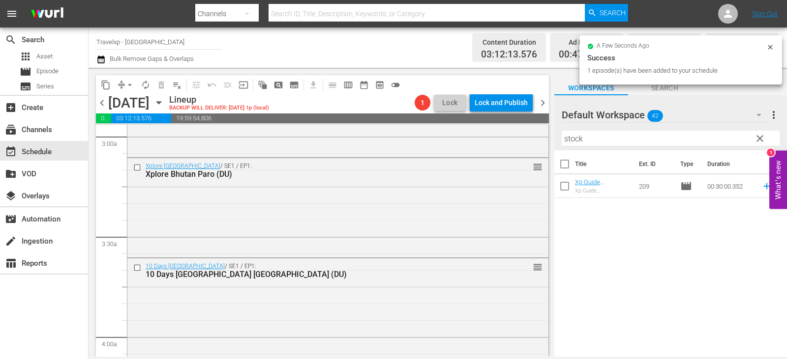
click at [763, 184] on icon at bounding box center [766, 186] width 6 height 6
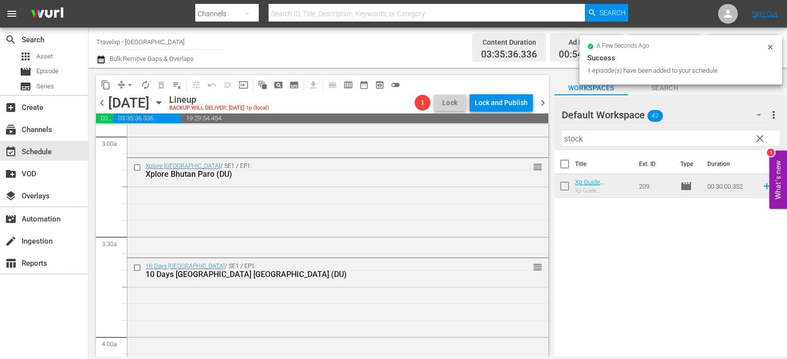
click at [765, 138] on span "clear" at bounding box center [760, 139] width 12 height 12
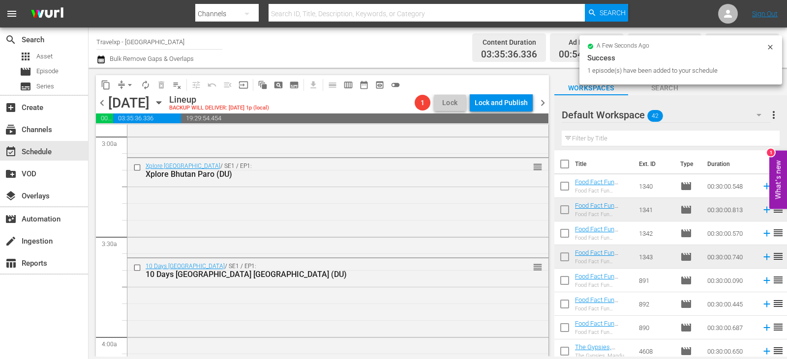
click at [765, 138] on input "text" at bounding box center [671, 139] width 218 height 16
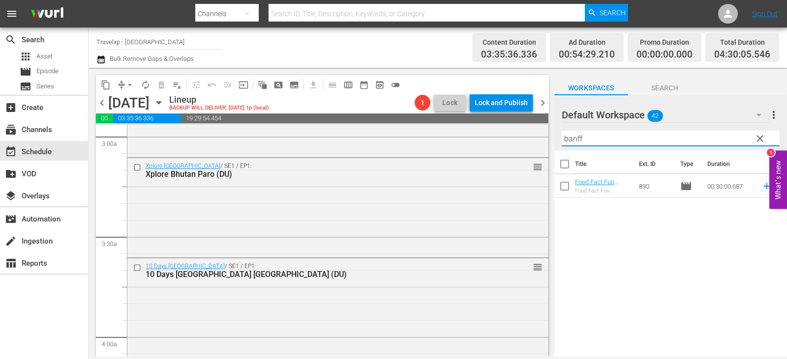
type input "banff"
click at [763, 187] on icon at bounding box center [766, 186] width 6 height 6
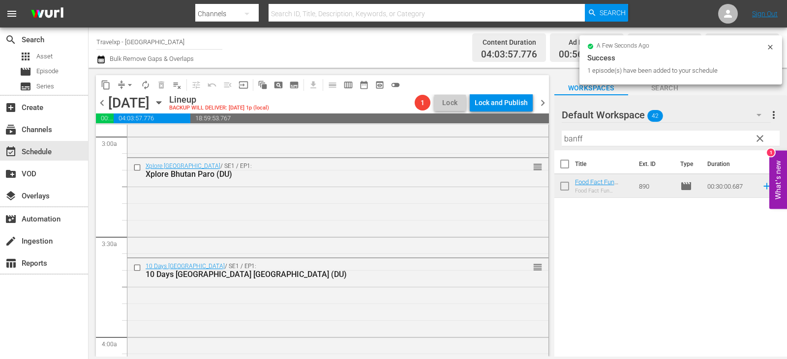
click at [758, 135] on span "clear" at bounding box center [760, 139] width 12 height 12
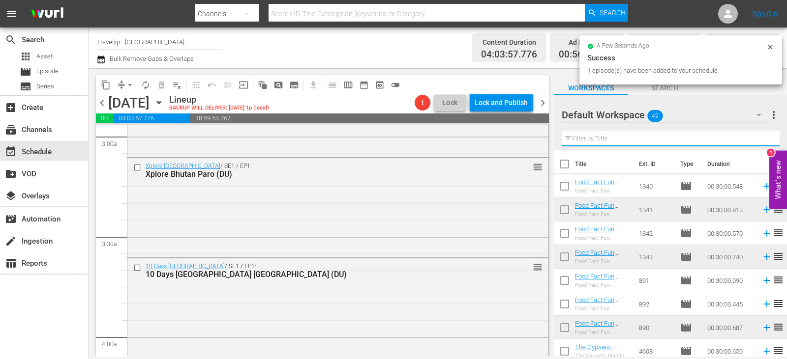
click at [758, 135] on input "text" at bounding box center [671, 139] width 218 height 16
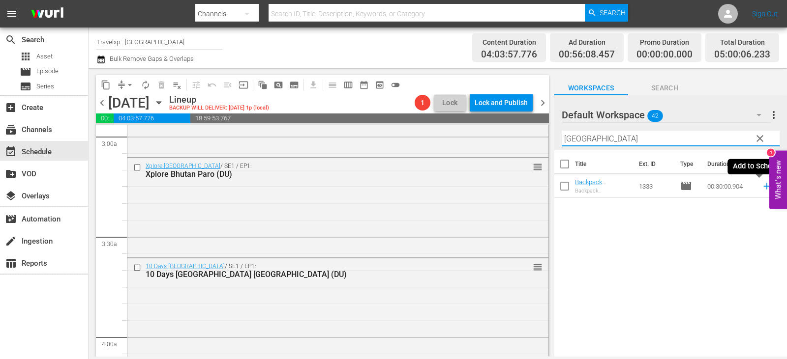
type input "belgrad"
click at [763, 187] on icon at bounding box center [766, 186] width 6 height 6
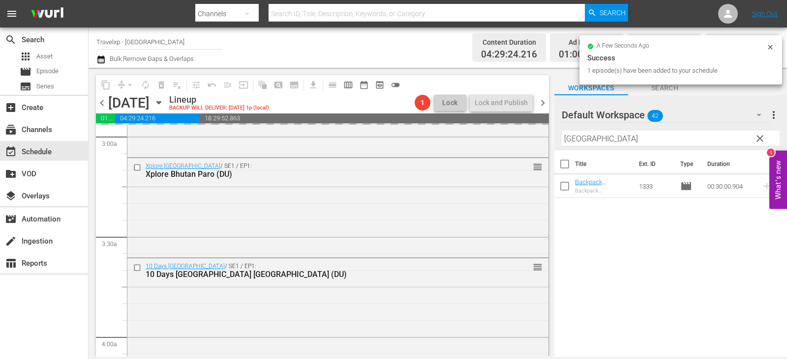
click at [761, 139] on span "clear" at bounding box center [760, 139] width 12 height 12
click at [761, 139] on input "belgrad" at bounding box center [671, 139] width 218 height 16
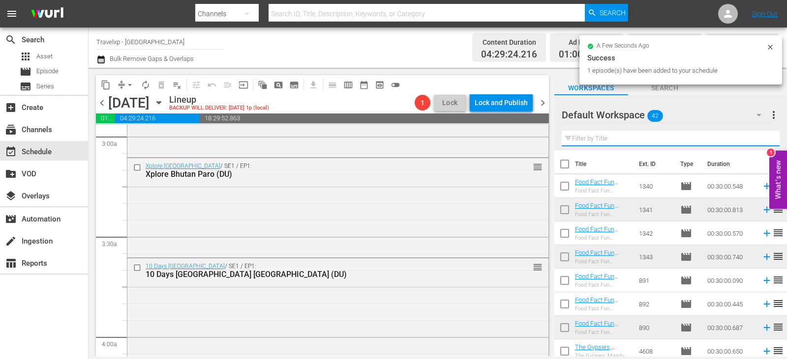
click at [761, 139] on input "text" at bounding box center [671, 139] width 218 height 16
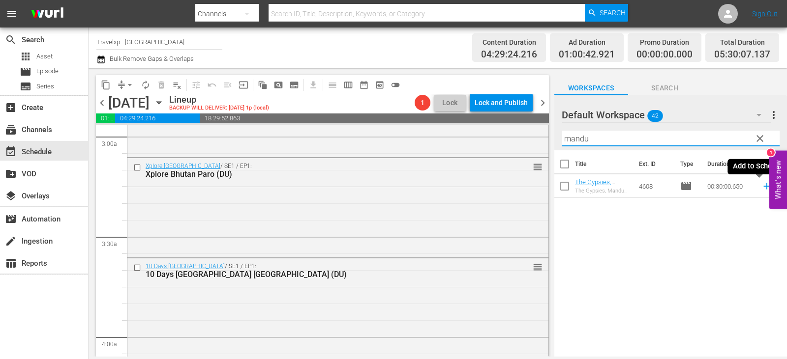
type input "mandu"
click at [762, 186] on icon at bounding box center [766, 186] width 11 height 11
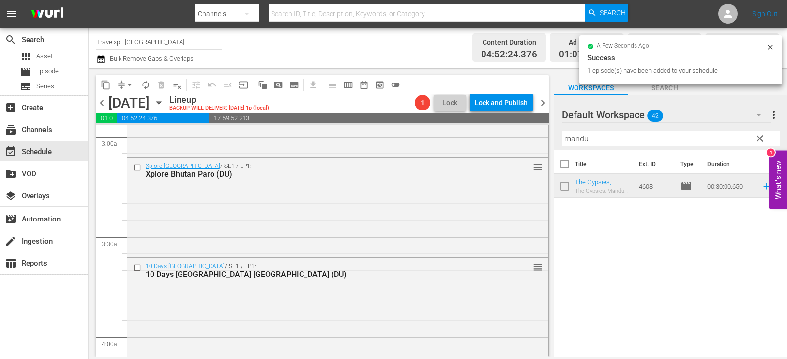
click at [762, 138] on span "clear" at bounding box center [760, 139] width 12 height 12
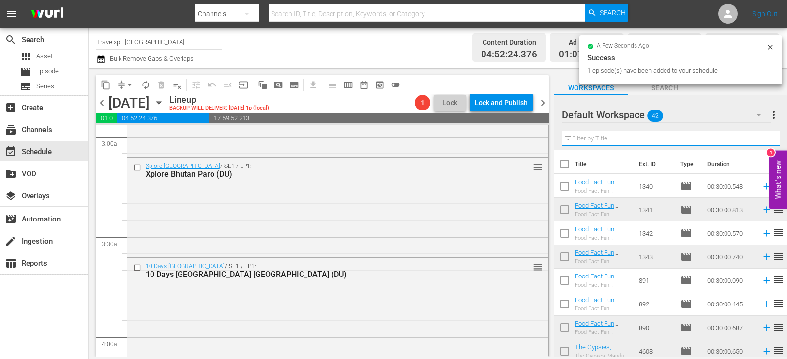
click at [762, 138] on input "text" at bounding box center [671, 139] width 218 height 16
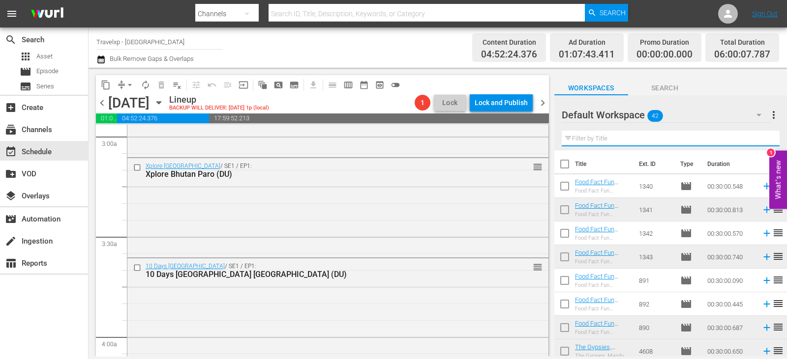
click at [762, 138] on input "text" at bounding box center [671, 139] width 218 height 16
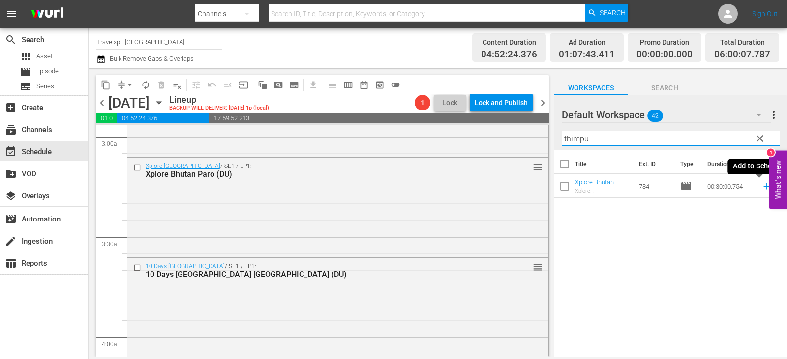
type input "thimpu"
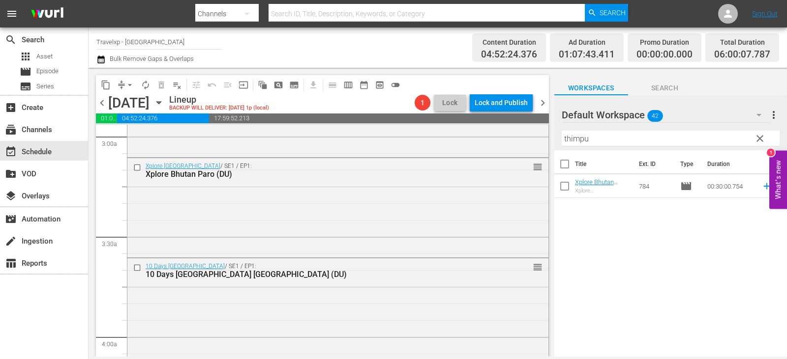
click at [772, 187] on span "reorder" at bounding box center [778, 186] width 12 height 12
click at [763, 187] on icon at bounding box center [766, 186] width 6 height 6
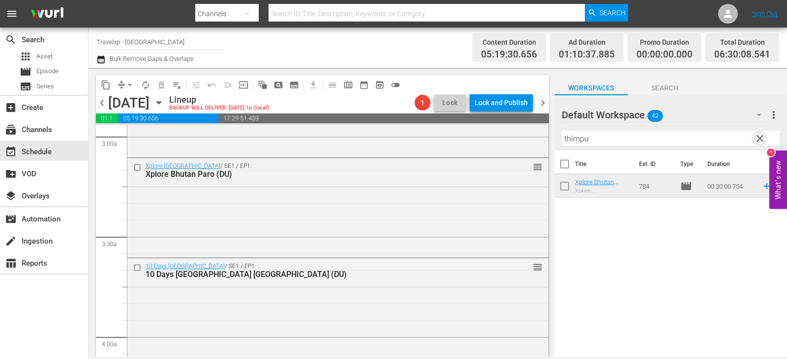
click at [758, 138] on span "clear" at bounding box center [760, 139] width 12 height 12
click at [758, 138] on input "text" at bounding box center [671, 139] width 218 height 16
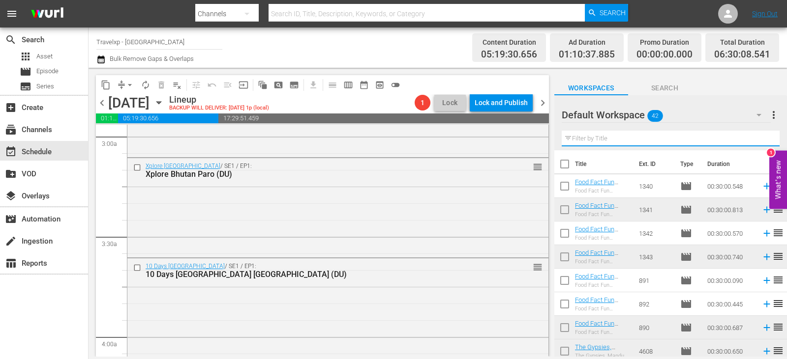
click at [758, 138] on input "text" at bounding box center [671, 139] width 218 height 16
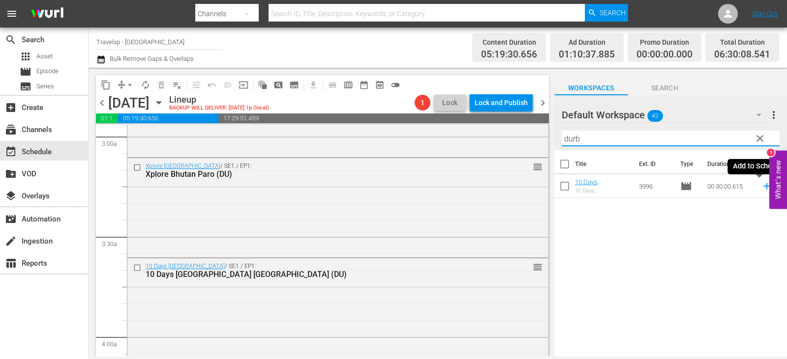
type input "durb"
click at [761, 186] on icon at bounding box center [766, 186] width 11 height 11
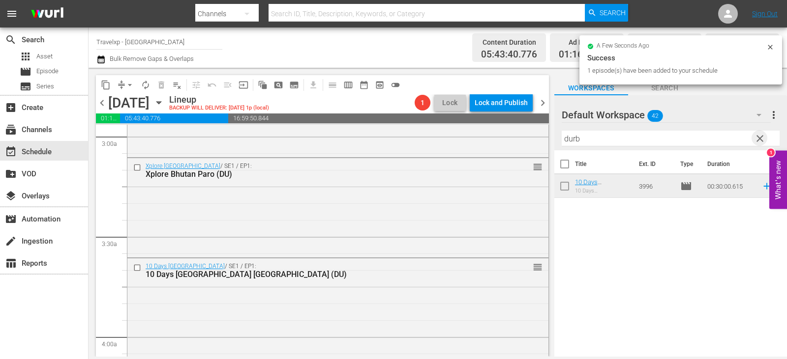
click at [763, 141] on span "clear" at bounding box center [760, 139] width 12 height 12
click at [763, 141] on input "text" at bounding box center [671, 139] width 218 height 16
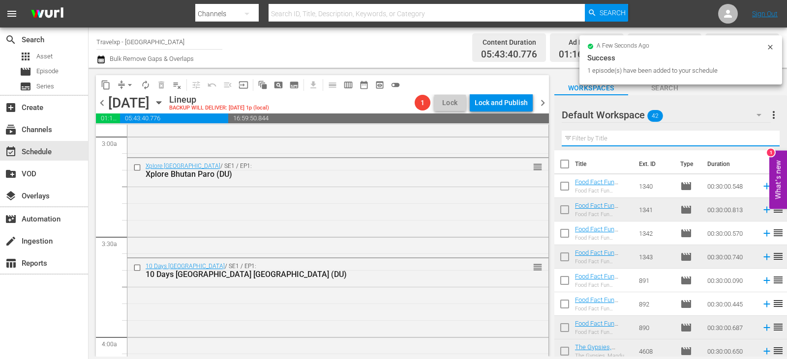
click at [763, 141] on input "text" at bounding box center [671, 139] width 218 height 16
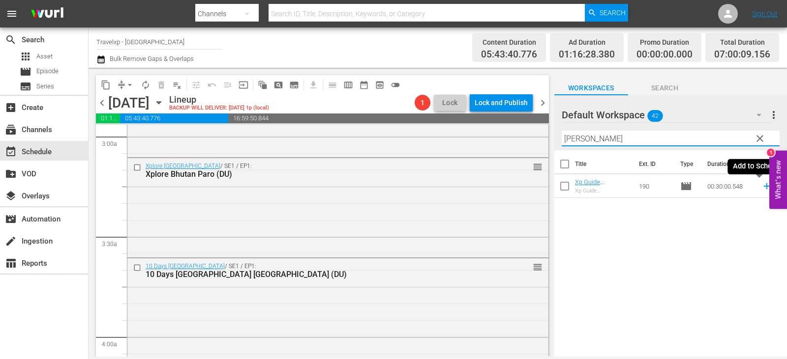
type input "[PERSON_NAME]"
click at [762, 187] on icon at bounding box center [766, 186] width 11 height 11
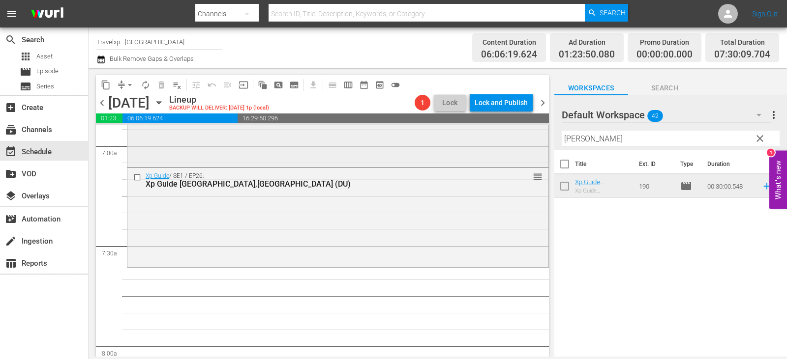
scroll to position [1377, 0]
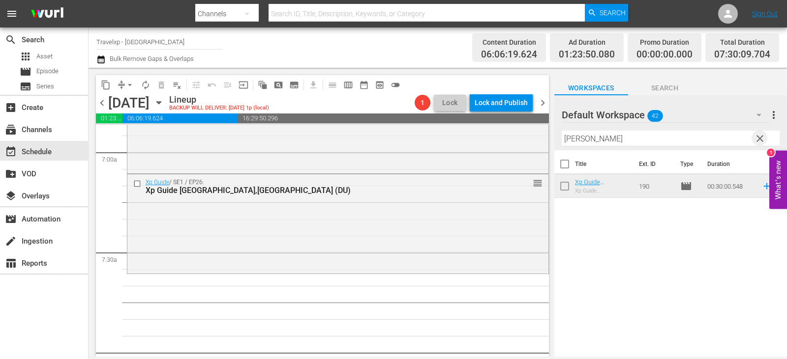
click at [760, 141] on span "clear" at bounding box center [760, 139] width 12 height 12
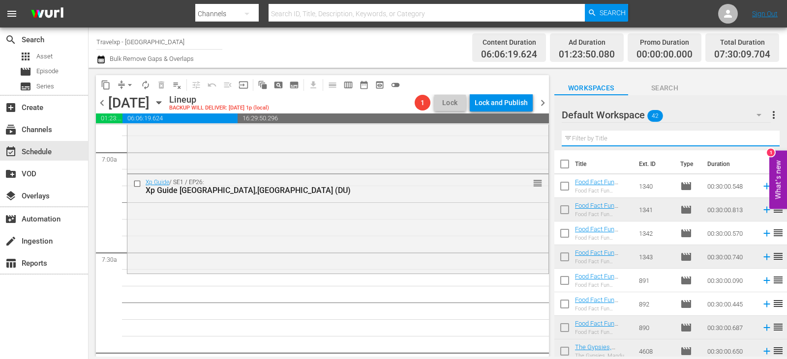
click at [760, 141] on input "text" at bounding box center [671, 139] width 218 height 16
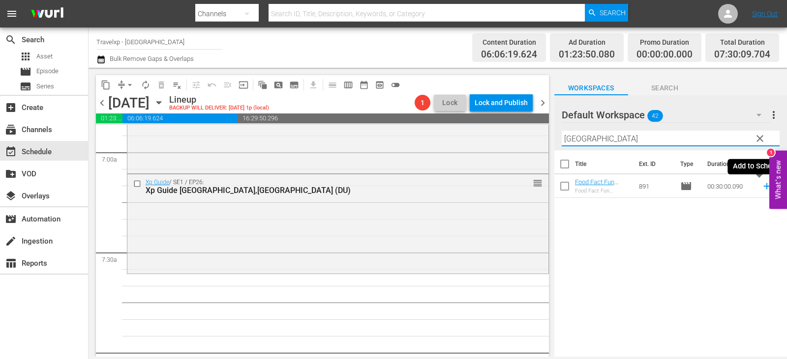
type input "[GEOGRAPHIC_DATA]"
click at [763, 186] on icon at bounding box center [766, 186] width 11 height 11
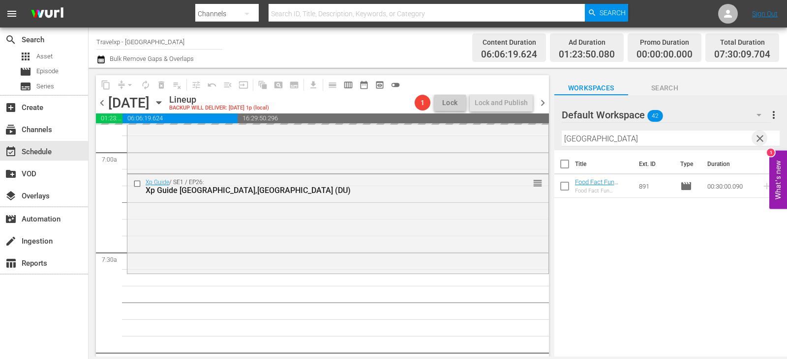
click at [757, 141] on span "clear" at bounding box center [760, 139] width 12 height 12
click at [757, 141] on input "text" at bounding box center [671, 139] width 218 height 16
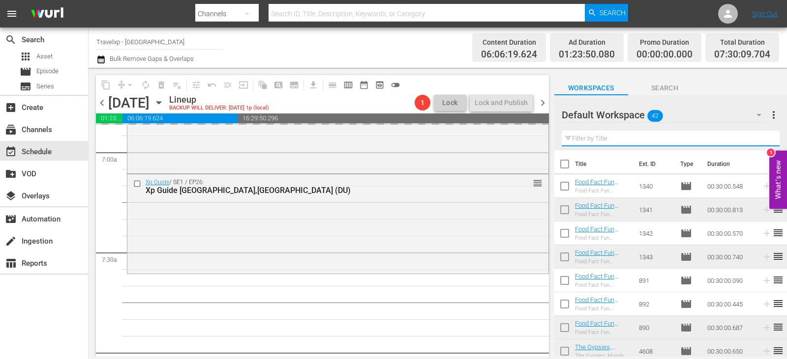
click at [757, 141] on input "text" at bounding box center [671, 139] width 218 height 16
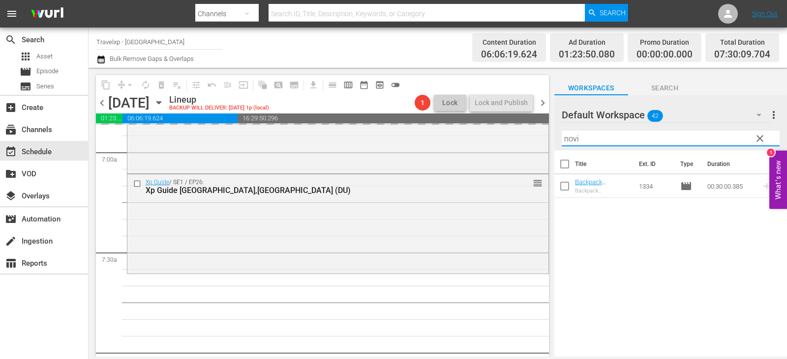
type input "novi"
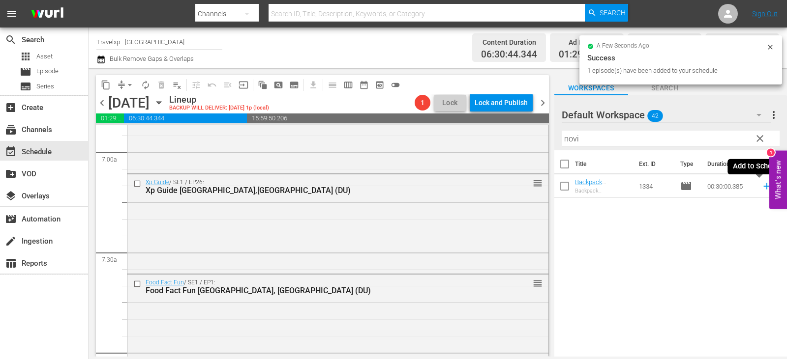
click at [763, 186] on icon at bounding box center [766, 186] width 6 height 6
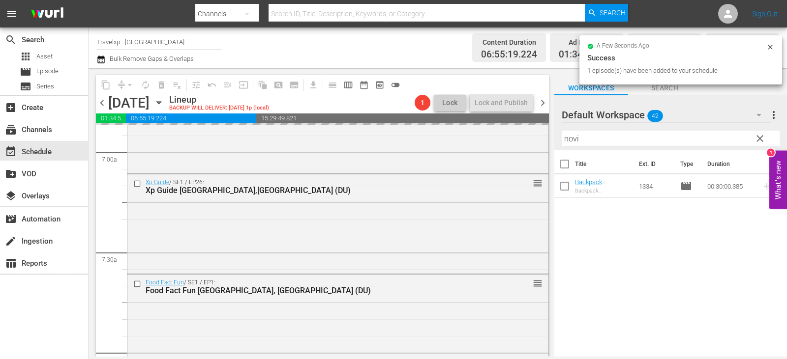
click at [764, 134] on span "clear" at bounding box center [760, 139] width 12 height 12
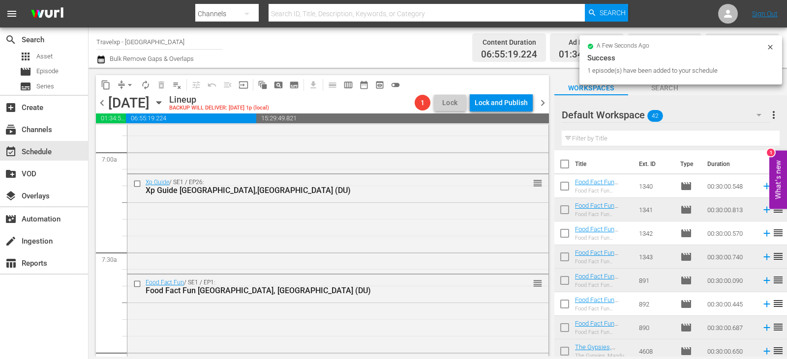
click at [756, 142] on input "text" at bounding box center [671, 139] width 218 height 16
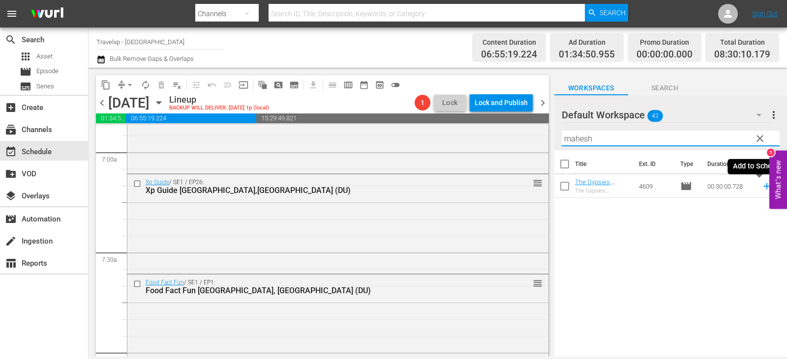
type input "mahesh"
click at [763, 187] on icon at bounding box center [766, 186] width 6 height 6
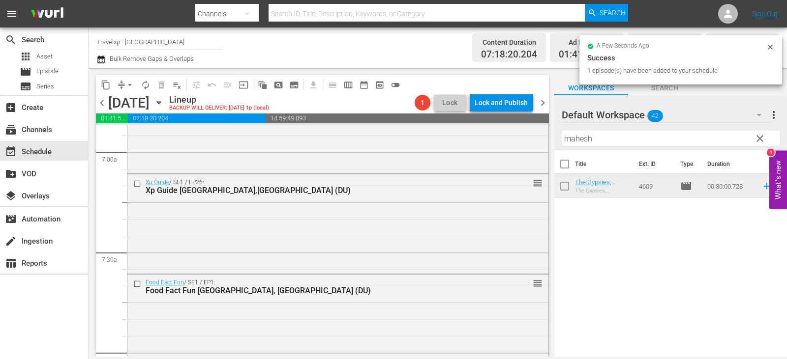
click at [764, 136] on span "clear" at bounding box center [760, 139] width 12 height 12
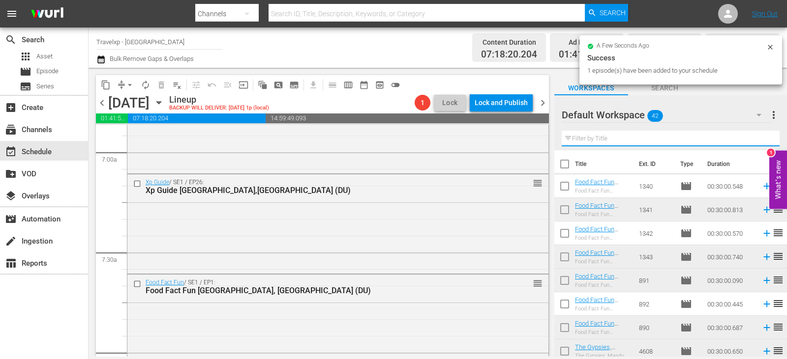
click at [764, 136] on input "text" at bounding box center [671, 139] width 218 height 16
drag, startPoint x: 764, startPoint y: 136, endPoint x: 743, endPoint y: 136, distance: 21.1
click at [764, 136] on input "text" at bounding box center [671, 139] width 218 height 16
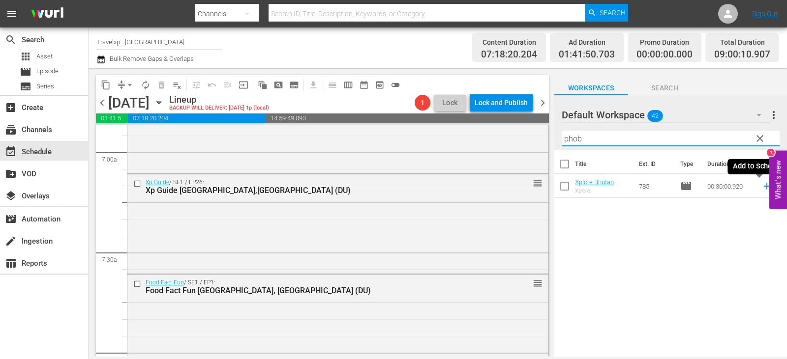
type input "phob"
click at [761, 188] on icon at bounding box center [766, 186] width 11 height 11
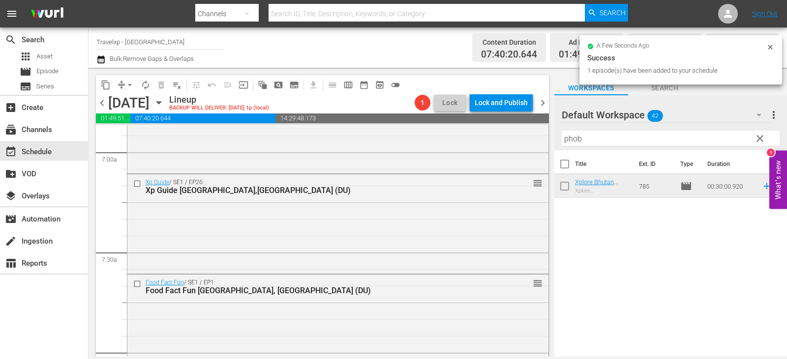
click at [760, 142] on span "clear" at bounding box center [760, 139] width 12 height 12
click at [760, 142] on input "phob" at bounding box center [671, 139] width 218 height 16
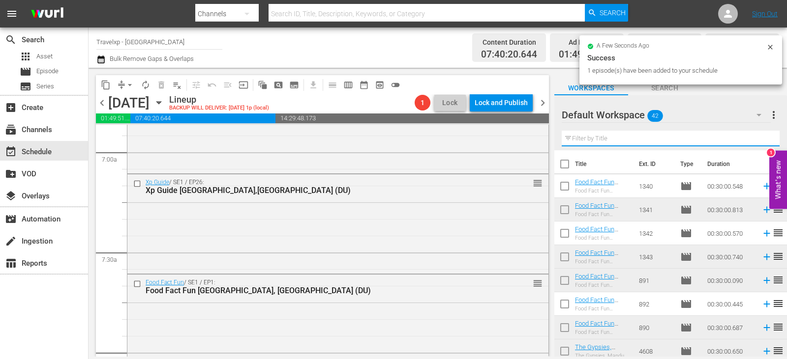
click at [760, 142] on input "text" at bounding box center [671, 139] width 218 height 16
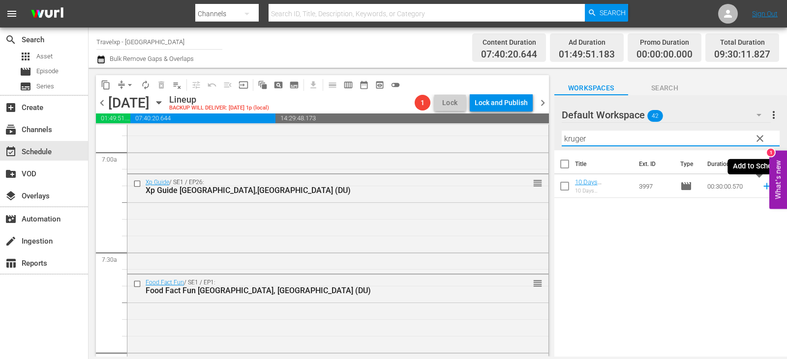
type input "kruger"
click at [763, 187] on icon at bounding box center [766, 186] width 6 height 6
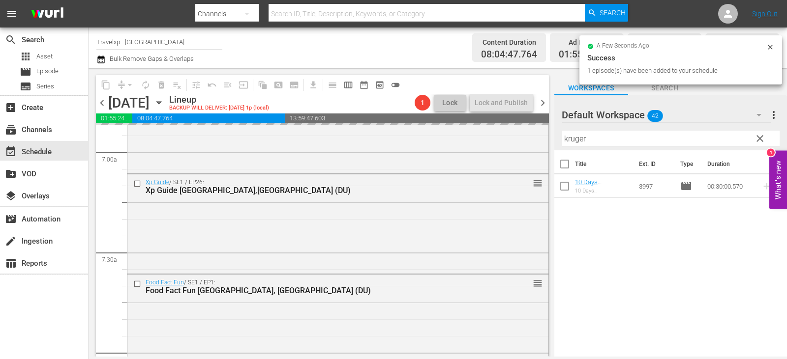
click at [759, 141] on span "clear" at bounding box center [760, 139] width 12 height 12
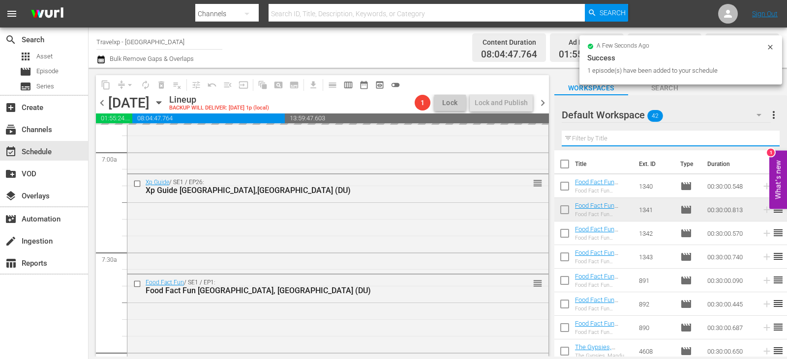
click at [759, 141] on input "text" at bounding box center [671, 139] width 218 height 16
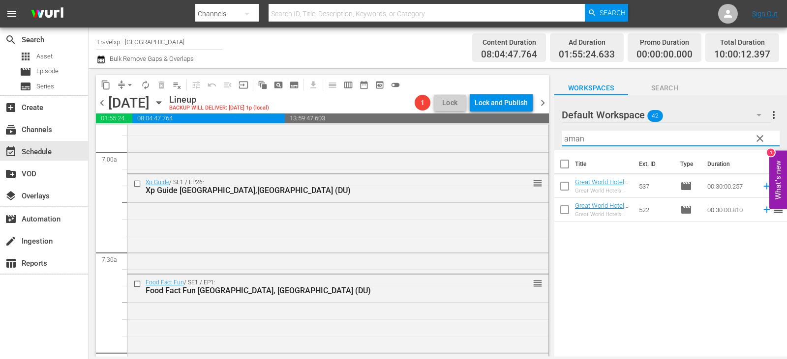
type input "aman"
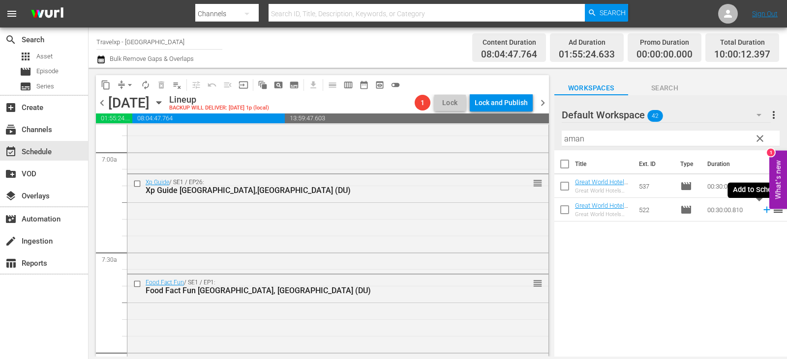
click at [763, 209] on icon at bounding box center [766, 210] width 6 height 6
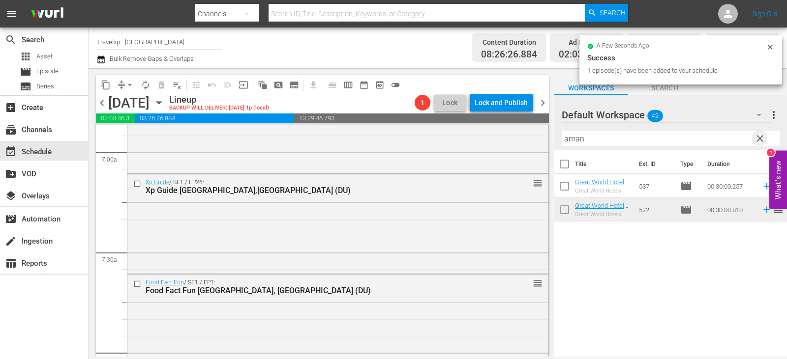
click at [759, 140] on span "clear" at bounding box center [760, 139] width 12 height 12
click at [759, 140] on input "aman" at bounding box center [671, 139] width 218 height 16
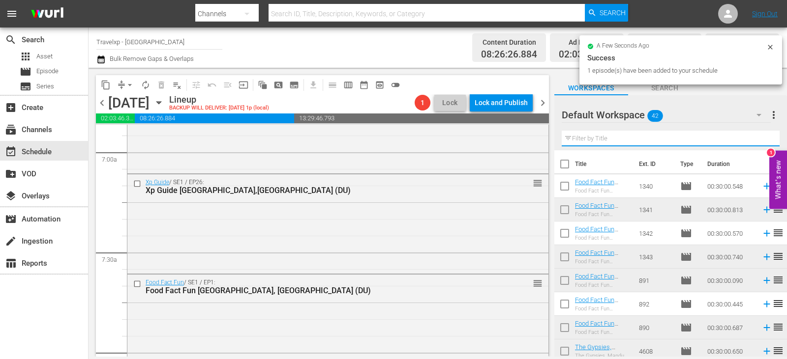
click at [759, 140] on input "text" at bounding box center [671, 139] width 218 height 16
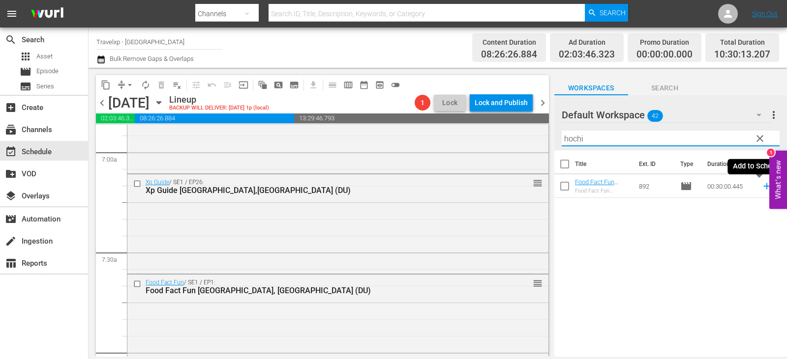
type input "hochi"
click at [763, 187] on icon at bounding box center [766, 186] width 6 height 6
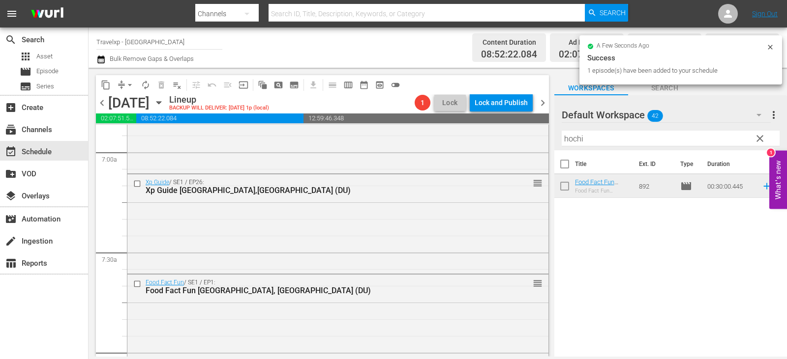
click at [761, 140] on span "clear" at bounding box center [760, 139] width 12 height 12
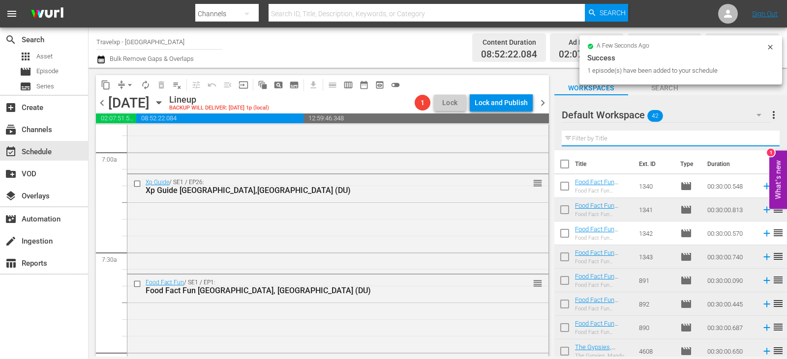
click at [761, 140] on input "text" at bounding box center [671, 139] width 218 height 16
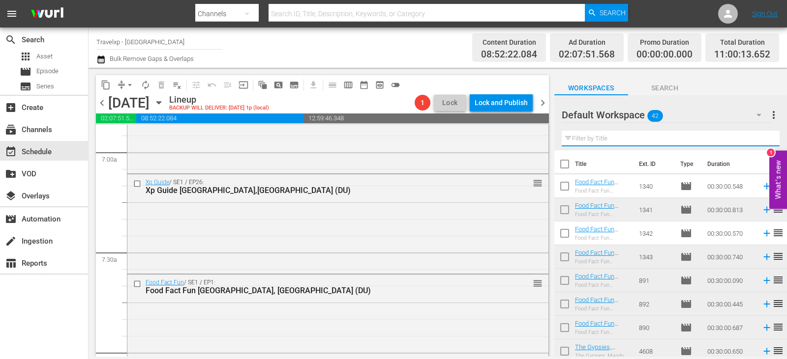
click at [761, 140] on input "text" at bounding box center [671, 139] width 218 height 16
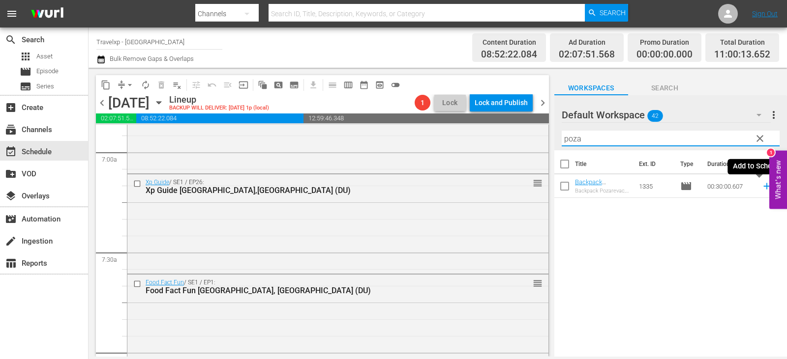
type input "poza"
click at [763, 187] on icon at bounding box center [766, 186] width 6 height 6
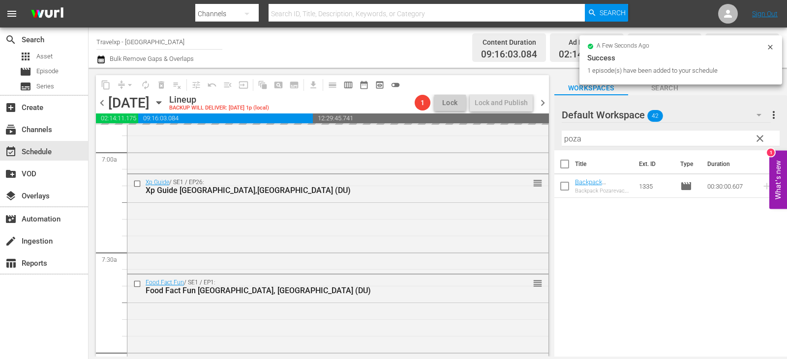
click at [760, 138] on span "clear" at bounding box center [760, 139] width 12 height 12
click at [760, 138] on input "poza" at bounding box center [671, 139] width 218 height 16
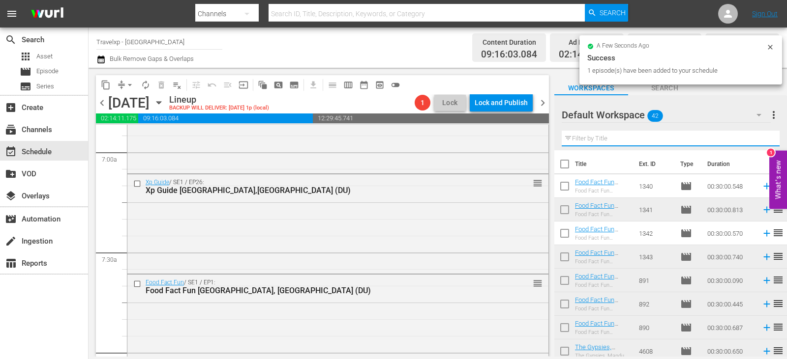
click at [760, 138] on input "text" at bounding box center [671, 139] width 218 height 16
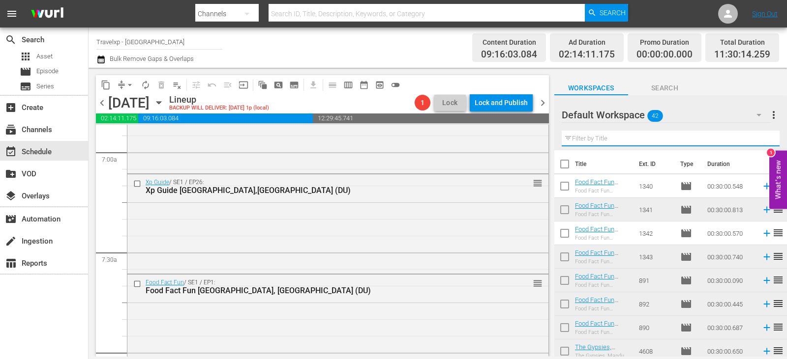
click at [760, 138] on input "text" at bounding box center [671, 139] width 218 height 16
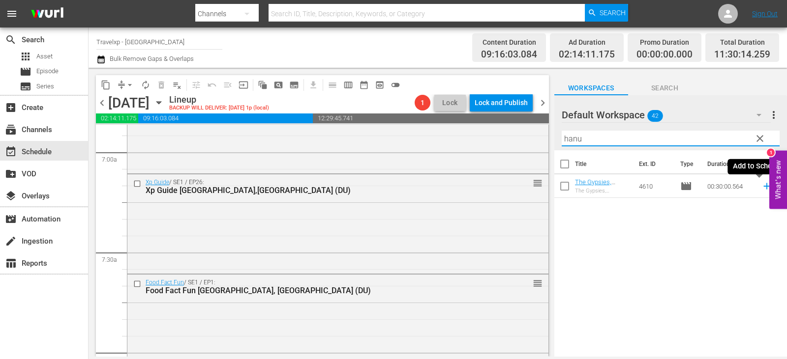
type input "hanu"
click at [763, 188] on icon at bounding box center [766, 186] width 11 height 11
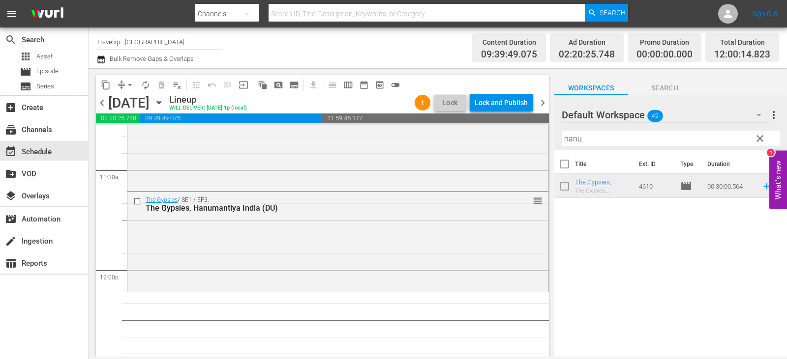
scroll to position [2311, 0]
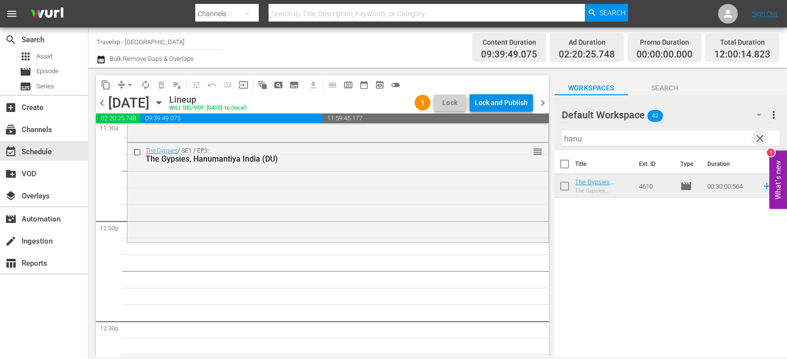
click at [762, 137] on span "clear" at bounding box center [760, 139] width 12 height 12
click at [762, 137] on input "text" at bounding box center [671, 139] width 218 height 16
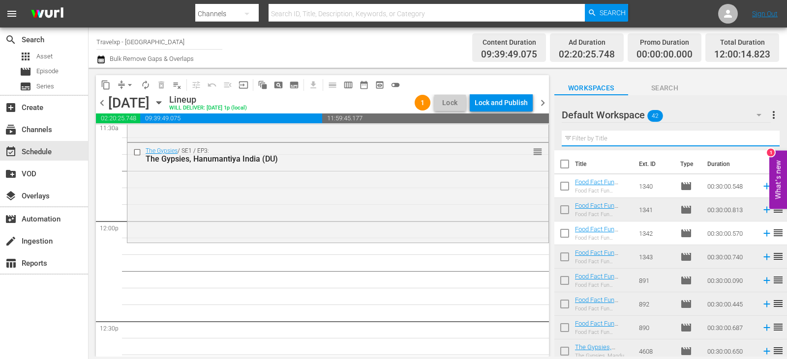
click at [762, 137] on input "text" at bounding box center [671, 139] width 218 height 16
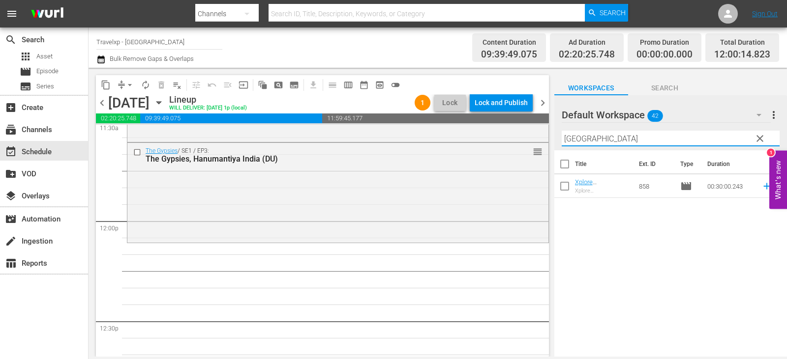
type input "cairo"
click at [761, 184] on icon at bounding box center [766, 186] width 11 height 11
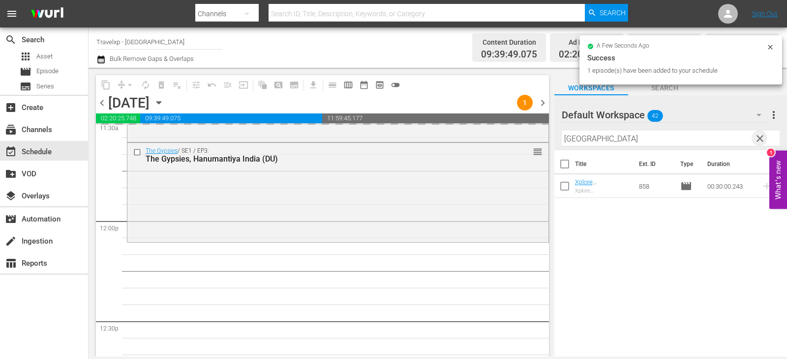
click at [759, 142] on span "clear" at bounding box center [760, 139] width 12 height 12
click at [759, 142] on input "cairo" at bounding box center [671, 139] width 218 height 16
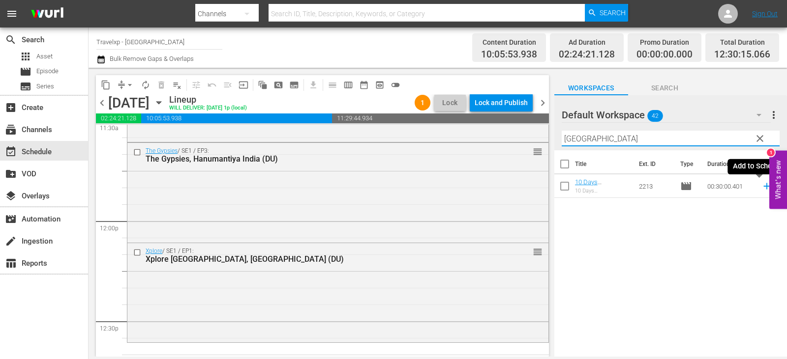
type input "seoul"
click at [763, 187] on icon at bounding box center [766, 186] width 11 height 11
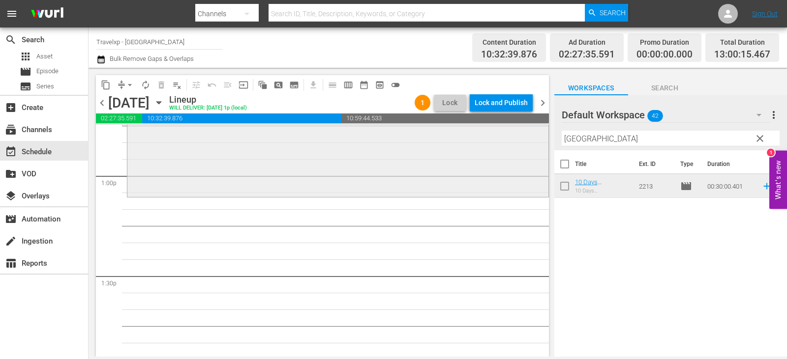
scroll to position [2508, 0]
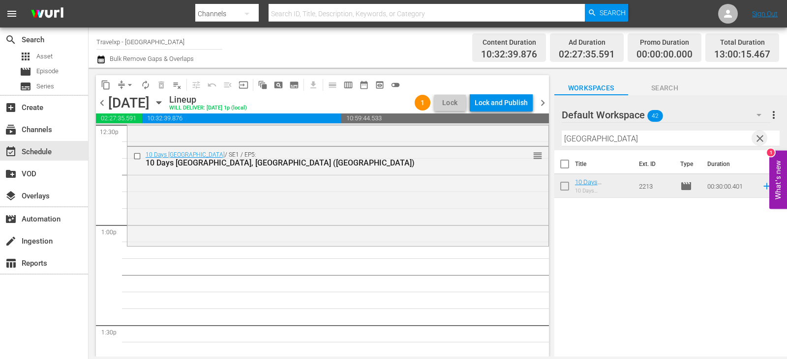
click at [756, 139] on span "clear" at bounding box center [760, 139] width 12 height 12
click at [756, 139] on input "text" at bounding box center [671, 139] width 218 height 16
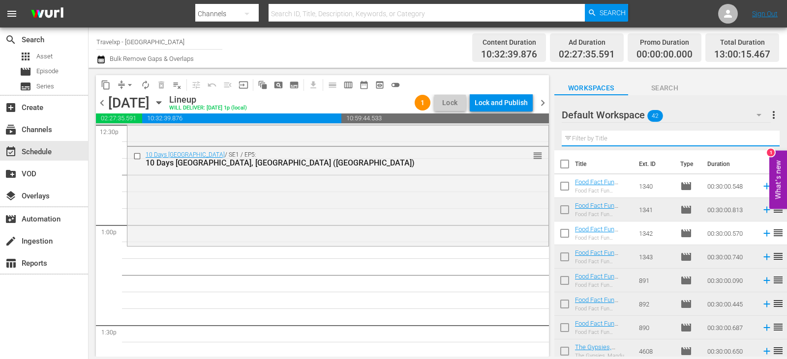
click at [756, 139] on input "text" at bounding box center [671, 139] width 218 height 16
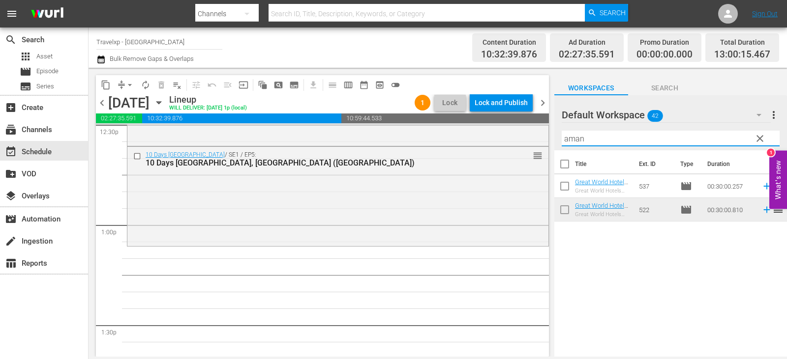
type input "aman"
click at [763, 186] on icon at bounding box center [766, 186] width 6 height 6
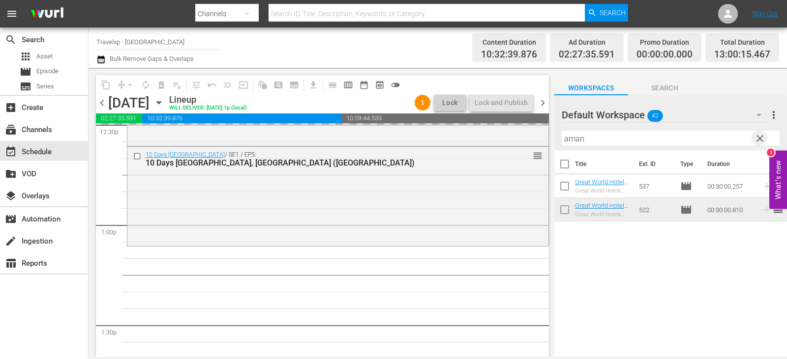
click at [760, 141] on span "clear" at bounding box center [760, 139] width 12 height 12
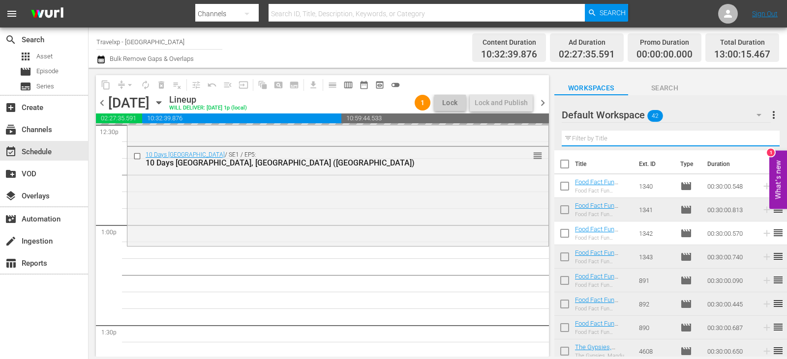
click at [760, 141] on input "text" at bounding box center [671, 139] width 218 height 16
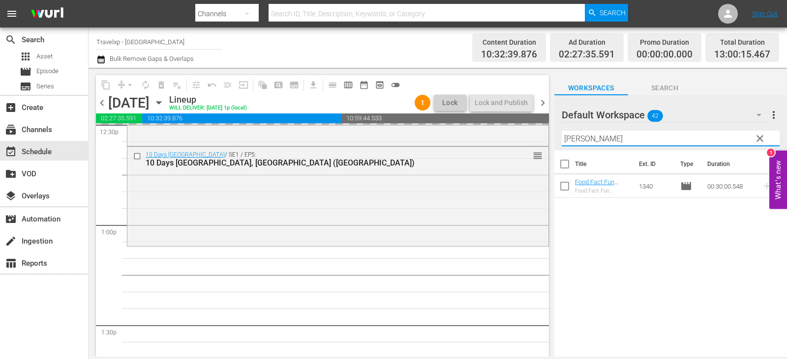
type input "amster"
click at [481, 281] on div "Bliss / SE1 / EP5: Bliss Sunny Beach,Bulgaria (DU) reorder Backpack / SE1 / EP7…" at bounding box center [338, 24] width 422 height 4815
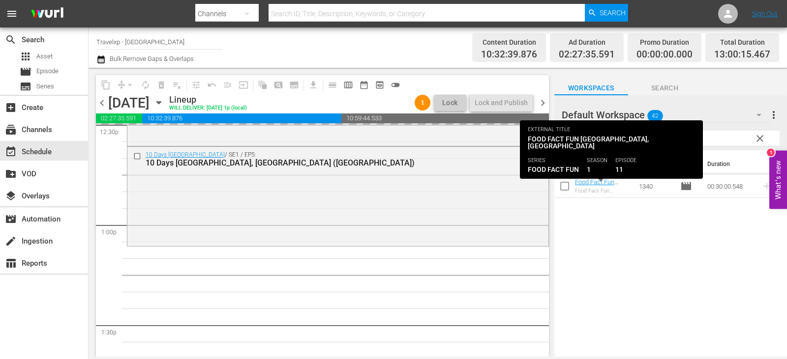
click at [408, 337] on div "Bliss / SE1 / EP5: Bliss Sunny Beach,Bulgaria (DU) reorder Backpack / SE1 / EP7…" at bounding box center [338, 24] width 422 height 4815
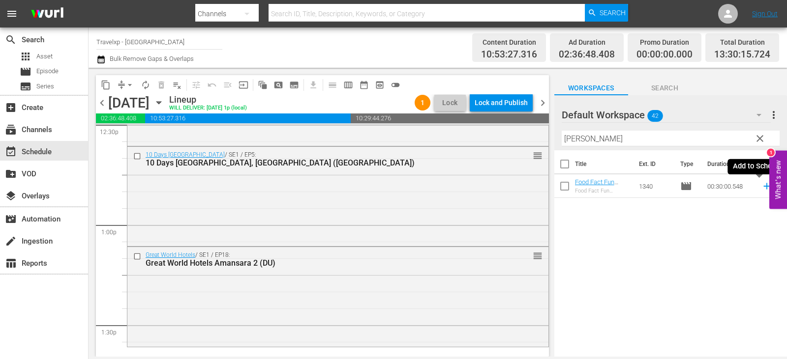
click at [762, 188] on icon at bounding box center [766, 186] width 11 height 11
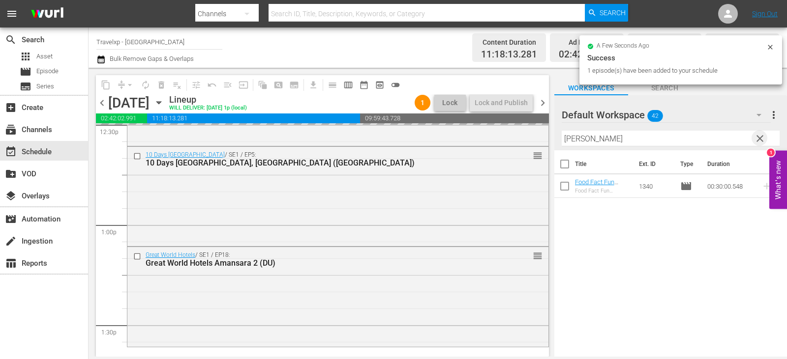
click at [763, 142] on span "clear" at bounding box center [760, 139] width 12 height 12
click at [763, 142] on input "text" at bounding box center [671, 139] width 218 height 16
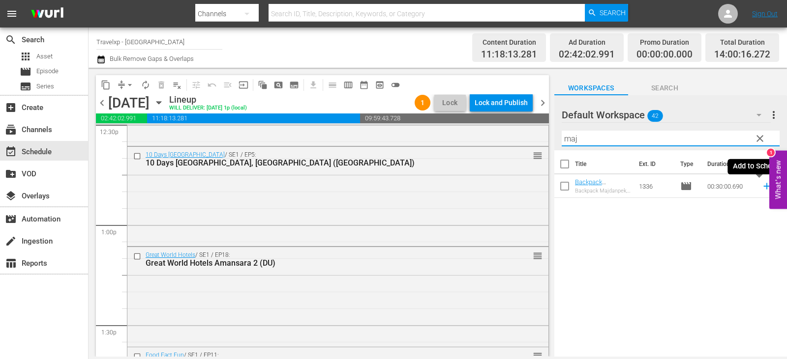
type input "maj"
click at [762, 188] on icon at bounding box center [766, 186] width 11 height 11
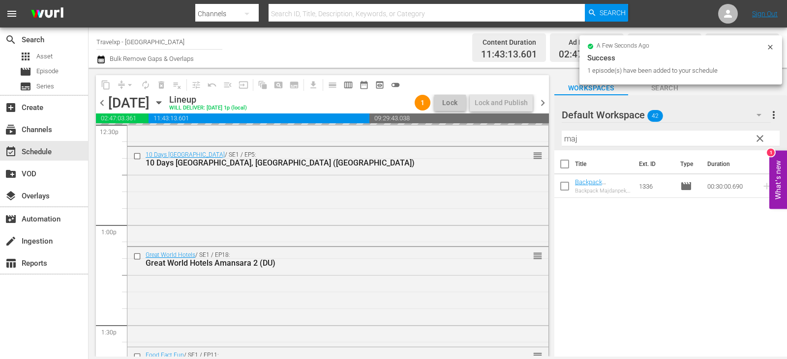
click at [759, 141] on span "clear" at bounding box center [760, 139] width 12 height 12
click at [759, 141] on input "maj" at bounding box center [671, 139] width 218 height 16
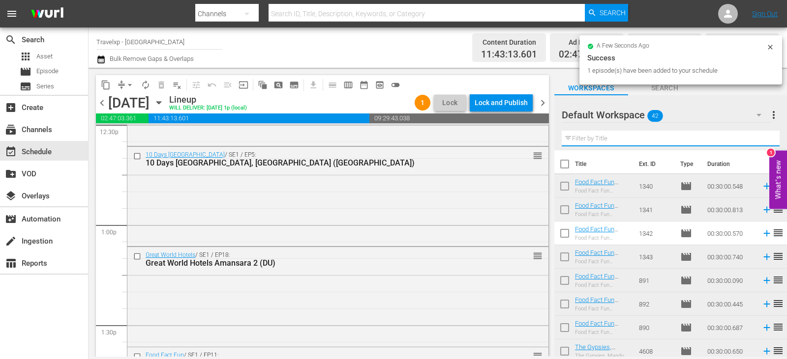
click at [759, 141] on input "text" at bounding box center [671, 139] width 218 height 16
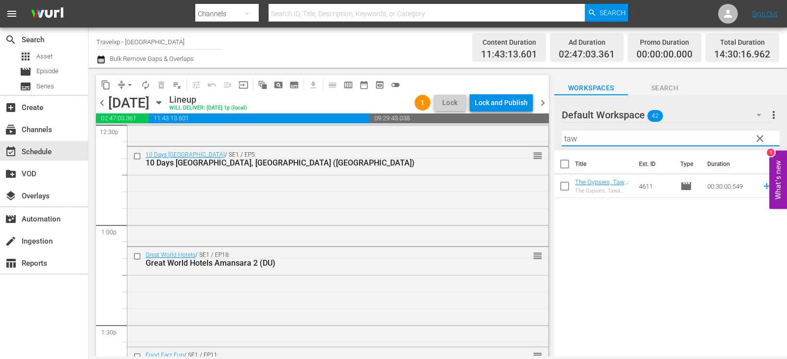
type input "tawa"
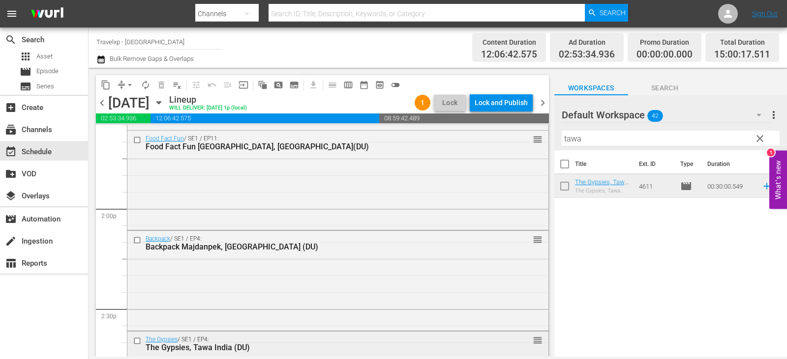
scroll to position [2852, 0]
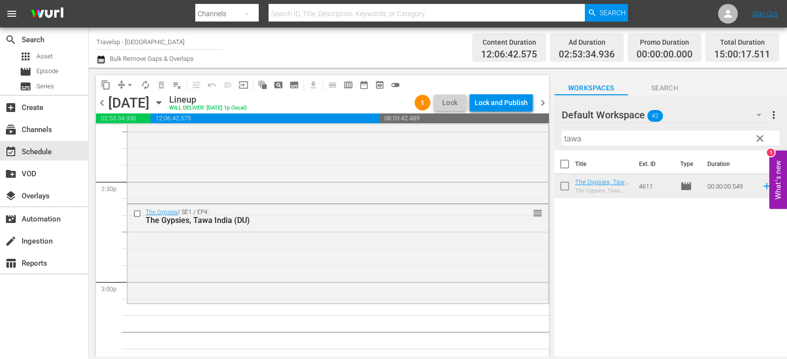
click at [760, 136] on span "clear" at bounding box center [760, 139] width 12 height 12
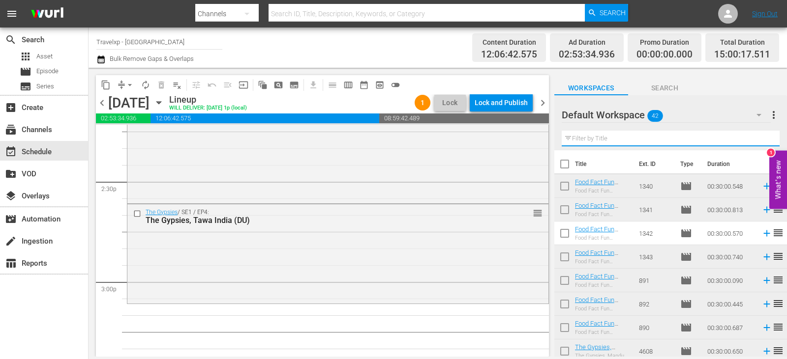
click at [760, 136] on input "text" at bounding box center [671, 139] width 218 height 16
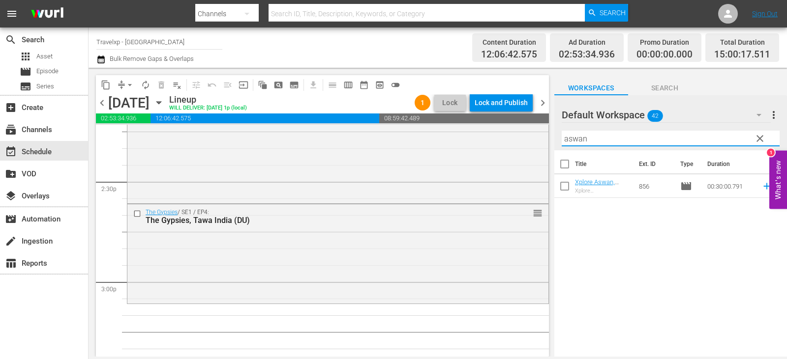
type input "aswan"
click at [757, 140] on span "clear" at bounding box center [760, 139] width 12 height 12
click at [757, 140] on input "text" at bounding box center [671, 139] width 218 height 16
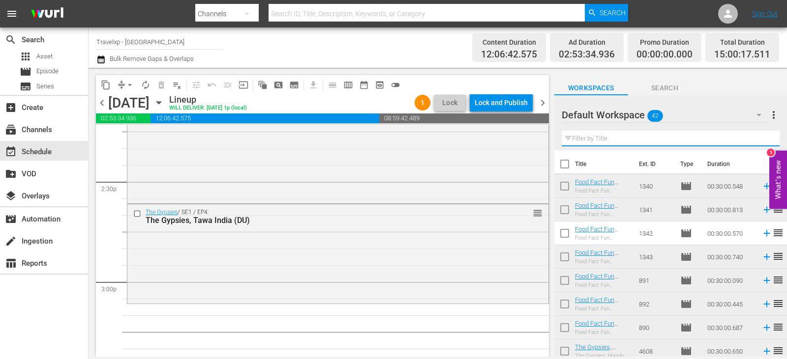
click at [757, 140] on input "text" at bounding box center [671, 139] width 218 height 16
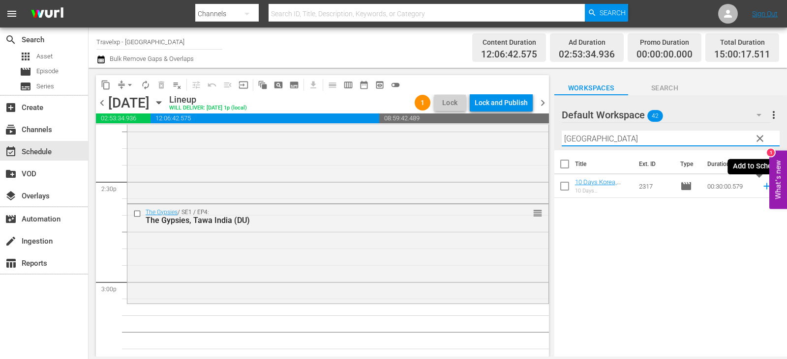
type input "busan"
click at [763, 187] on icon at bounding box center [766, 186] width 11 height 11
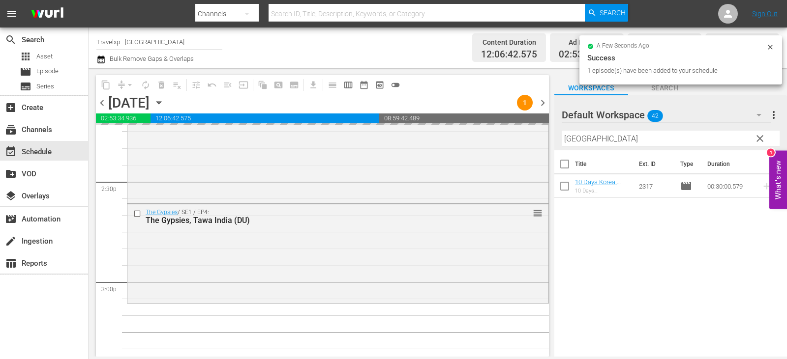
click at [762, 138] on span "clear" at bounding box center [760, 139] width 12 height 12
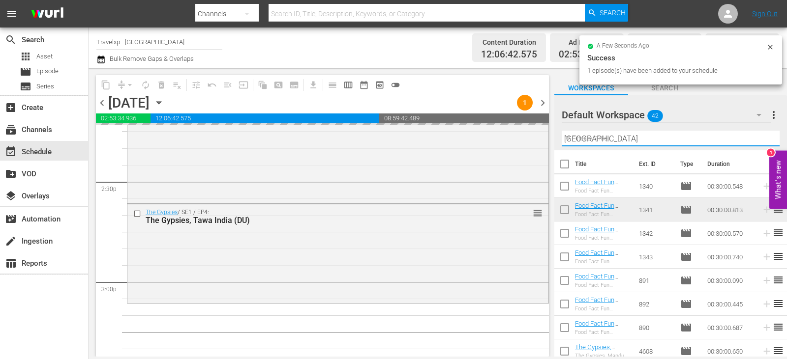
click at [762, 138] on input "busan" at bounding box center [671, 139] width 218 height 16
click at [762, 138] on input "text" at bounding box center [671, 139] width 218 height 16
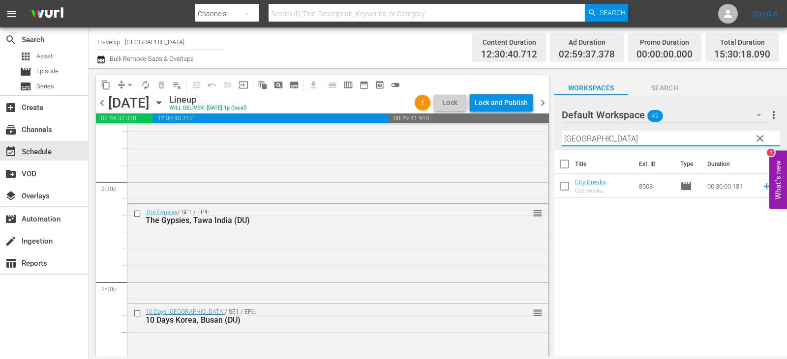
type input "madrid"
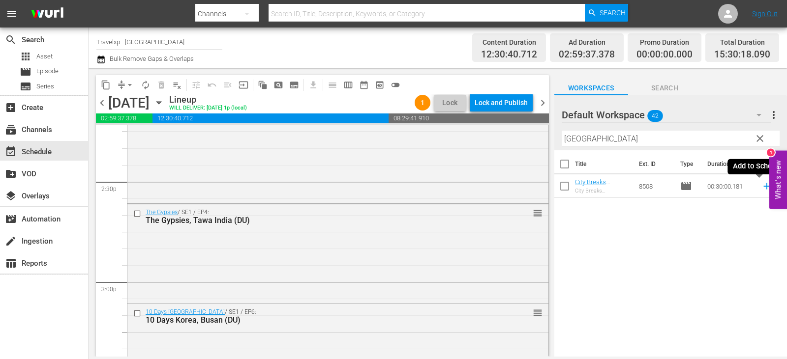
click at [763, 187] on icon at bounding box center [766, 186] width 6 height 6
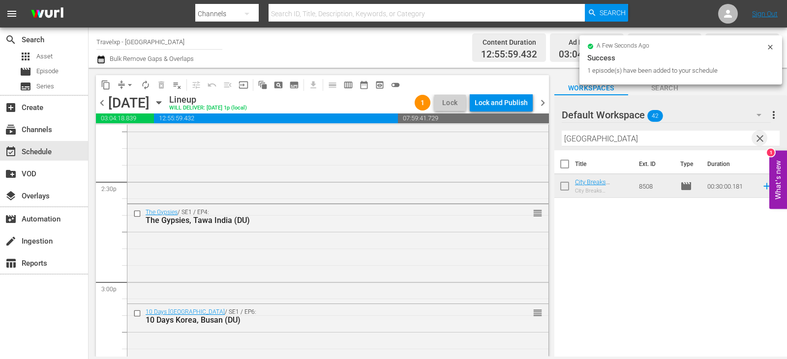
click at [764, 139] on span "clear" at bounding box center [760, 139] width 12 height 12
click at [764, 139] on input "text" at bounding box center [671, 139] width 218 height 16
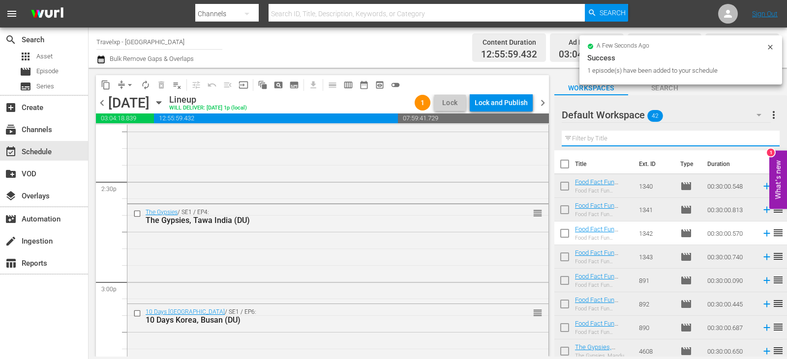
click at [764, 139] on input "text" at bounding box center [671, 139] width 218 height 16
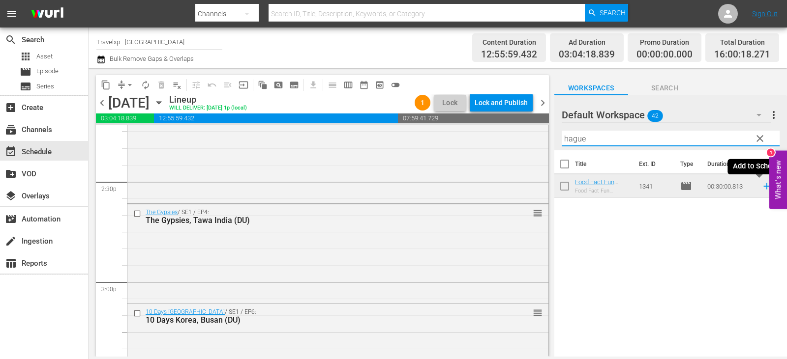
type input "hague"
click at [761, 188] on icon at bounding box center [766, 186] width 11 height 11
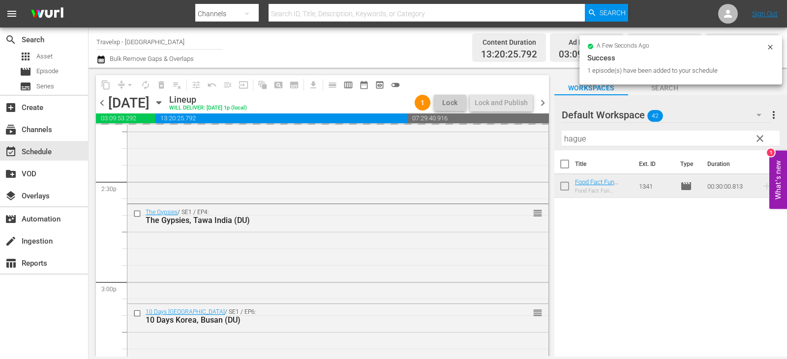
click at [766, 137] on button "clear" at bounding box center [759, 138] width 16 height 16
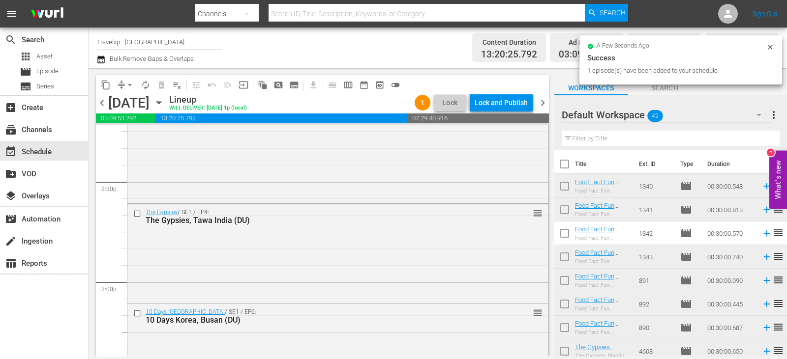
click at [760, 141] on input "text" at bounding box center [671, 139] width 218 height 16
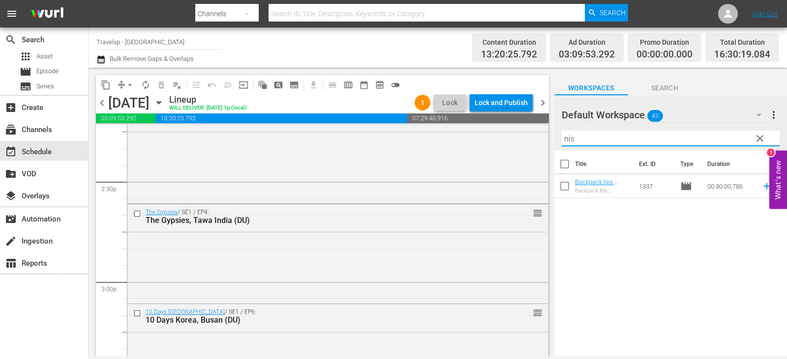
type input "nis"
click at [700, 274] on div "Title Ext. ID Type Duration Backpack Nis, Serbia (DU) Backpack Nis, Serbia 1337…" at bounding box center [670, 254] width 233 height 208
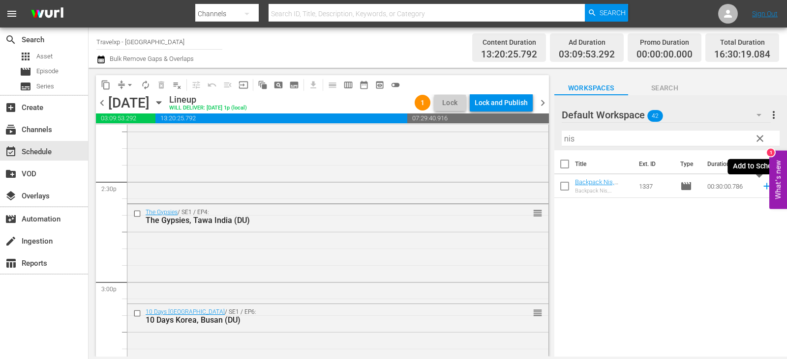
click at [764, 186] on icon at bounding box center [766, 186] width 11 height 11
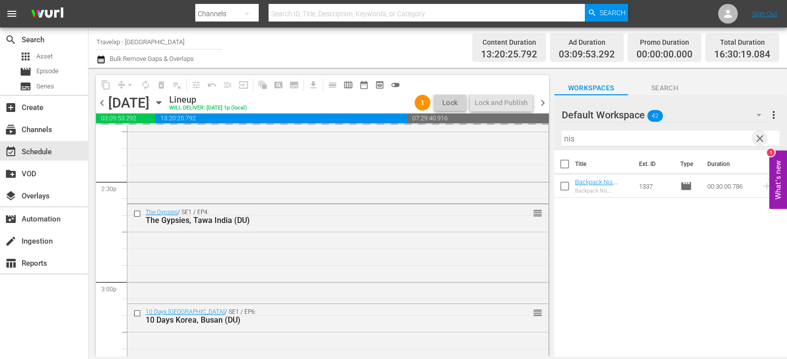
click at [759, 140] on span "clear" at bounding box center [760, 139] width 12 height 12
click at [759, 140] on input "text" at bounding box center [671, 139] width 218 height 16
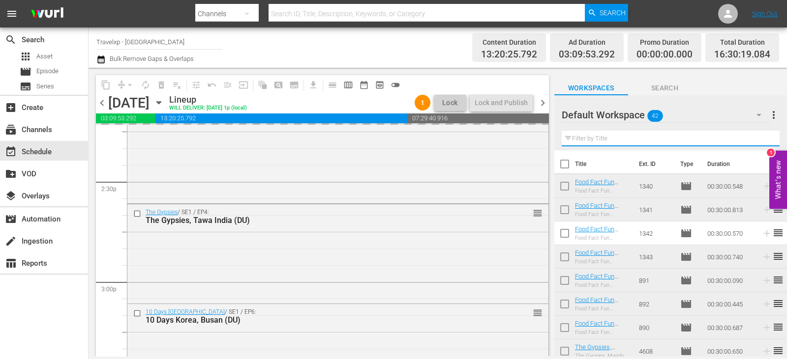
click at [759, 140] on input "text" at bounding box center [671, 139] width 218 height 16
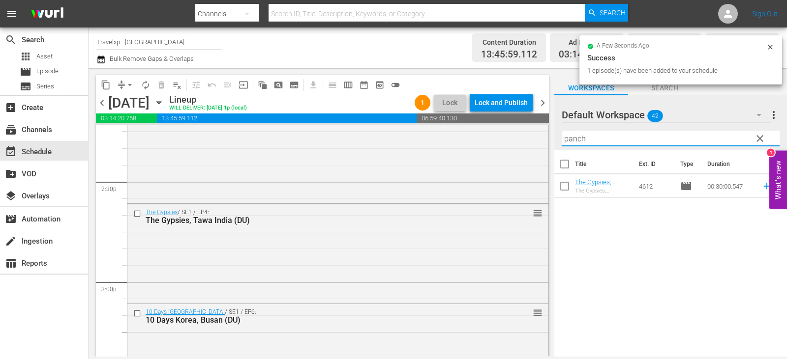
type input "panch"
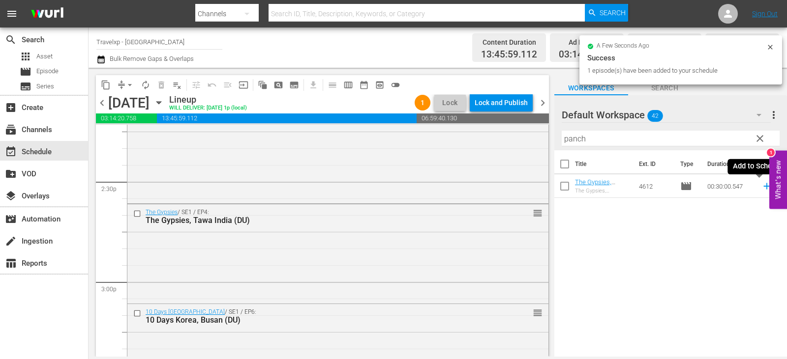
click at [761, 187] on icon at bounding box center [766, 186] width 11 height 11
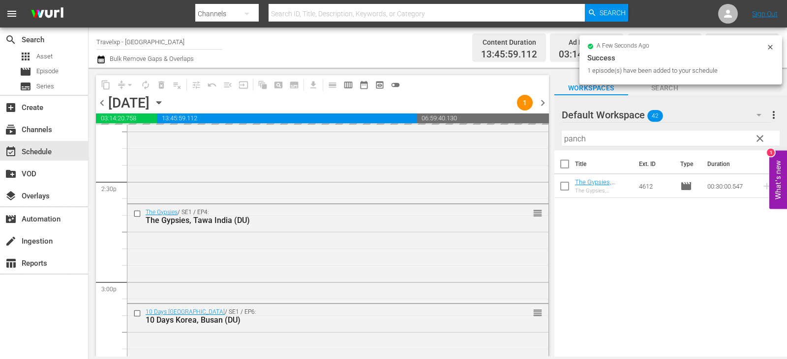
click at [766, 139] on button "clear" at bounding box center [759, 138] width 16 height 16
click at [766, 139] on input "panch" at bounding box center [671, 139] width 218 height 16
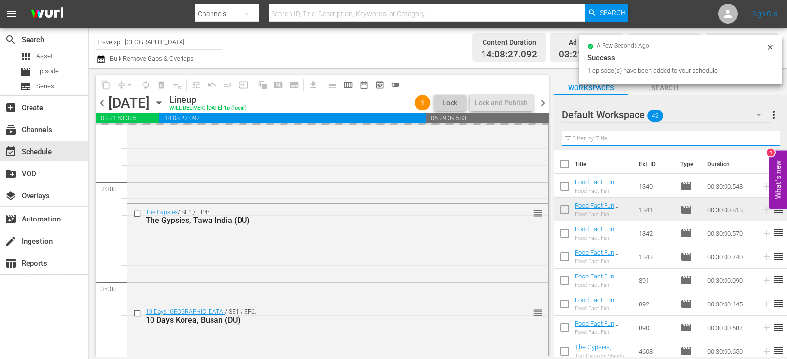
click at [766, 139] on input "text" at bounding box center [671, 139] width 218 height 16
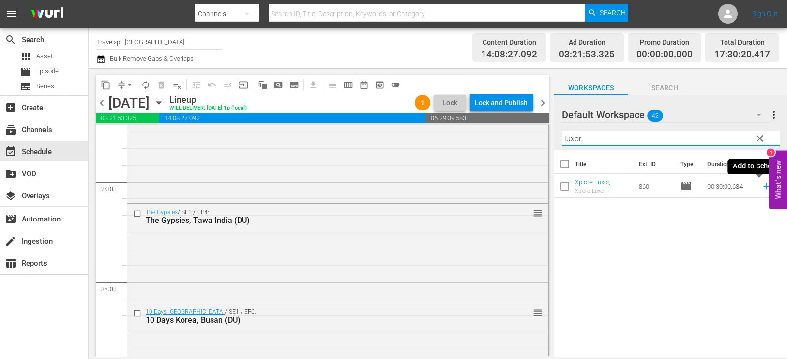
type input "luxor"
click at [761, 188] on icon at bounding box center [766, 186] width 11 height 11
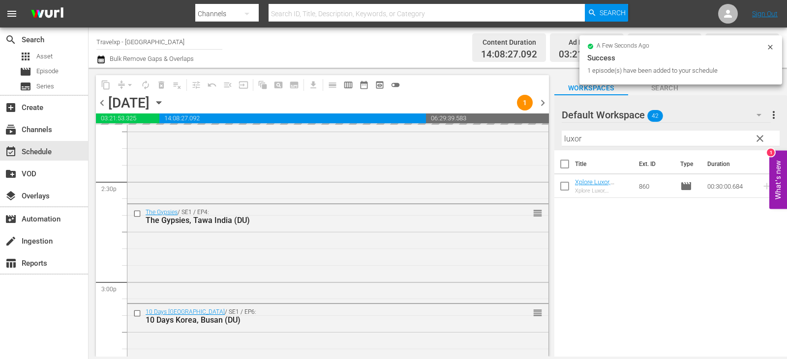
click at [760, 138] on span "clear" at bounding box center [760, 139] width 12 height 12
click at [760, 138] on input "luxor" at bounding box center [671, 139] width 218 height 16
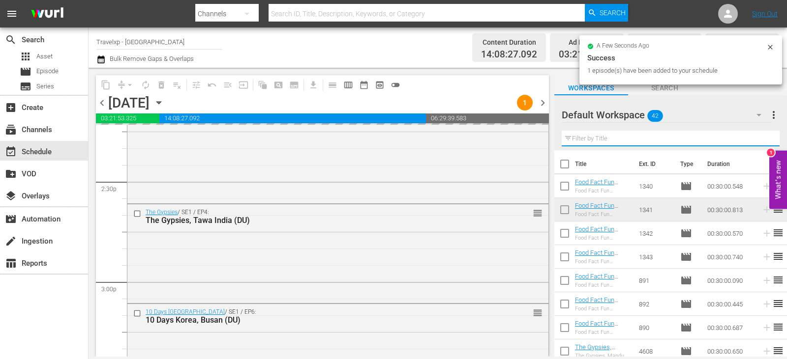
click at [760, 138] on input "text" at bounding box center [671, 139] width 218 height 16
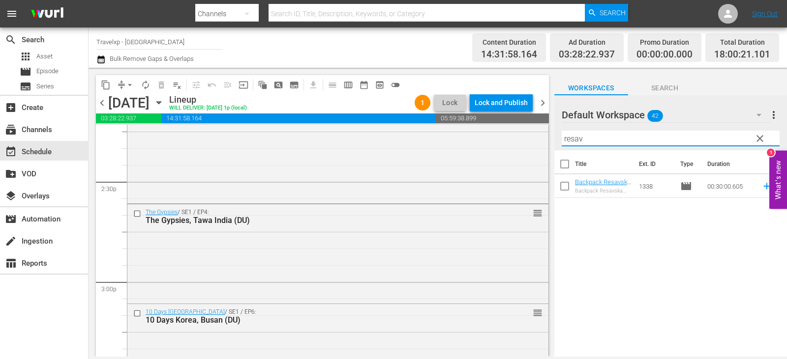
type input "resav"
click at [761, 184] on icon at bounding box center [766, 186] width 11 height 11
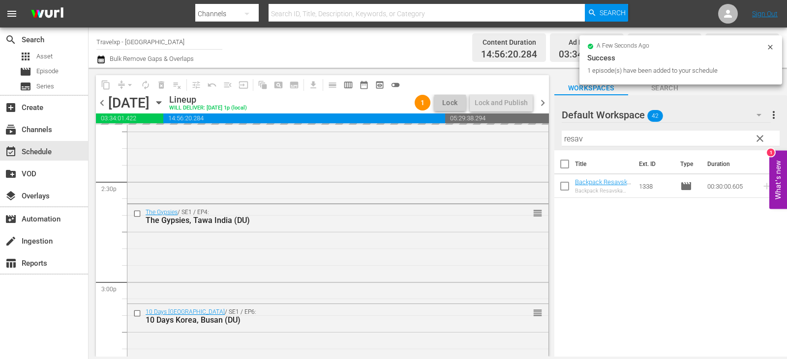
click at [763, 141] on span "clear" at bounding box center [760, 139] width 12 height 12
click at [763, 141] on input "resav" at bounding box center [671, 139] width 218 height 16
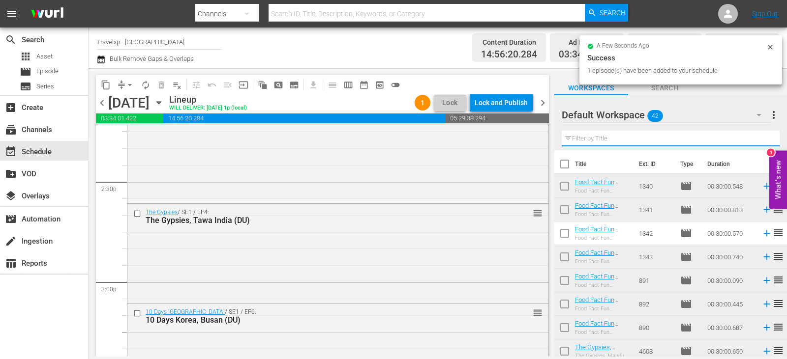
click at [763, 141] on input "text" at bounding box center [671, 139] width 218 height 16
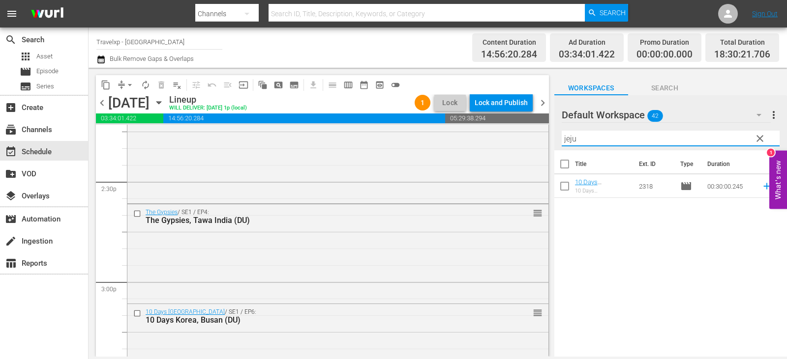
type input "jeju"
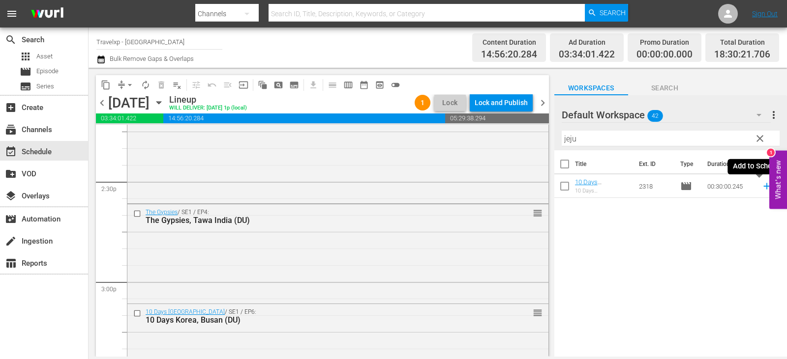
click at [761, 188] on icon at bounding box center [766, 186] width 11 height 11
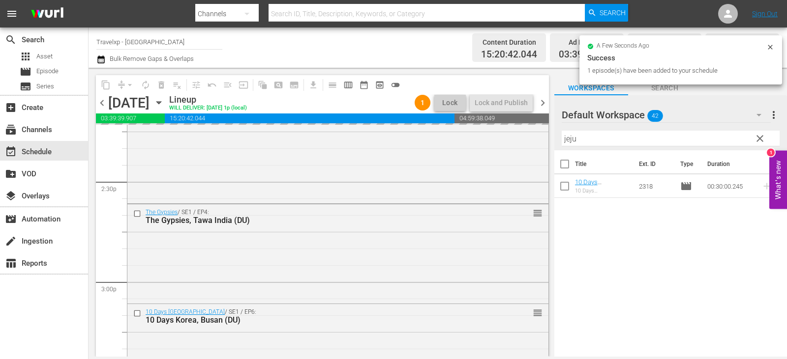
click at [759, 137] on span "clear" at bounding box center [760, 139] width 12 height 12
click at [759, 137] on input "jeju" at bounding box center [671, 139] width 218 height 16
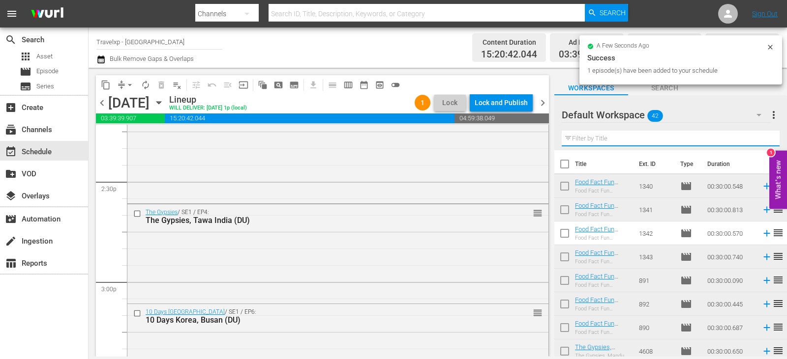
click at [759, 137] on input "text" at bounding box center [671, 139] width 218 height 16
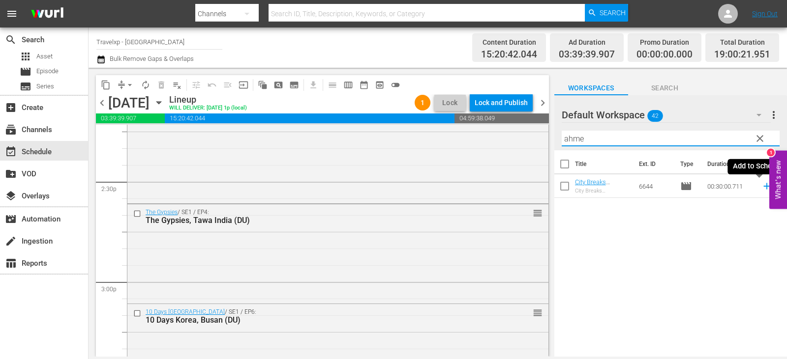
type input "ahme"
click at [763, 186] on icon at bounding box center [766, 186] width 6 height 6
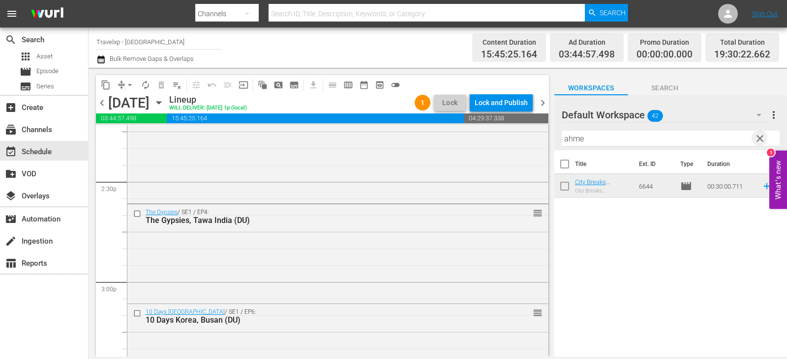
click at [756, 143] on span "clear" at bounding box center [760, 139] width 12 height 12
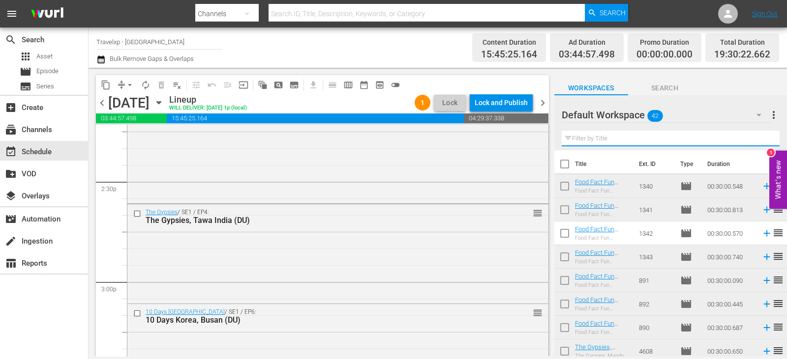
click at [756, 143] on input "text" at bounding box center [671, 139] width 218 height 16
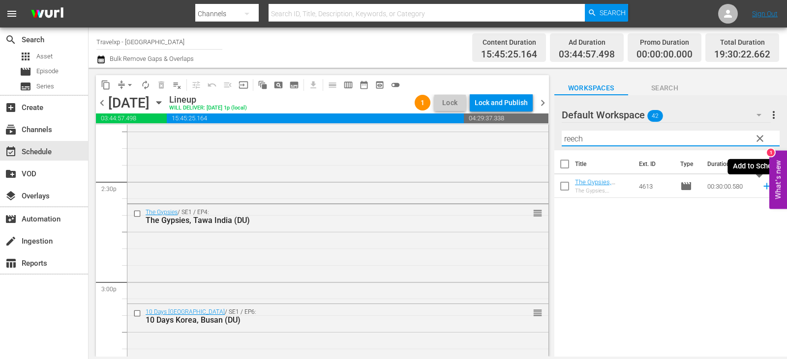
type input "reech"
click at [761, 188] on icon at bounding box center [766, 186] width 11 height 11
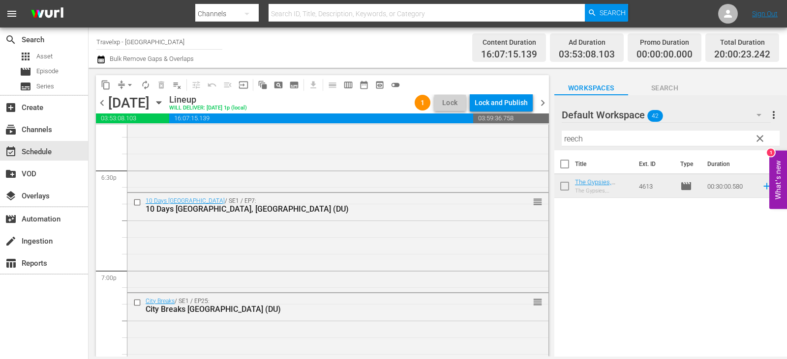
scroll to position [3835, 0]
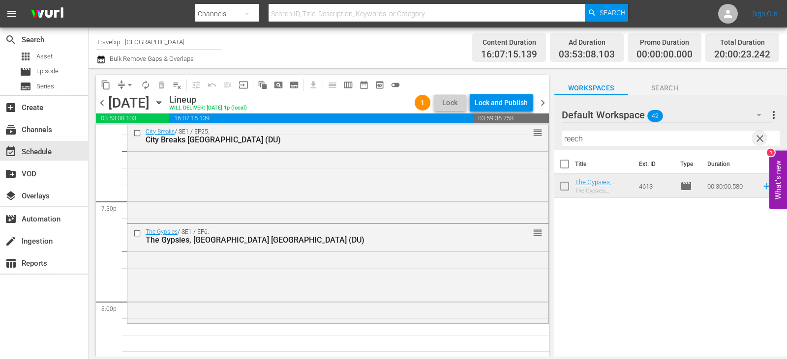
click at [760, 138] on span "clear" at bounding box center [760, 139] width 12 height 12
click at [760, 138] on input "text" at bounding box center [671, 139] width 218 height 16
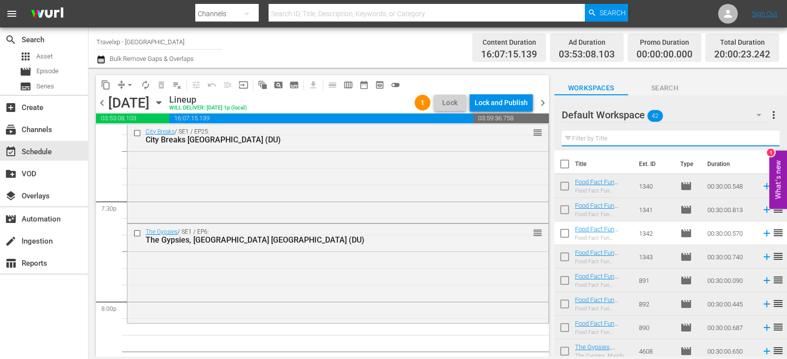
click at [760, 138] on input "text" at bounding box center [671, 139] width 218 height 16
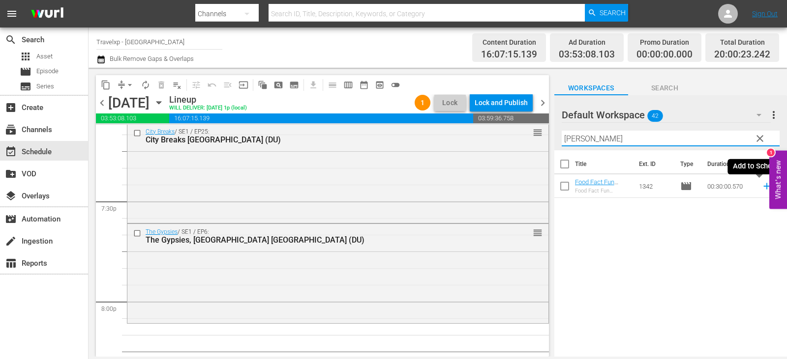
type input "rotter"
click at [761, 188] on icon at bounding box center [766, 186] width 11 height 11
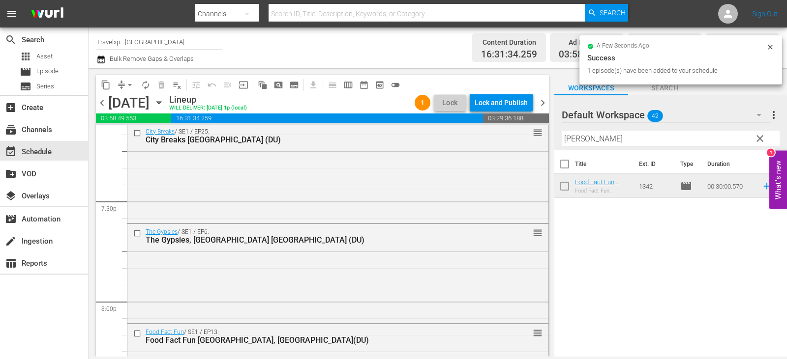
click at [770, 139] on input "rotter" at bounding box center [671, 139] width 218 height 16
click at [761, 139] on span "clear" at bounding box center [760, 139] width 12 height 12
click at [761, 139] on input "rotter" at bounding box center [671, 139] width 218 height 16
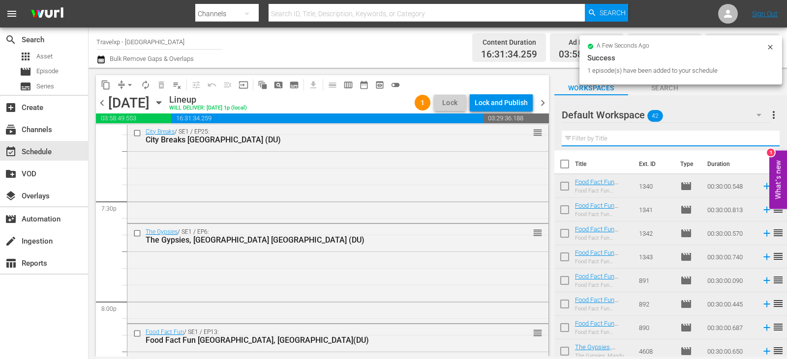
click at [761, 139] on input "text" at bounding box center [671, 139] width 218 height 16
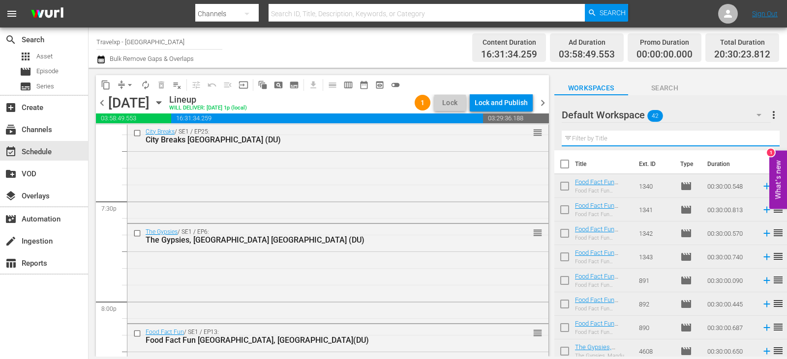
click at [761, 139] on input "text" at bounding box center [671, 139] width 218 height 16
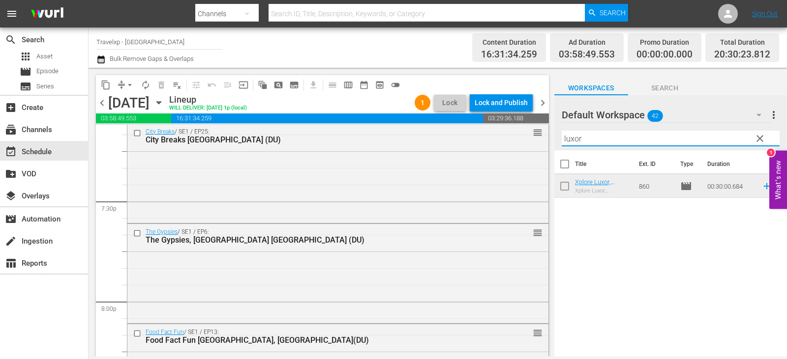
type input "luxor"
click at [761, 186] on icon at bounding box center [766, 186] width 11 height 11
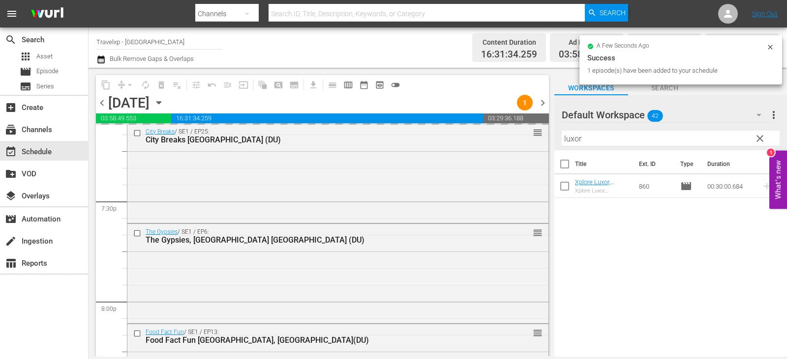
click at [766, 135] on button "clear" at bounding box center [759, 138] width 16 height 16
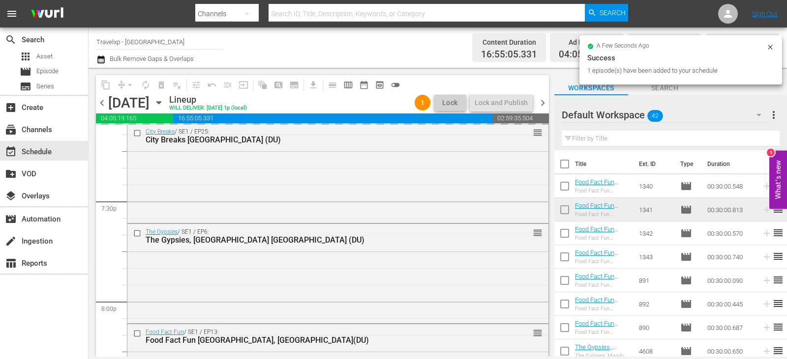
click at [765, 137] on input "text" at bounding box center [671, 139] width 218 height 16
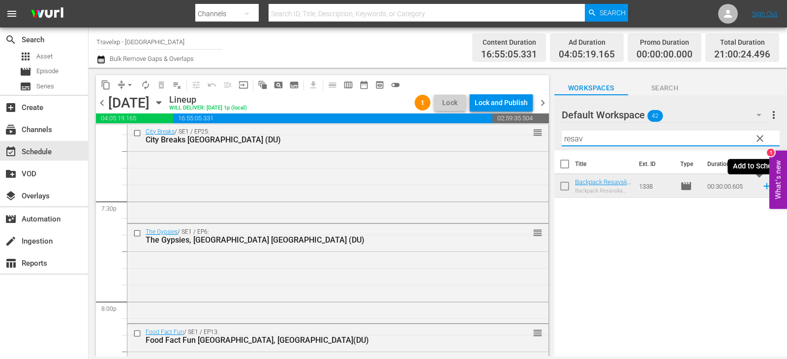
type input "resav"
click at [761, 185] on icon at bounding box center [766, 186] width 11 height 11
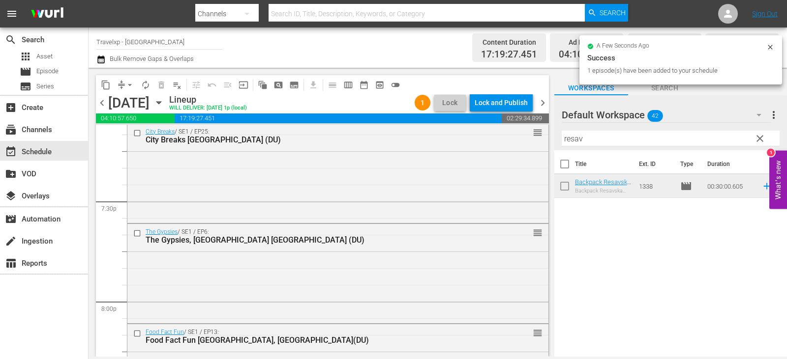
click at [765, 136] on span "clear" at bounding box center [760, 139] width 12 height 12
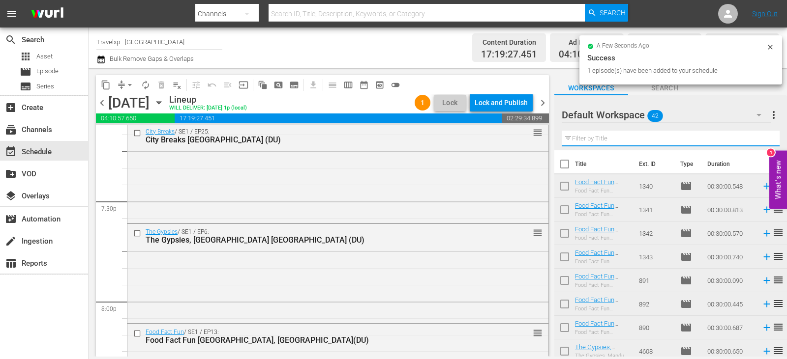
click at [765, 136] on input "text" at bounding box center [671, 139] width 218 height 16
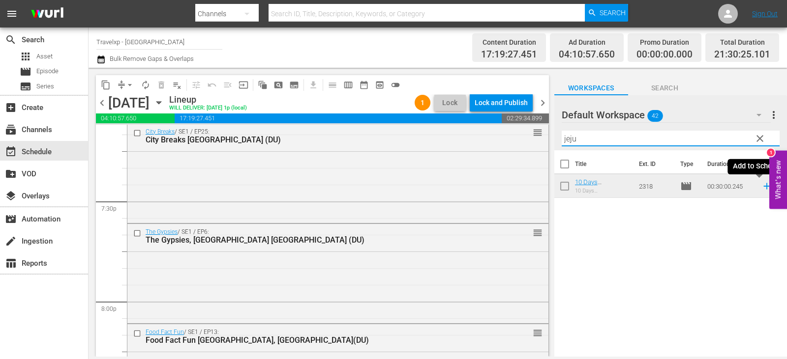
type input "jeju"
click at [761, 188] on icon at bounding box center [766, 186] width 11 height 11
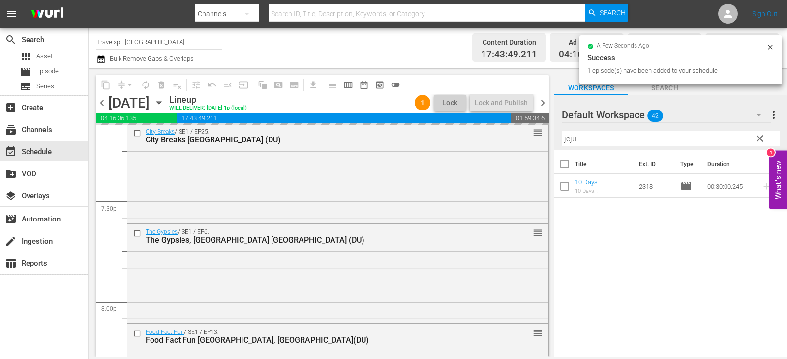
click at [759, 139] on span "clear" at bounding box center [760, 139] width 12 height 12
click at [759, 139] on input "jeju" at bounding box center [671, 139] width 218 height 16
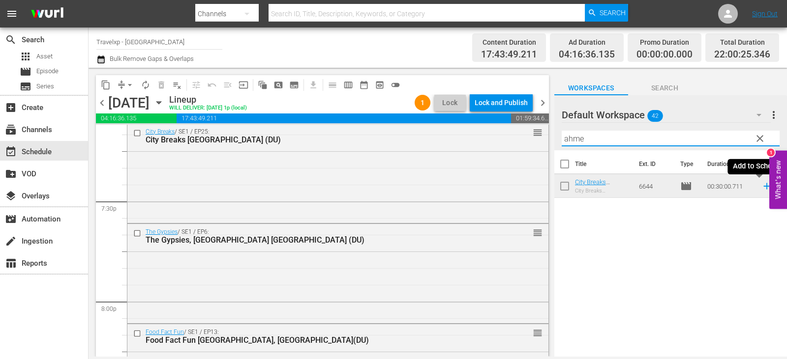
type input "ahme"
click at [763, 187] on icon at bounding box center [766, 186] width 6 height 6
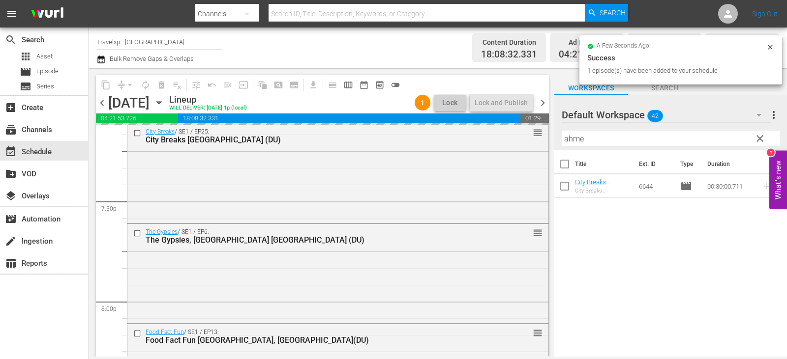
click at [760, 136] on span "clear" at bounding box center [760, 139] width 12 height 12
click at [760, 136] on input "ahme" at bounding box center [671, 139] width 218 height 16
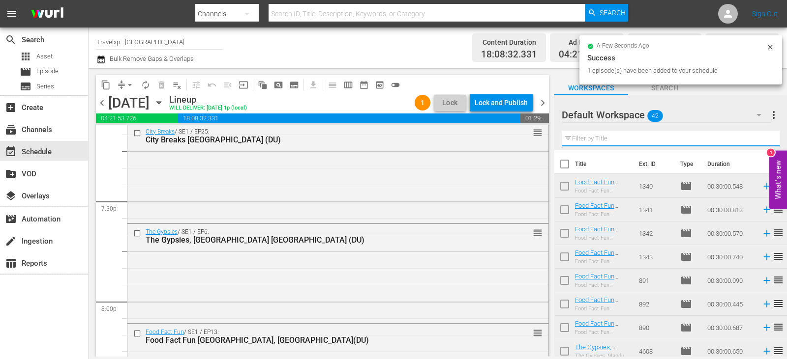
click at [760, 136] on input "text" at bounding box center [671, 139] width 218 height 16
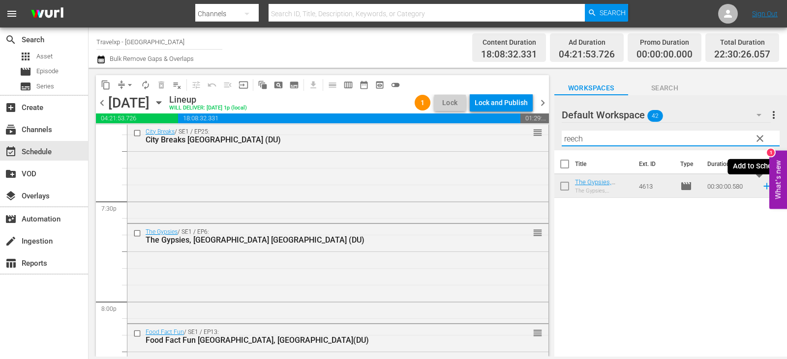
type input "reech"
click at [761, 186] on icon at bounding box center [766, 186] width 11 height 11
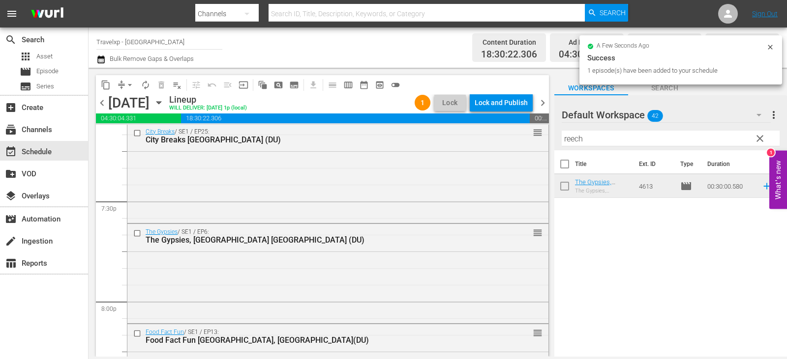
click at [762, 142] on span "clear" at bounding box center [760, 139] width 12 height 12
click at [763, 143] on input "reech" at bounding box center [671, 139] width 218 height 16
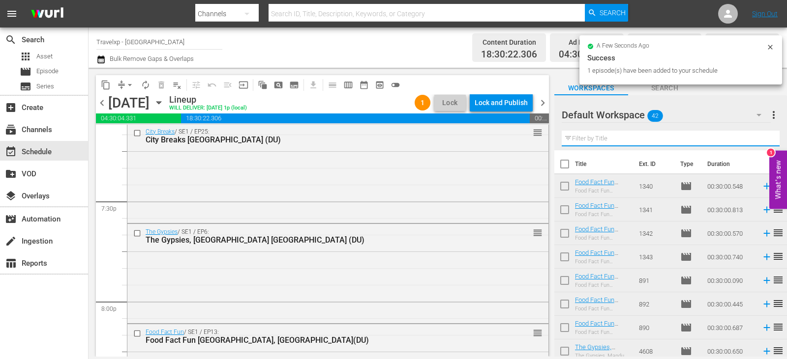
click at [763, 143] on input "text" at bounding box center [671, 139] width 218 height 16
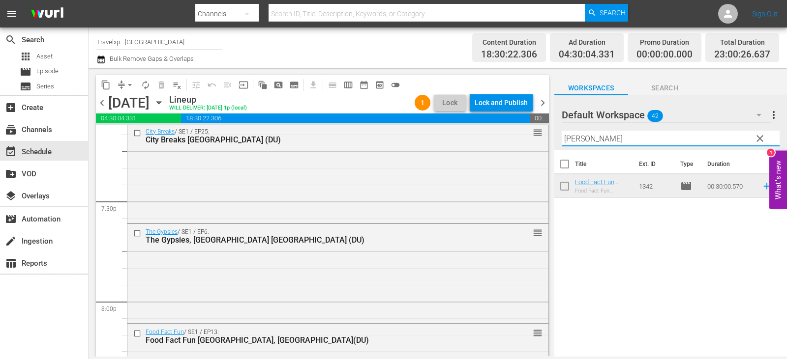
type input "[PERSON_NAME]"
click at [658, 240] on div "Title Ext. ID Type Duration Food Fact Fun [GEOGRAPHIC_DATA], [GEOGRAPHIC_DATA](…" at bounding box center [670, 254] width 233 height 208
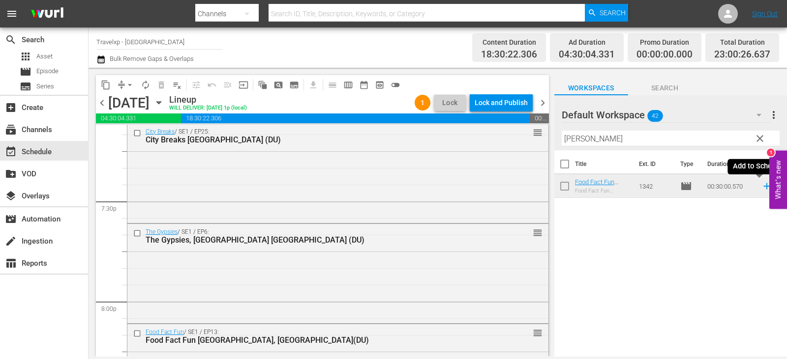
click at [763, 191] on icon at bounding box center [766, 186] width 11 height 11
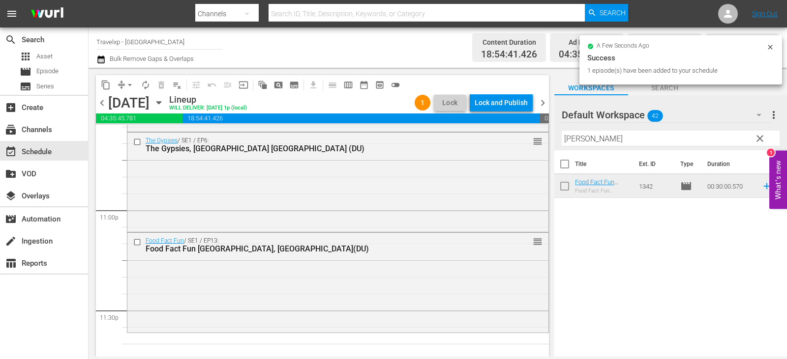
scroll to position [4583, 0]
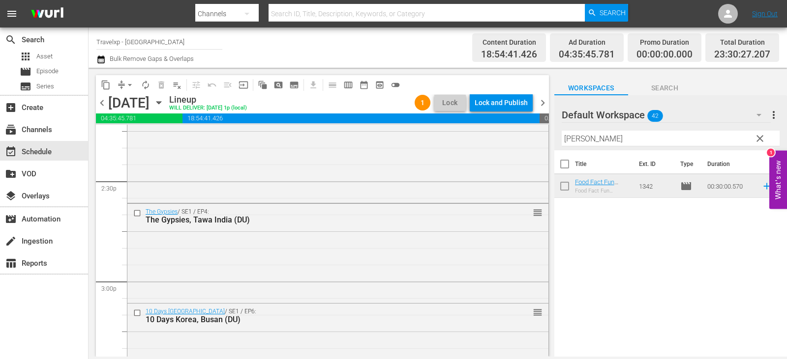
scroll to position [2872, 0]
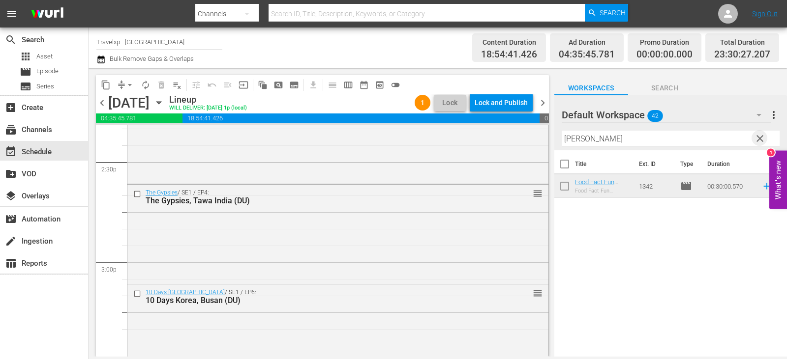
click at [757, 139] on span "clear" at bounding box center [760, 139] width 12 height 12
click at [757, 139] on input "text" at bounding box center [671, 139] width 218 height 16
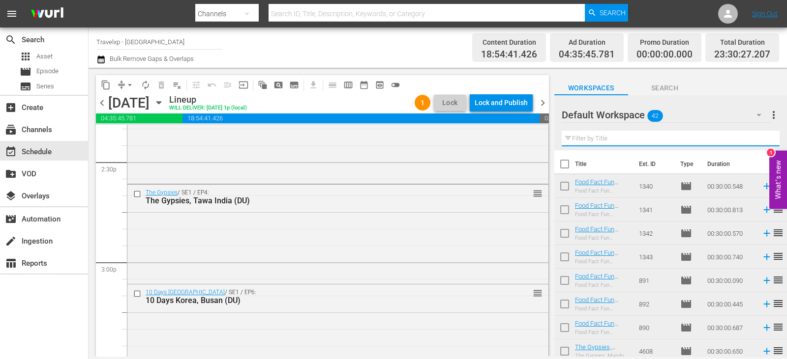
click at [757, 139] on input "text" at bounding box center [671, 139] width 218 height 16
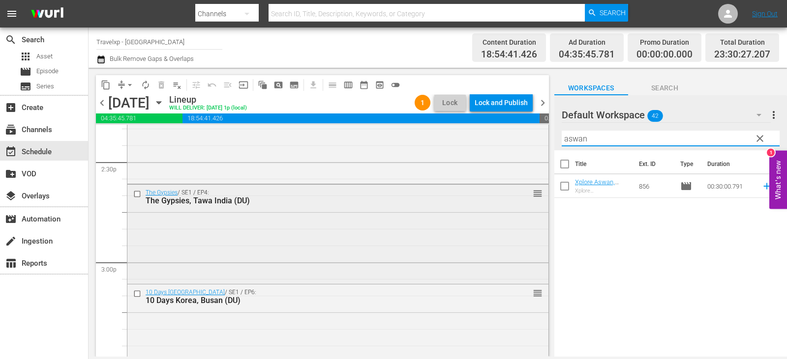
type input "aswan"
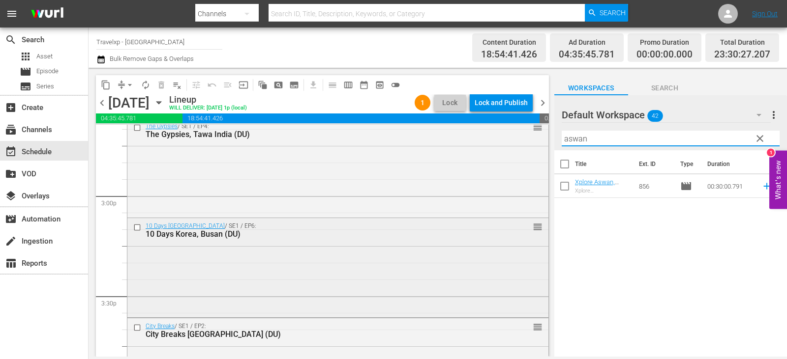
scroll to position [2921, 0]
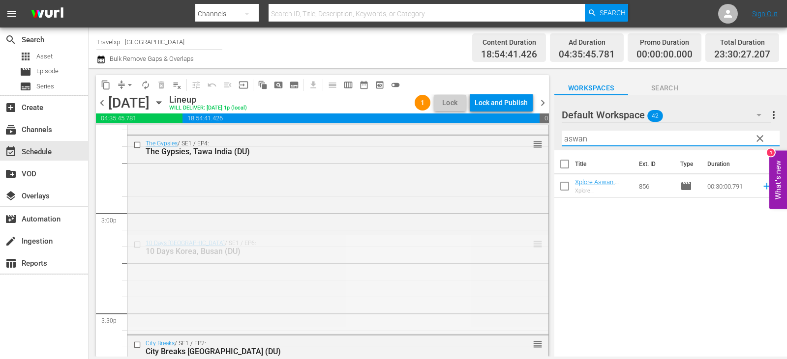
drag, startPoint x: 531, startPoint y: 245, endPoint x: 519, endPoint y: 309, distance: 65.6
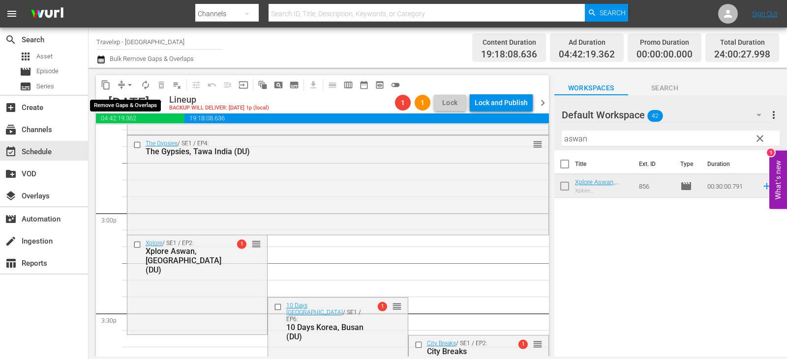
click at [128, 85] on span "arrow_drop_down" at bounding box center [130, 85] width 10 height 10
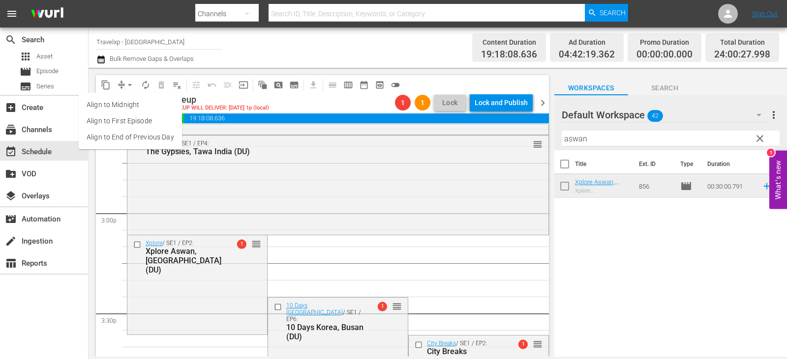
click at [124, 133] on li "Align to End of Previous Day" at bounding box center [130, 137] width 103 height 16
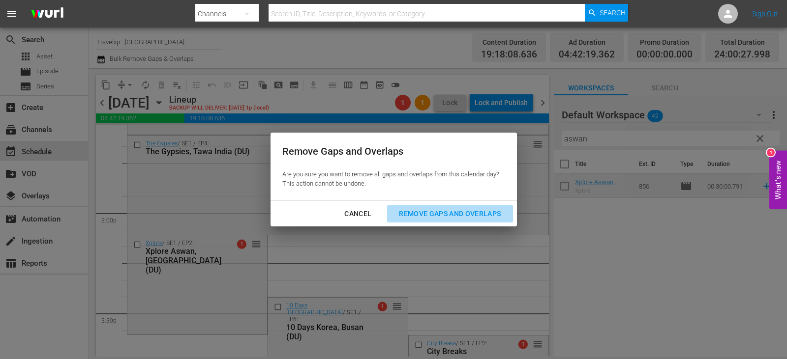
click at [438, 219] on div "Remove Gaps and Overlaps" at bounding box center [450, 214] width 118 height 12
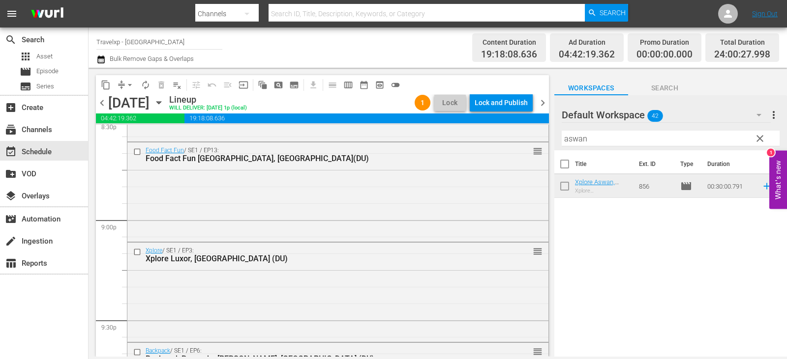
scroll to position [4605, 0]
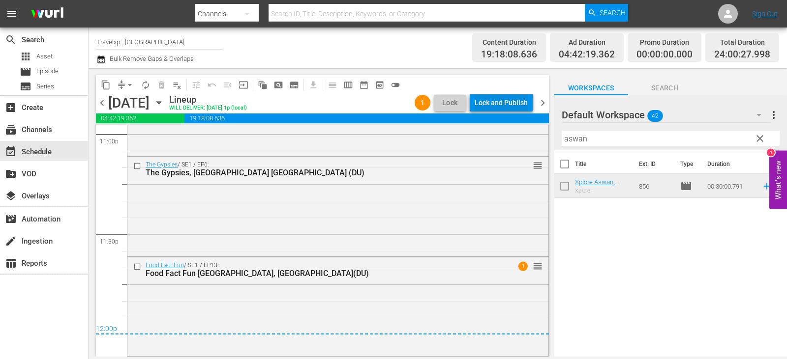
click at [498, 97] on div "Lock and Publish" at bounding box center [500, 103] width 53 height 18
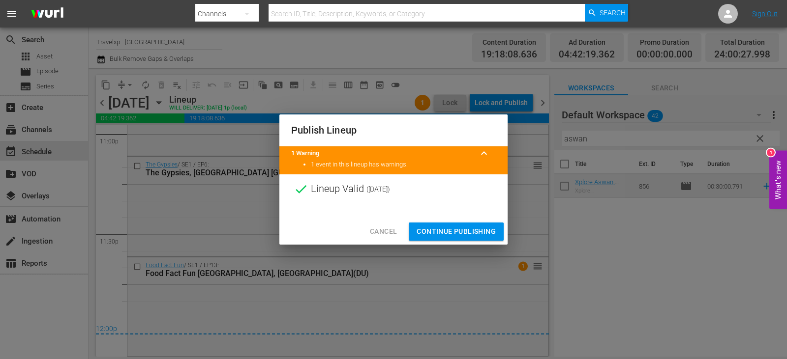
click at [463, 232] on span "Continue Publishing" at bounding box center [455, 232] width 79 height 12
